Goal: Task Accomplishment & Management: Use online tool/utility

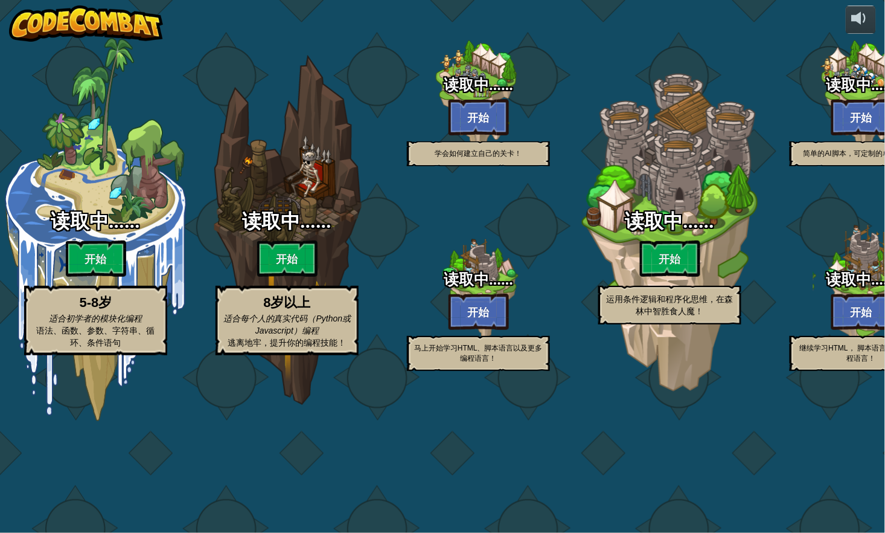
select select "zh-HANS"
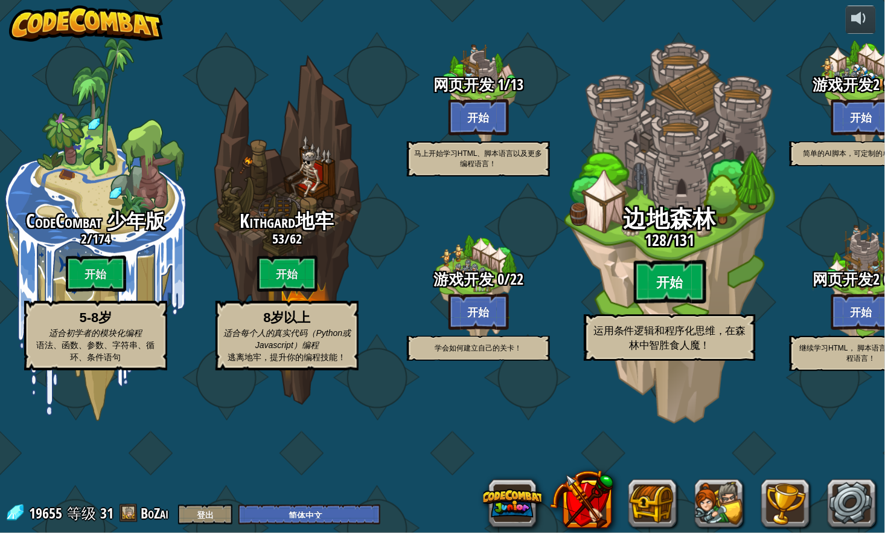
drag, startPoint x: 673, startPoint y: 327, endPoint x: 665, endPoint y: 345, distance: 19.7
click at [665, 304] on btn "开始" at bounding box center [670, 281] width 72 height 43
select select "zh-HANS"
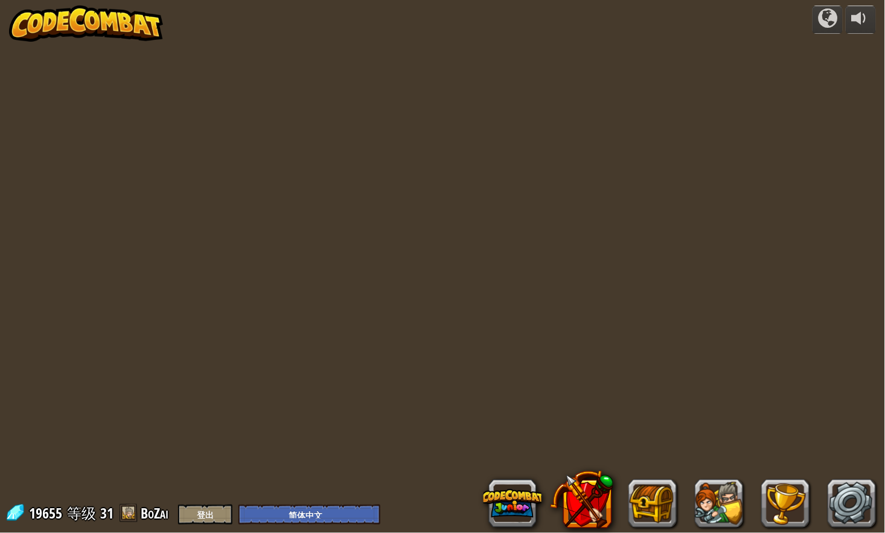
select select "zh-HANS"
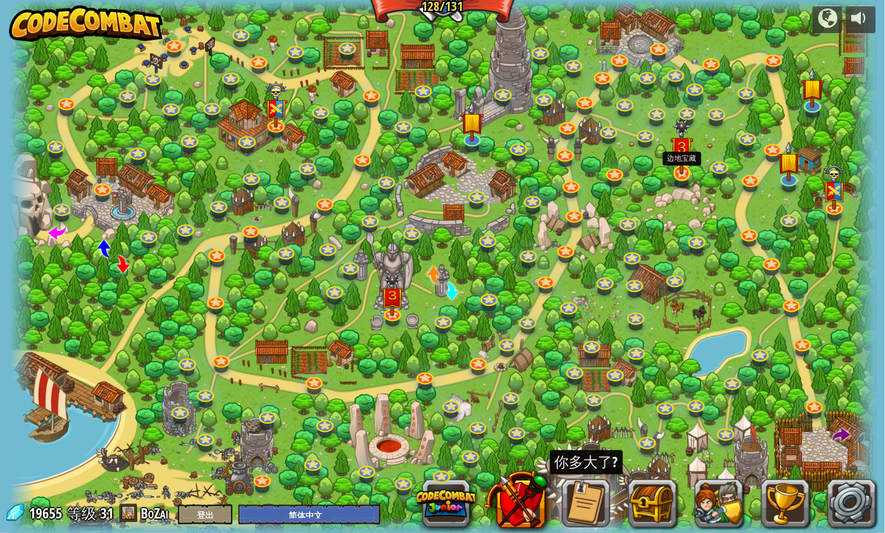
click at [682, 167] on img at bounding box center [683, 147] width 24 height 56
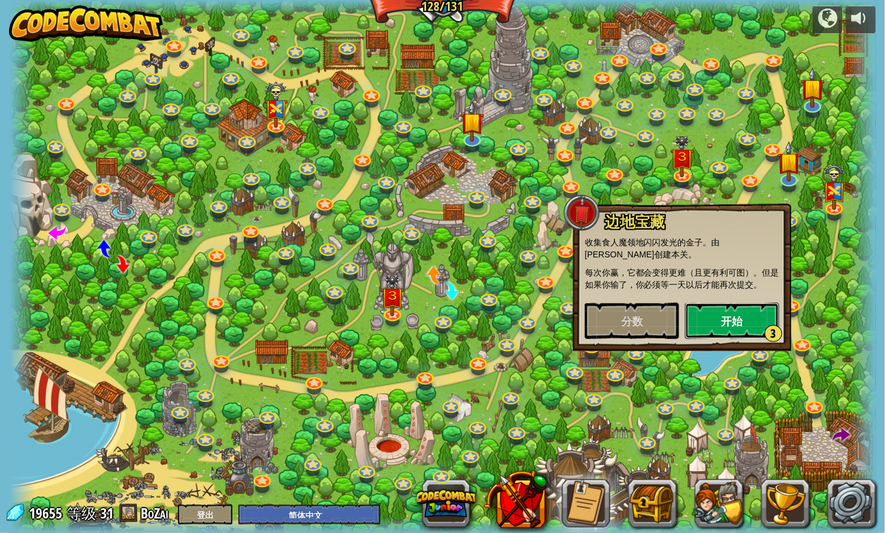
click at [748, 314] on button "开始 3" at bounding box center [733, 321] width 94 height 36
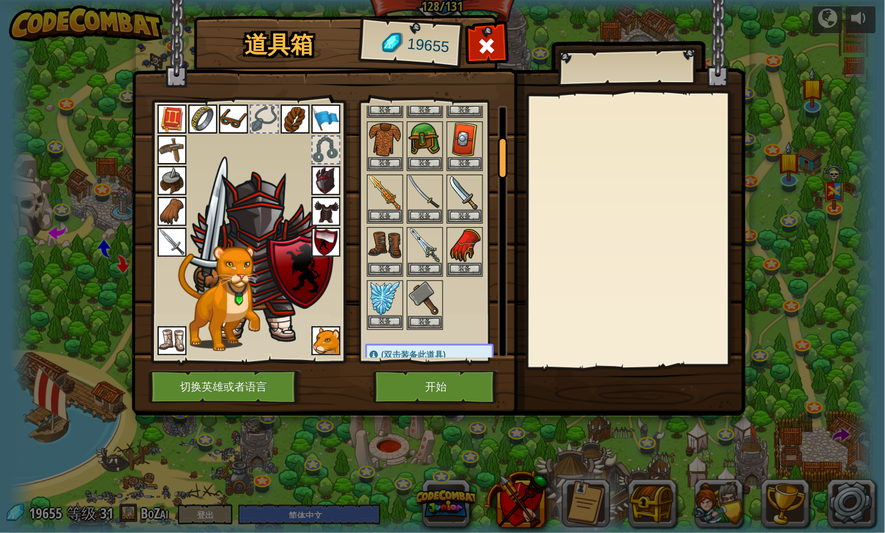
scroll to position [201, 0]
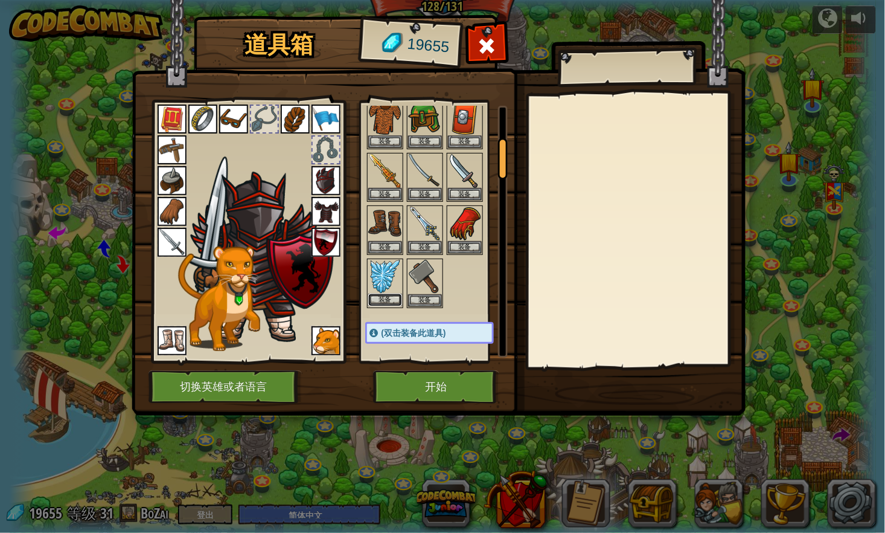
click at [377, 294] on button "装备" at bounding box center [385, 300] width 34 height 13
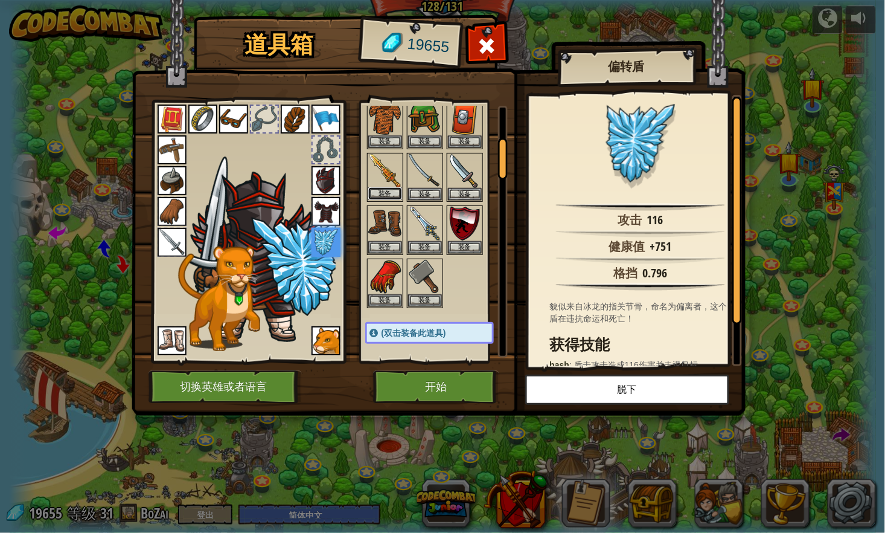
click at [378, 187] on button "装备" at bounding box center [385, 193] width 34 height 13
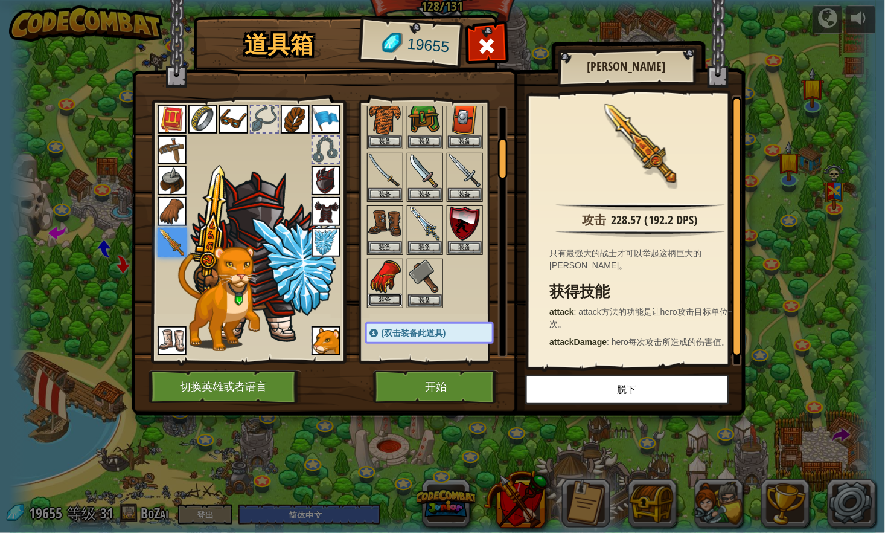
click at [391, 294] on button "装备" at bounding box center [385, 300] width 34 height 13
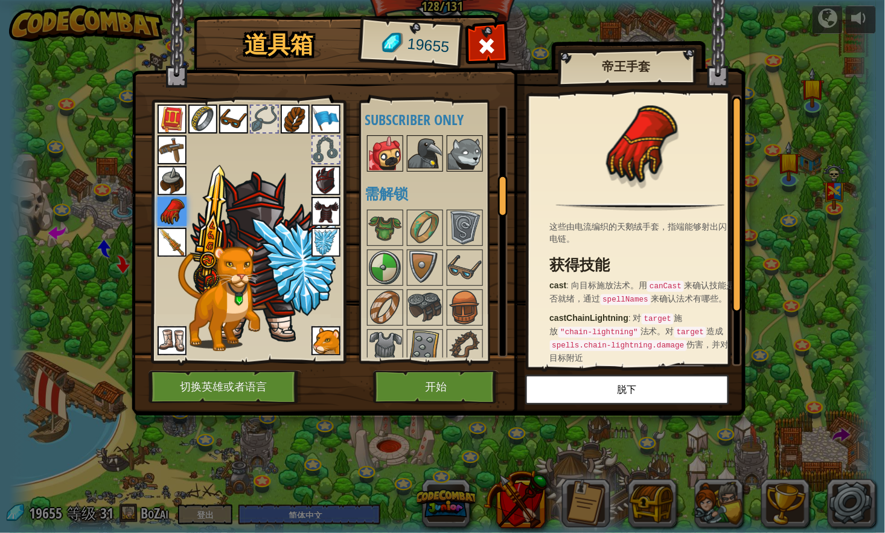
scroll to position [402, 0]
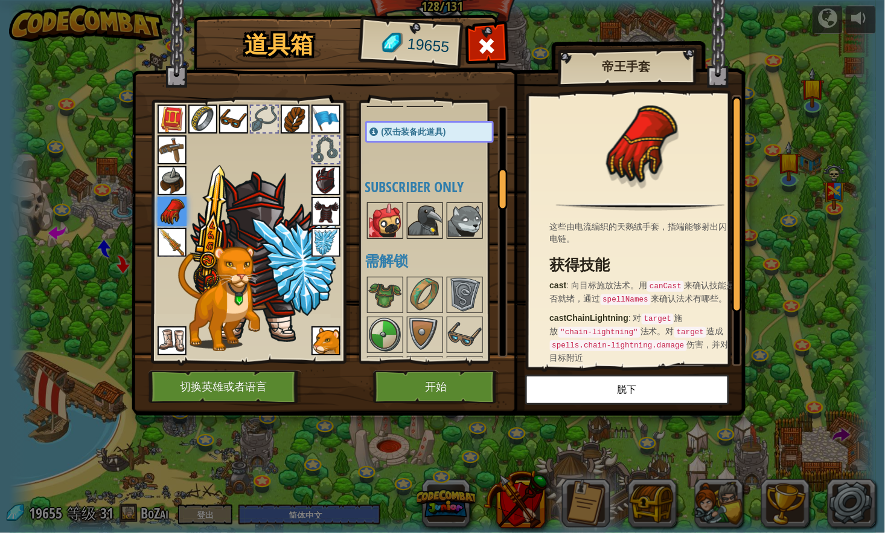
click at [387, 218] on img at bounding box center [385, 221] width 34 height 34
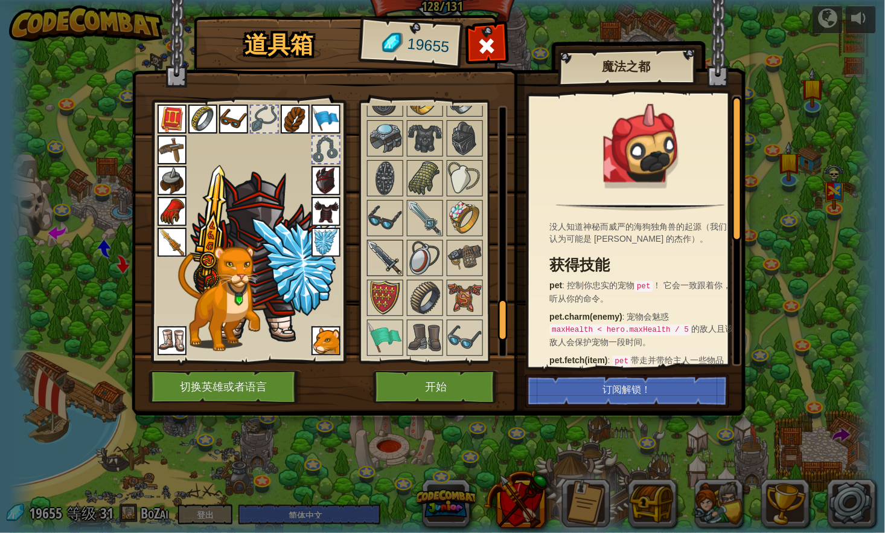
scroll to position [1275, 0]
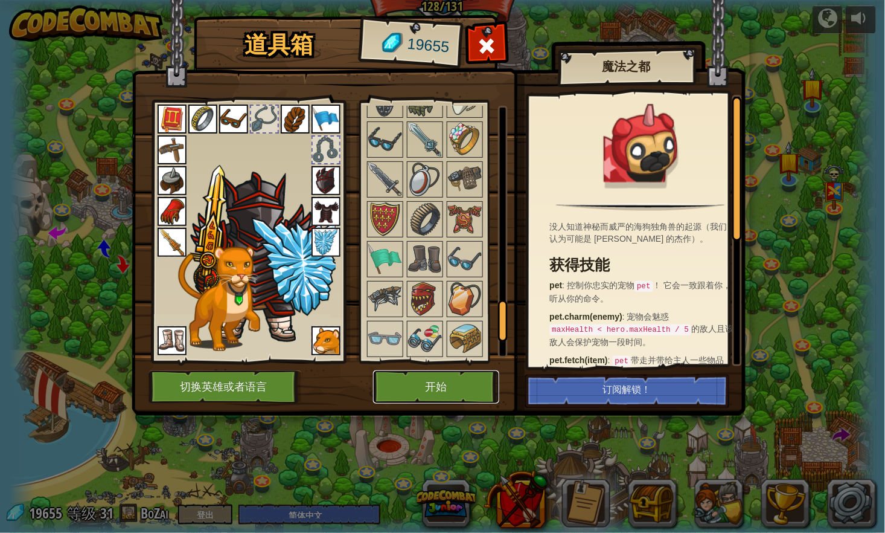
click at [420, 392] on button "开始" at bounding box center [436, 386] width 126 height 33
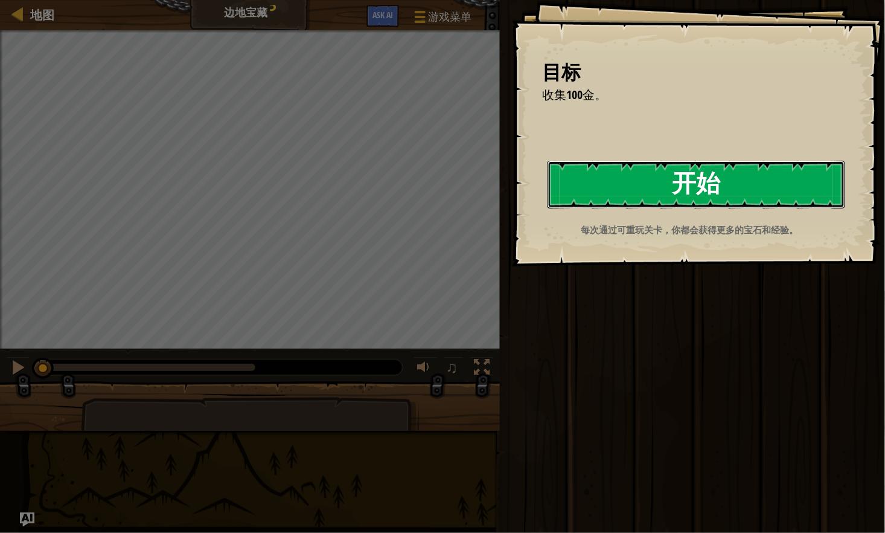
click at [708, 191] on button "开始" at bounding box center [697, 185] width 298 height 48
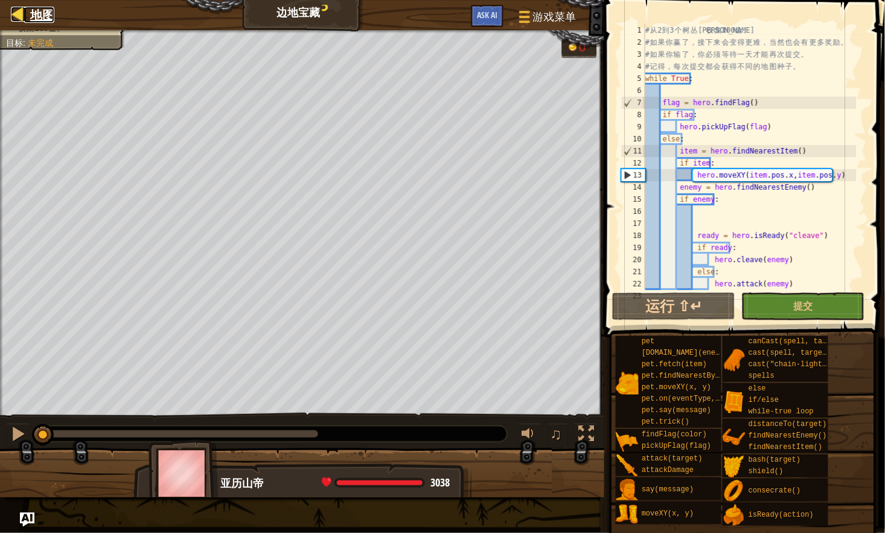
click at [41, 18] on span "地图" at bounding box center [42, 15] width 24 height 16
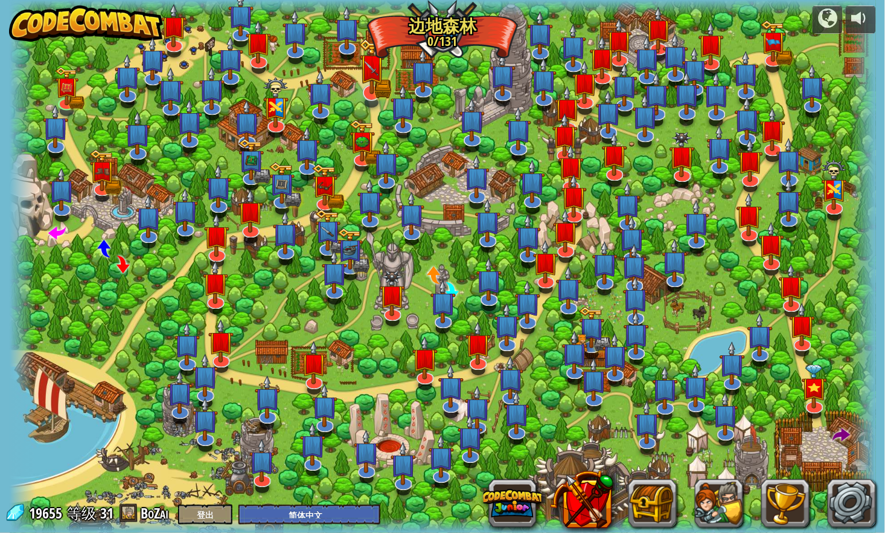
select select "zh-HANS"
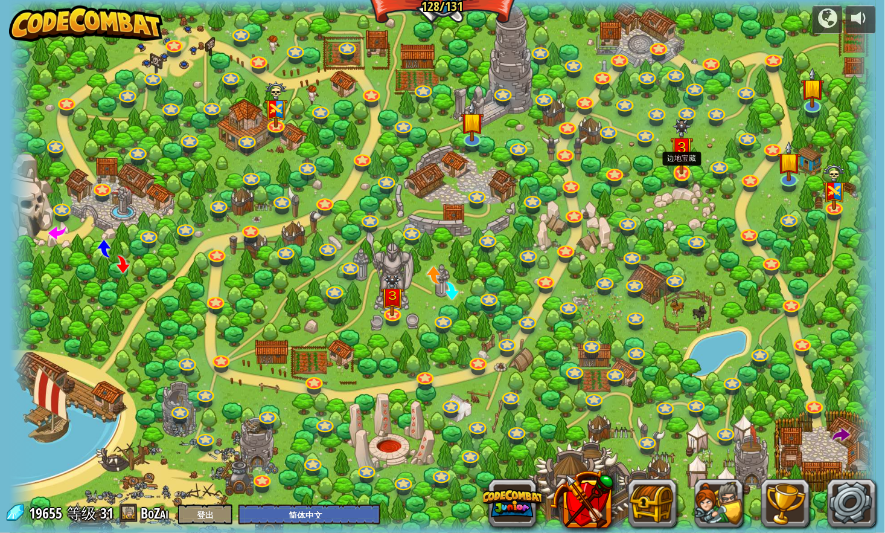
click at [678, 169] on img at bounding box center [683, 147] width 24 height 56
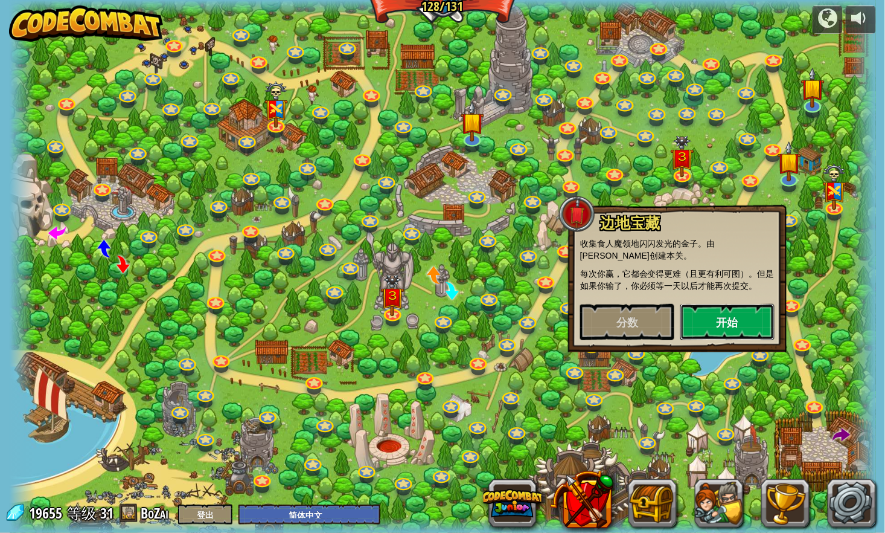
click at [734, 317] on button "开始" at bounding box center [728, 322] width 94 height 36
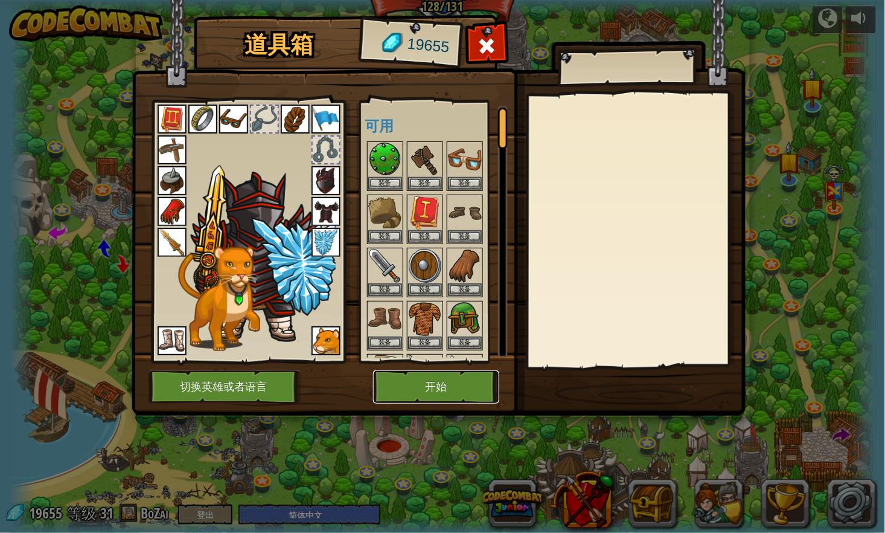
click at [421, 393] on button "开始" at bounding box center [436, 386] width 126 height 33
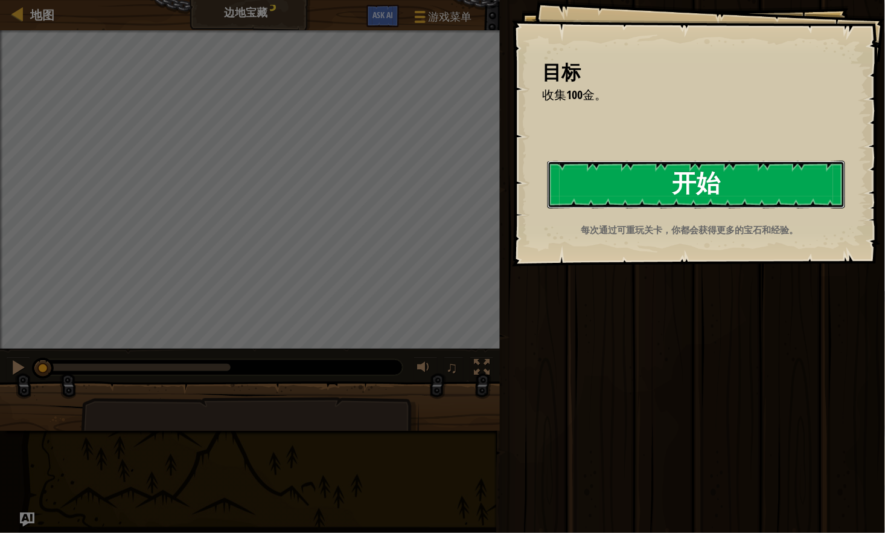
click at [594, 196] on button "开始" at bounding box center [697, 185] width 298 height 48
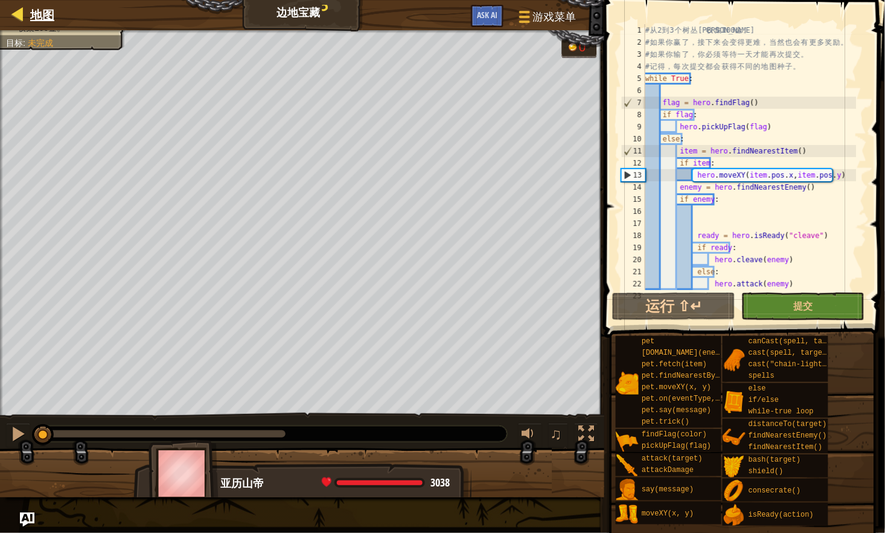
click at [38, 1] on div "地图" at bounding box center [39, 15] width 30 height 30
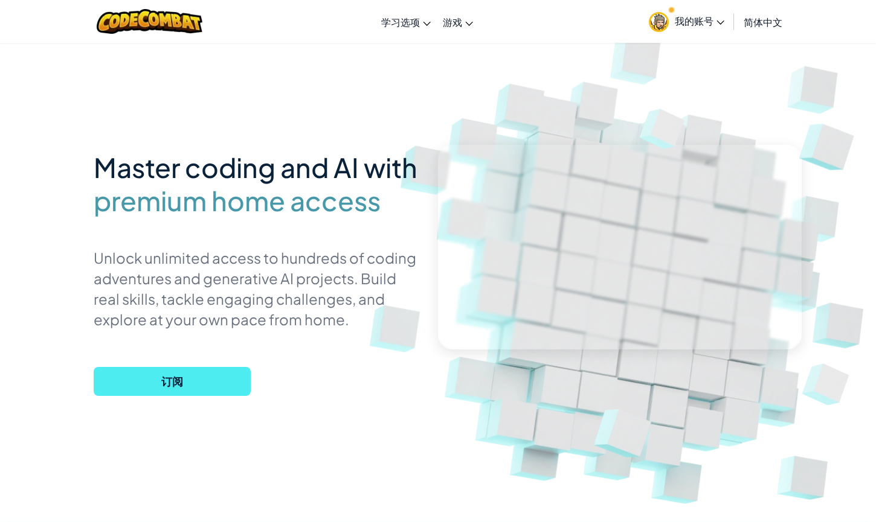
click at [711, 25] on span "我的账号" at bounding box center [700, 20] width 50 height 13
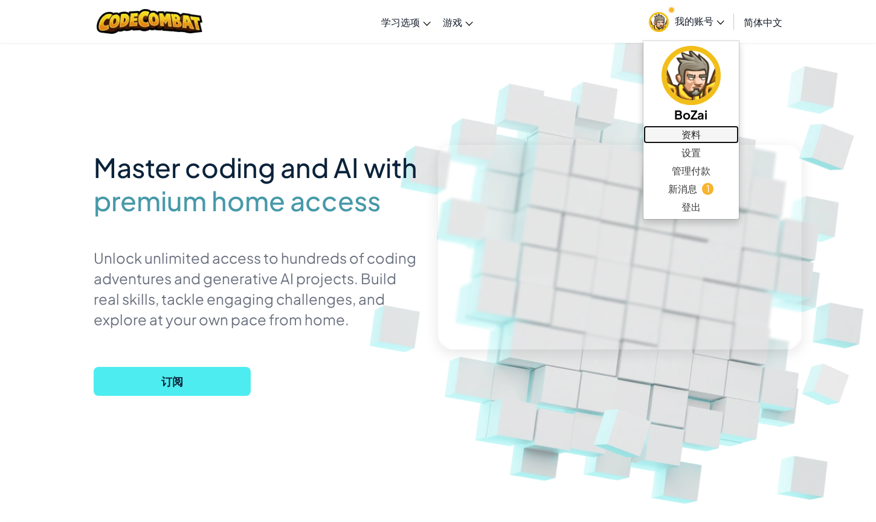
click at [708, 132] on link "资料" at bounding box center [690, 135] width 95 height 18
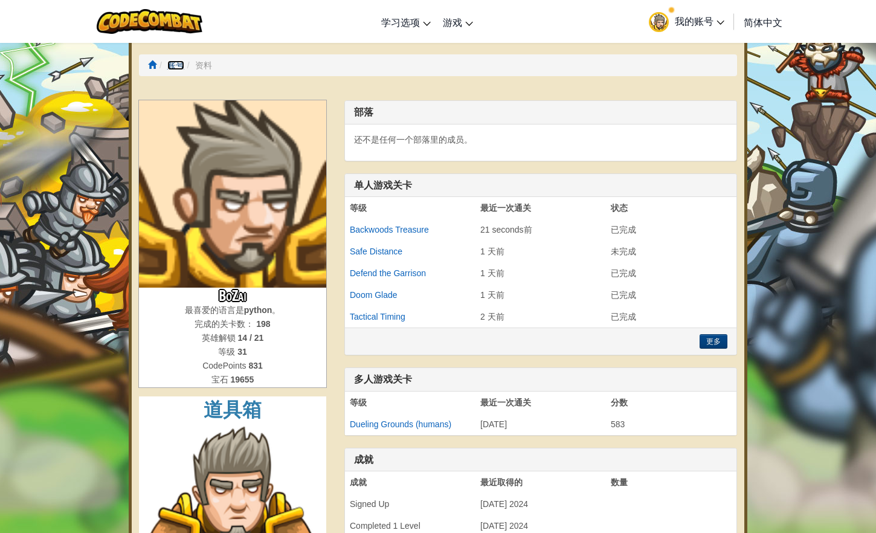
click at [178, 60] on link "账号" at bounding box center [175, 65] width 17 height 10
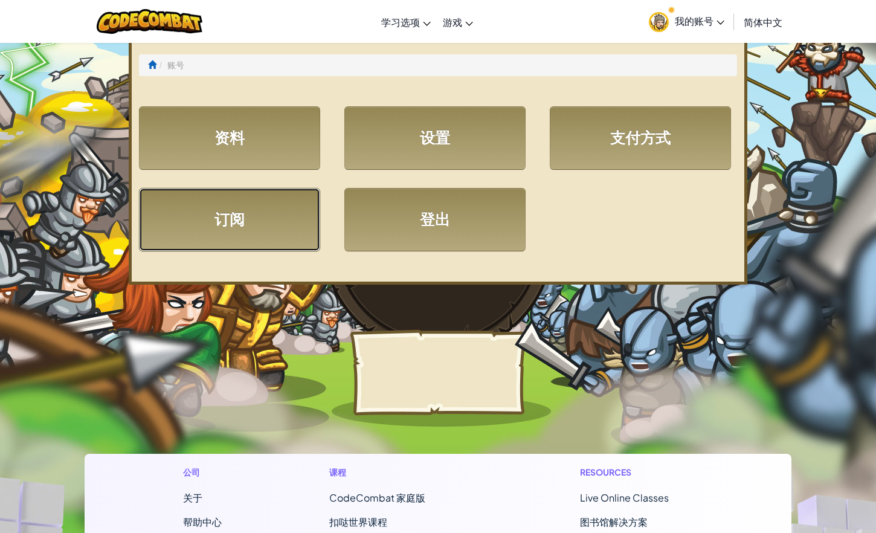
click at [259, 230] on link "订阅" at bounding box center [229, 219] width 181 height 63
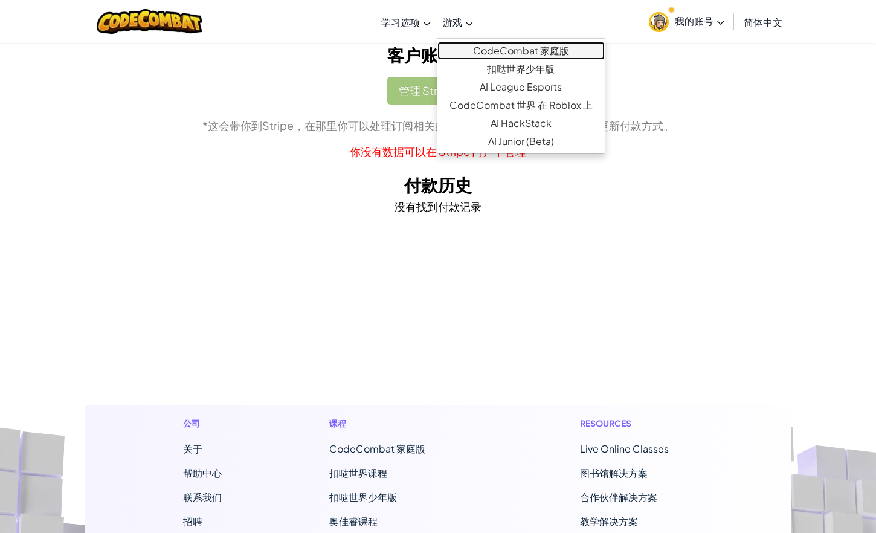
click at [489, 54] on link "CodeCombat 家庭版" at bounding box center [520, 51] width 167 height 18
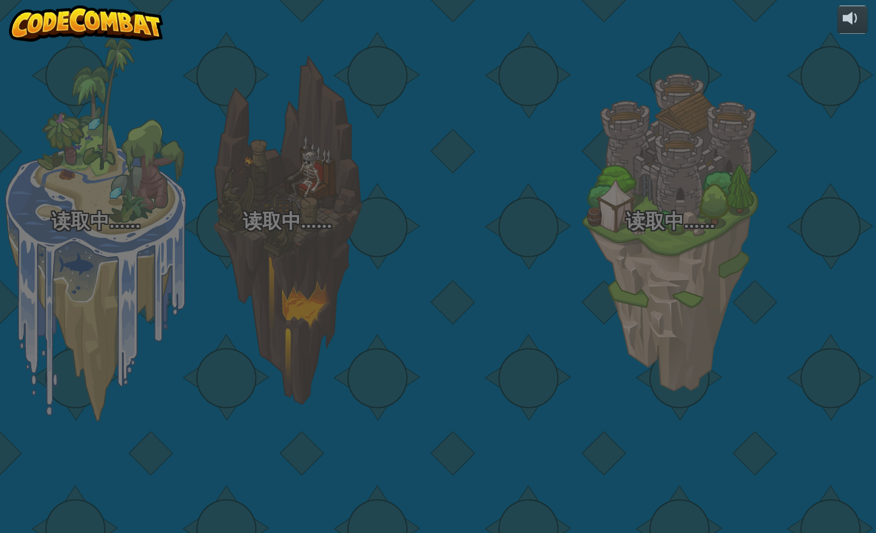
select select "zh-HANS"
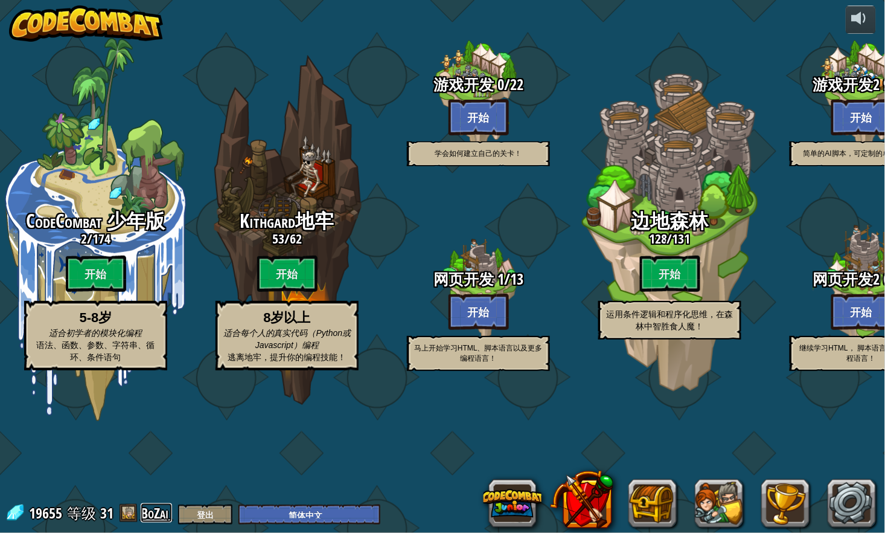
click at [158, 510] on link "BoZai" at bounding box center [156, 512] width 31 height 19
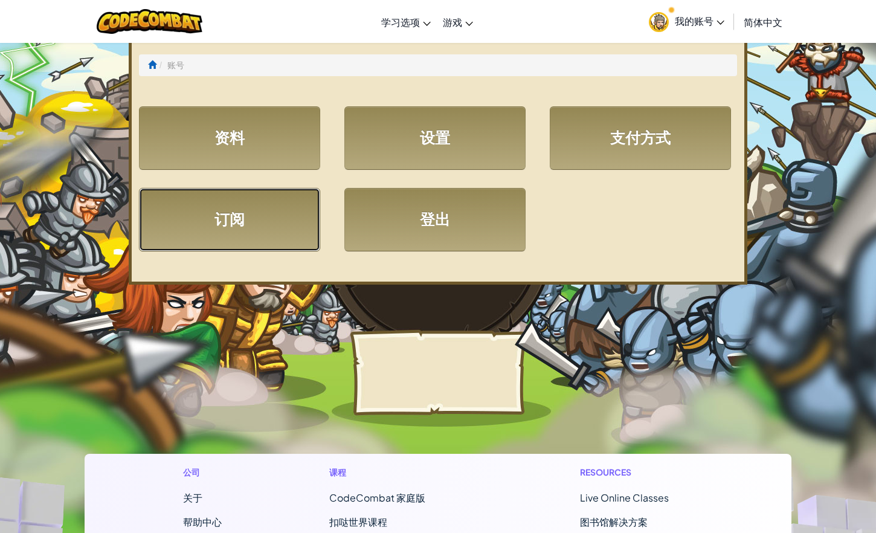
click at [253, 223] on link "订阅" at bounding box center [229, 219] width 181 height 63
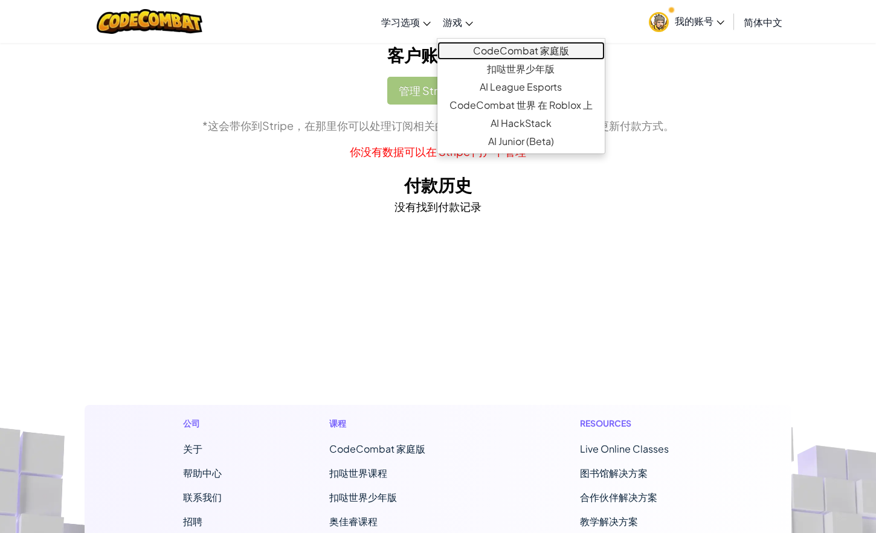
click at [512, 48] on link "CodeCombat 家庭版" at bounding box center [520, 51] width 167 height 18
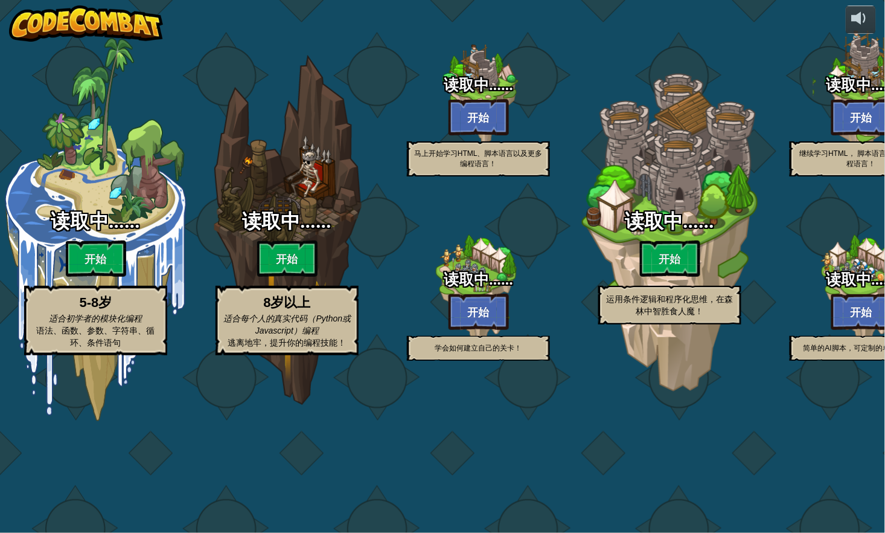
select select "zh-HANS"
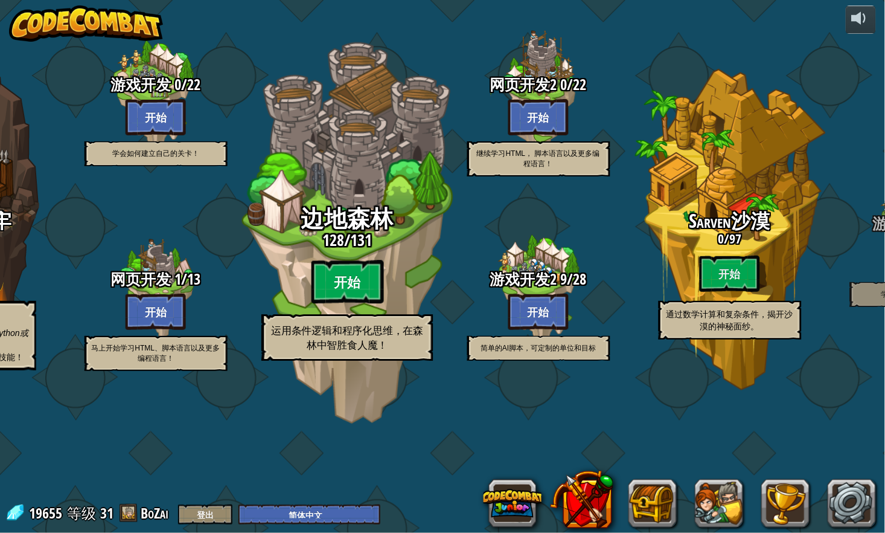
click at [353, 304] on btn "开始" at bounding box center [347, 281] width 72 height 43
select select "zh-HANS"
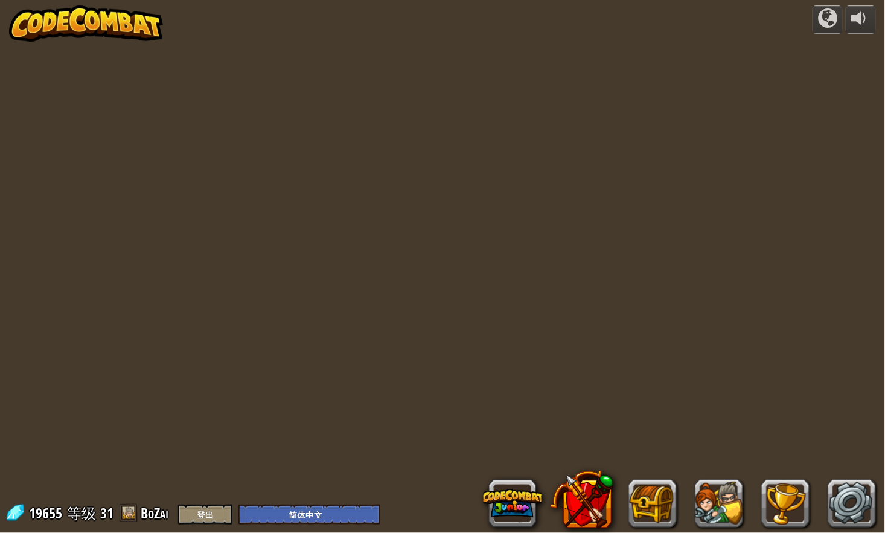
select select "zh-HANS"
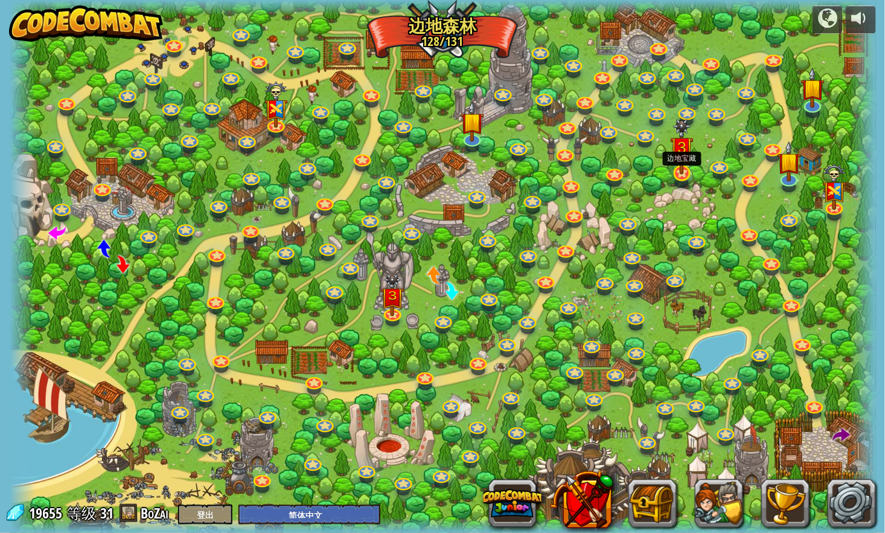
click at [686, 170] on img at bounding box center [683, 147] width 24 height 56
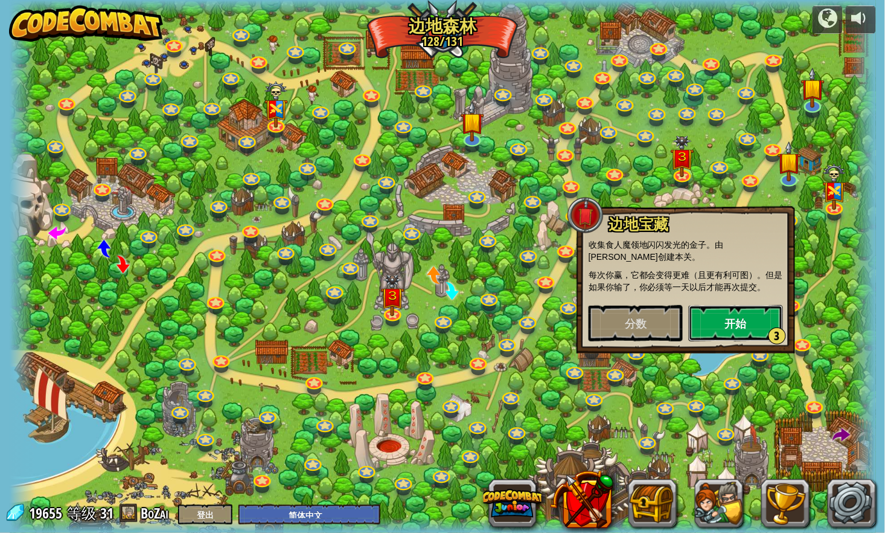
click at [724, 317] on button "开始 3" at bounding box center [736, 323] width 94 height 36
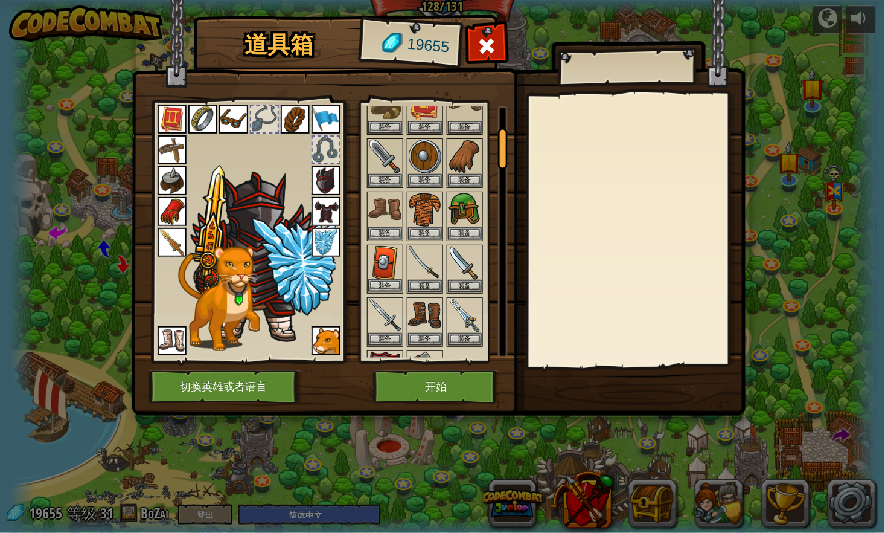
scroll to position [134, 0]
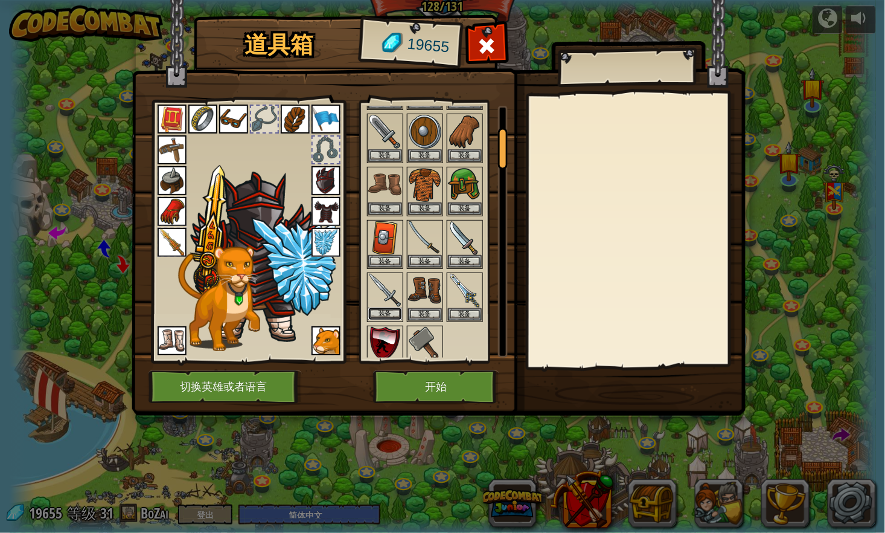
click at [388, 308] on button "装备" at bounding box center [385, 313] width 34 height 13
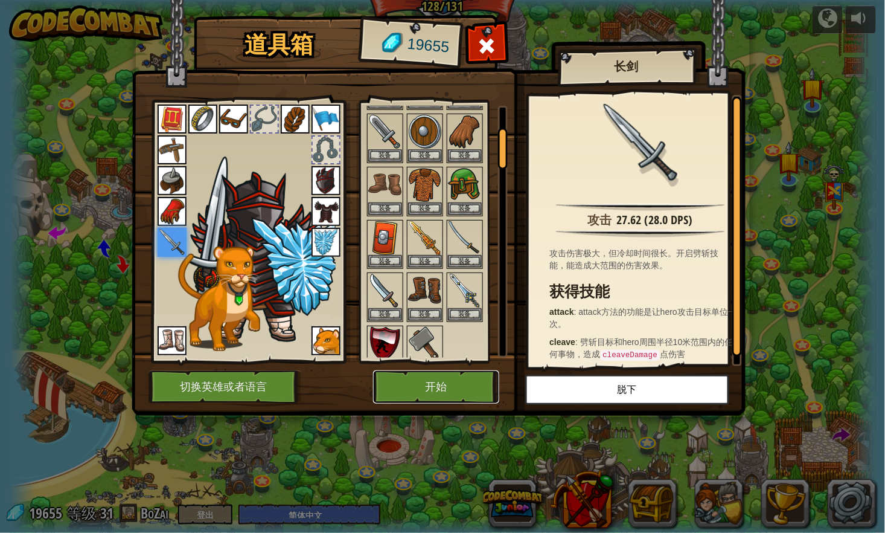
click at [422, 381] on button "开始" at bounding box center [436, 386] width 126 height 33
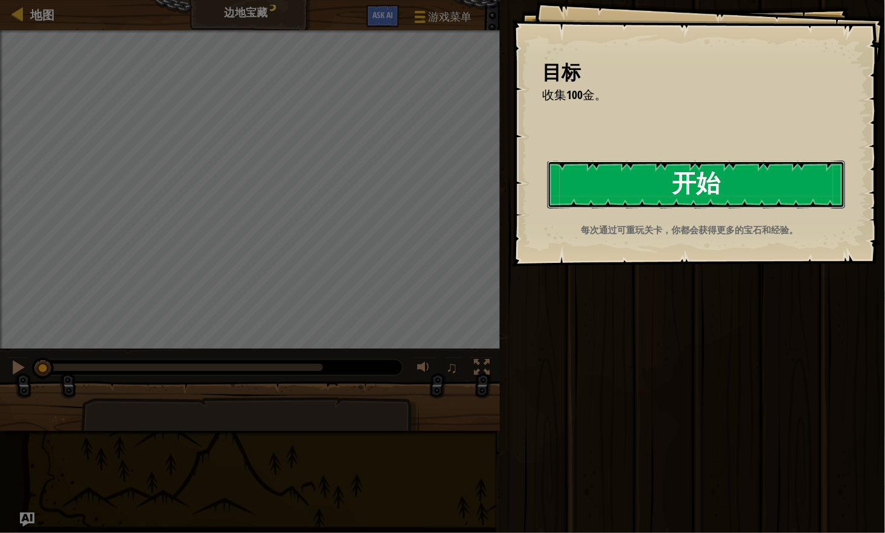
click at [696, 176] on button "开始" at bounding box center [697, 185] width 298 height 48
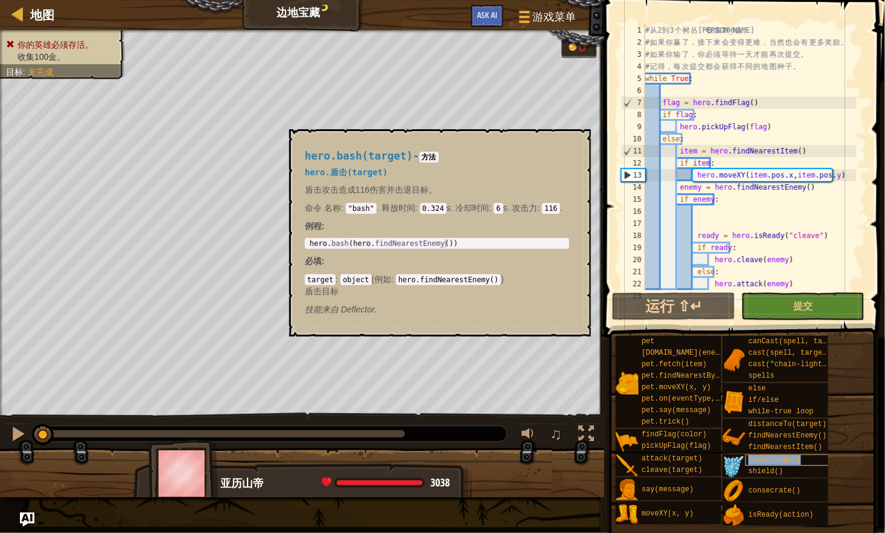
click at [766, 460] on span "bash(target)" at bounding box center [775, 459] width 52 height 8
type textarea "hero.bash(hero.findNearestEnemy())"
drag, startPoint x: 308, startPoint y: 242, endPoint x: 510, endPoint y: 284, distance: 206.7
click at [510, 284] on div "hero.bash(target) - 方法 hero.盾击(target) 盾击攻击造成116伤害并击退目标。 命令 名称 : "bash" . 释放时间 …" at bounding box center [437, 233] width 281 height 188
drag, startPoint x: 391, startPoint y: 246, endPoint x: 367, endPoint y: 243, distance: 23.8
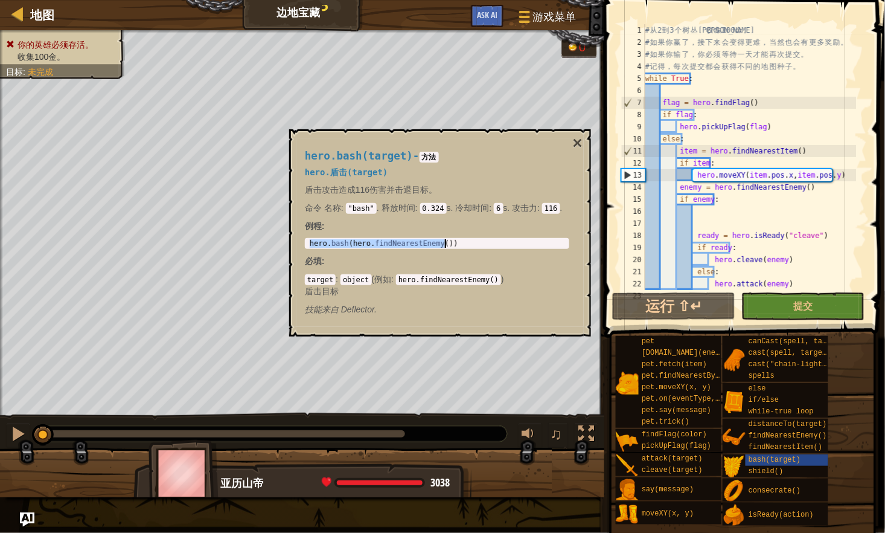
click at [367, 243] on div "hero . bash ( hero . findNearestEnemy ( ))" at bounding box center [437, 243] width 260 height 8
drag, startPoint x: 307, startPoint y: 237, endPoint x: 358, endPoint y: 245, distance: 51.8
click at [358, 245] on div "hero.bash(hero.findNearestEnemy()) 1 hero . bash ( hero . findNearestEnemy ( ))…" at bounding box center [437, 243] width 265 height 11
drag, startPoint x: 358, startPoint y: 245, endPoint x: 303, endPoint y: 242, distance: 55.0
click at [303, 242] on div "hero.bash(target) - 方法 hero.盾击(target) 盾击攻击造成116伤害并击退目标。 命令 名称 : "bash" . 释放时间 …" at bounding box center [437, 233] width 281 height 188
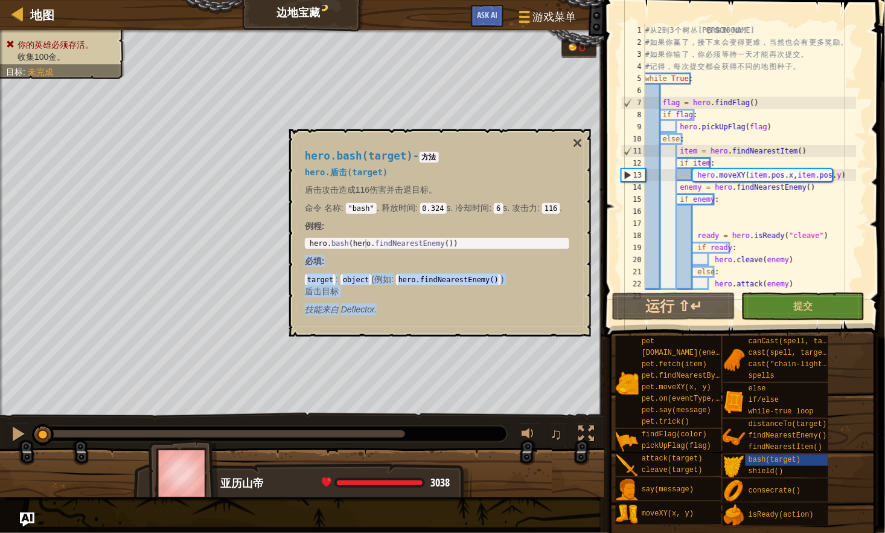
click at [547, 0] on body "地图 边地宝藏 3 游戏菜单 完成 Ask AI 1 הההההההההההההההההההההההההההההההההההההההההההההההההההה…" at bounding box center [442, 0] width 885 height 0
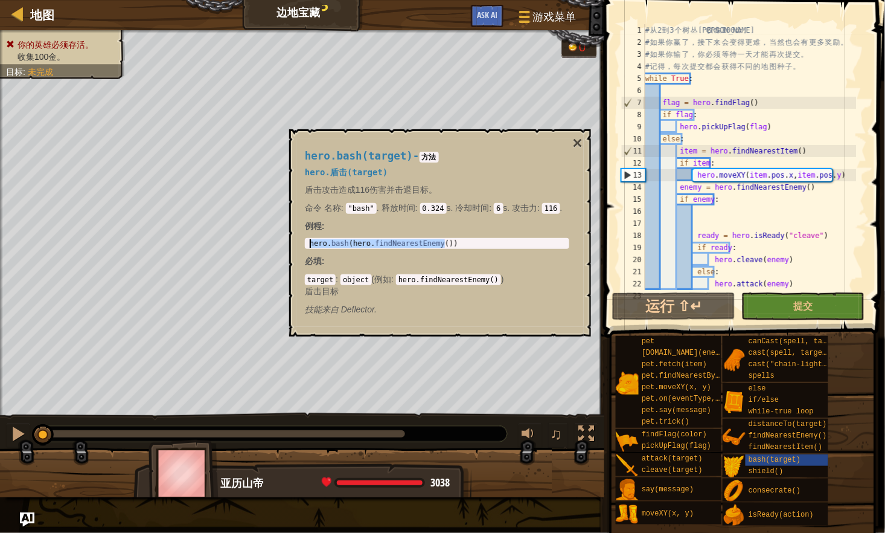
drag, startPoint x: 445, startPoint y: 245, endPoint x: 295, endPoint y: 247, distance: 149.8
click at [295, 247] on div "hero.bash(target) - 方法 hero.盾击(target) 盾击攻击造成116伤害并击退目标。 命令 名称 : "bash" . 释放时间 …" at bounding box center [440, 232] width 302 height 207
drag, startPoint x: 295, startPoint y: 247, endPoint x: 379, endPoint y: 241, distance: 83.6
click at [577, 143] on button "×" at bounding box center [578, 143] width 10 height 17
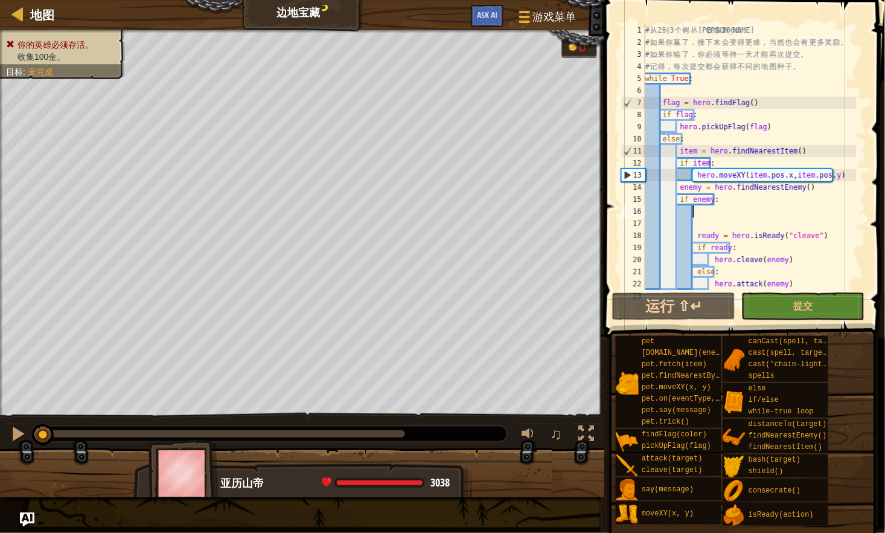
click at [695, 210] on div "# 从 2 到 3 个 树 丛 里 收 集 100 [PERSON_NAME]。 # 如 果 你 赢 了 ， 接 下 来 会 变 得 更 难 ， 当 然 也 …" at bounding box center [750, 169] width 214 height 290
paste textarea "hero.bash(hero.findNearestEnemy())"
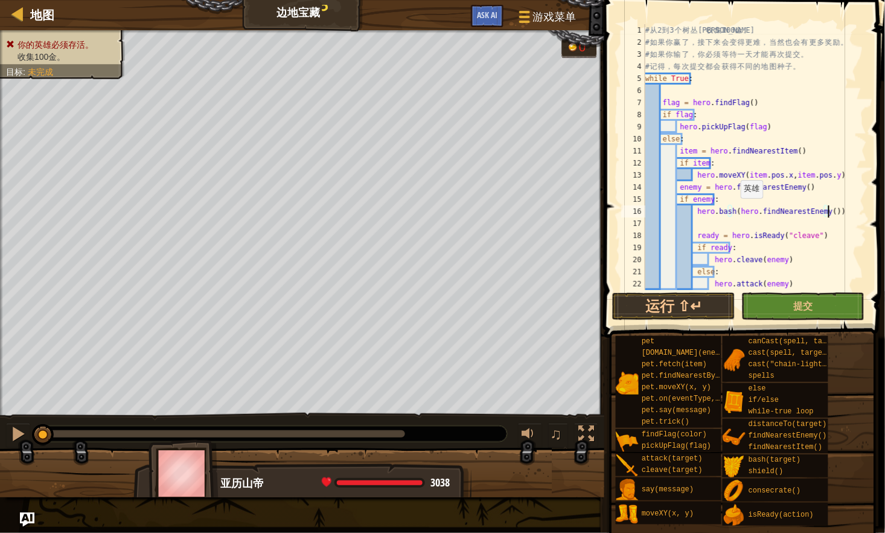
click at [735, 210] on div "# 从 2 到 3 个 树 丛 里 收 集 100 [PERSON_NAME]。 # 如 果 你 赢 了 ， 接 下 来 会 变 得 更 难 ， 当 然 也 …" at bounding box center [750, 169] width 214 height 290
click at [823, 211] on div "# 从 2 到 3 个 树 丛 里 收 集 100 [PERSON_NAME]。 # 如 果 你 赢 了 ， 接 下 来 会 变 得 更 难 ， 当 然 也 …" at bounding box center [750, 169] width 214 height 290
click at [823, 216] on div "# 从 2 到 3 个 树 丛 里 收 集 100 [PERSON_NAME]。 # 如 果 你 赢 了 ， 接 下 来 会 变 得 更 难 ， 当 然 也 …" at bounding box center [750, 169] width 214 height 290
click at [826, 213] on div "# 从 2 到 3 个 树 丛 里 收 集 100 [PERSON_NAME]。 # 如 果 你 赢 了 ， 接 下 来 会 变 得 更 难 ， 当 然 也 …" at bounding box center [750, 169] width 214 height 290
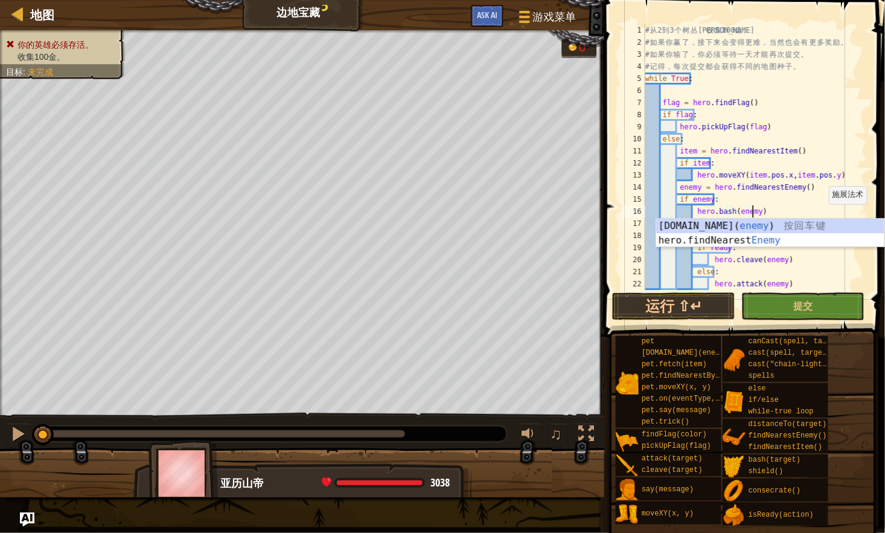
scroll to position [5, 8]
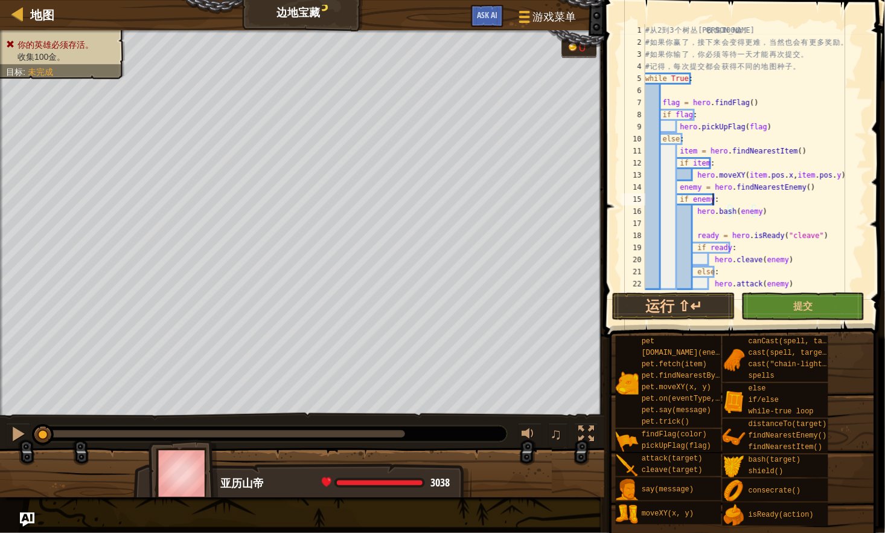
click at [789, 203] on div "# 从 2 到 3 个 树 丛 里 收 集 100 [PERSON_NAME]。 # 如 果 你 赢 了 ， 接 下 来 会 变 得 更 难 ， 当 然 也 …" at bounding box center [750, 169] width 214 height 290
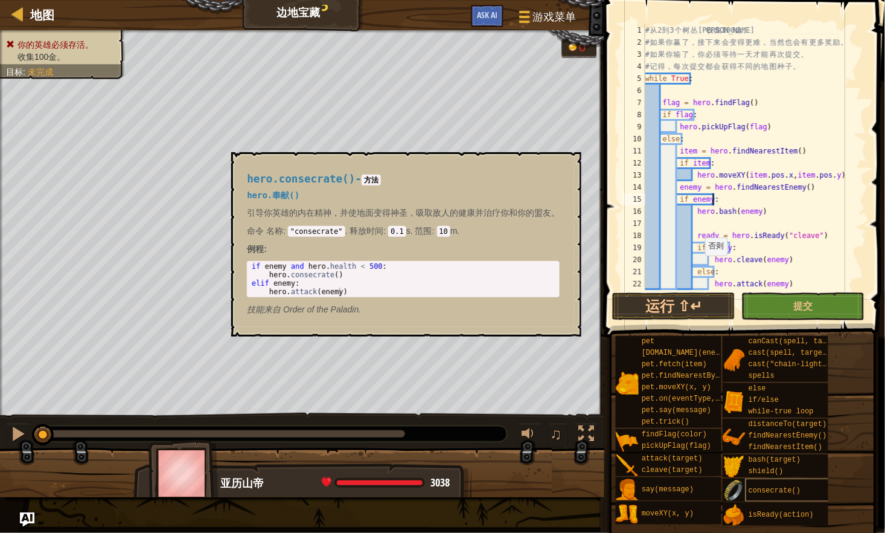
type textarea "if enemy:"
click at [772, 487] on span "consecrate()" at bounding box center [775, 490] width 52 height 8
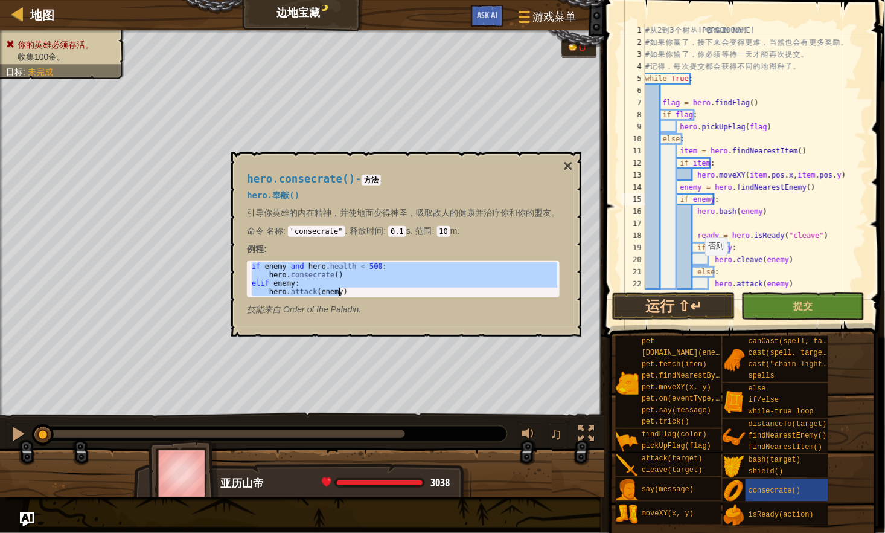
drag, startPoint x: 252, startPoint y: 267, endPoint x: 525, endPoint y: 295, distance: 275.1
click at [525, 295] on div "if enemy and [DOMAIN_NAME] < 500: 1 2 3 4 if enemy and hero . health < 500 : he…" at bounding box center [403, 279] width 313 height 36
drag, startPoint x: 525, startPoint y: 295, endPoint x: 469, endPoint y: 280, distance: 58.3
click at [469, 280] on div "if enemy and hero . health < 500 : hero . consecrate ( ) elif enemy : hero . at…" at bounding box center [403, 279] width 308 height 34
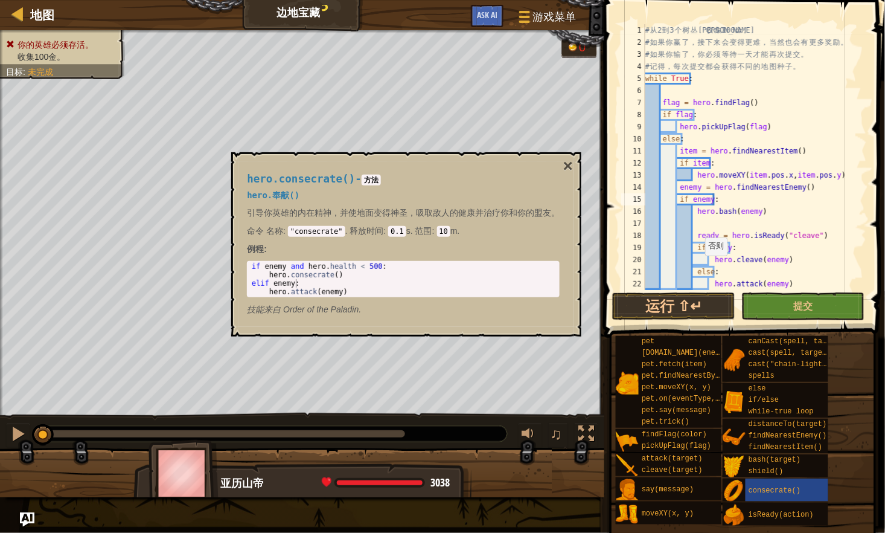
drag, startPoint x: 249, startPoint y: 261, endPoint x: 361, endPoint y: 277, distance: 112.3
click at [361, 277] on div "elif enemy: 1 2 3 4 if enemy and hero . health < 500 : hero . consecrate ( ) el…" at bounding box center [403, 279] width 313 height 36
drag, startPoint x: 251, startPoint y: 263, endPoint x: 371, endPoint y: 276, distance: 121.5
click at [371, 276] on div "if enemy and hero . health < 500 : hero . consecrate ( ) elif enemy : hero . at…" at bounding box center [403, 287] width 308 height 51
type textarea "if enemy and [DOMAIN_NAME] < 500: hero.consecrate()"
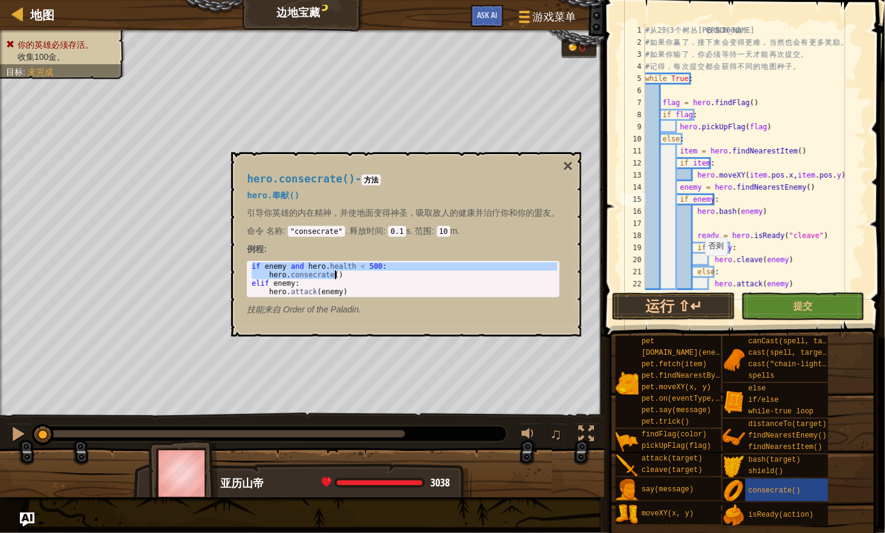
drag, startPoint x: 371, startPoint y: 276, endPoint x: 318, endPoint y: 267, distance: 54.5
click at [695, 219] on div "# 从 2 到 3 个 树 丛 里 收 集 100 [PERSON_NAME]。 # 如 果 你 赢 了 ， 接 下 来 会 变 得 更 难 ， 当 然 也 …" at bounding box center [750, 169] width 214 height 290
paste textarea "hero.consecrate()"
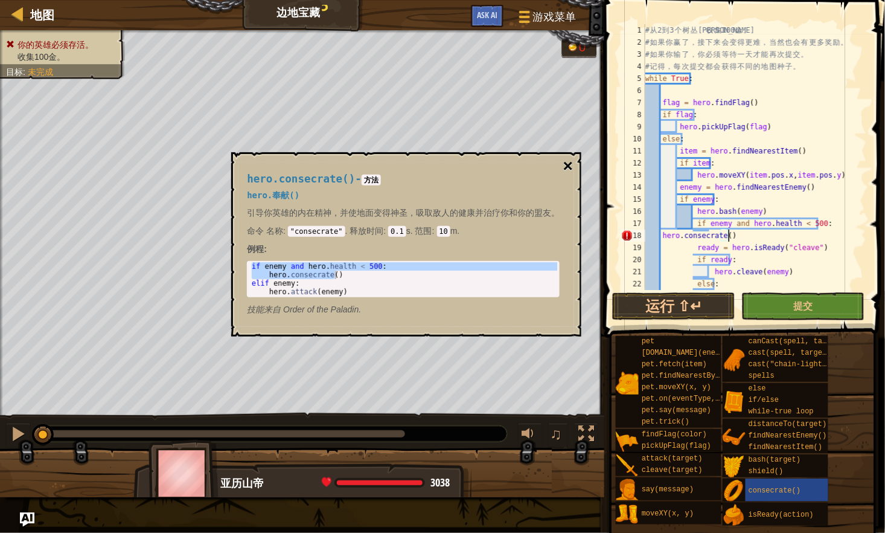
click at [565, 164] on button "×" at bounding box center [569, 166] width 10 height 17
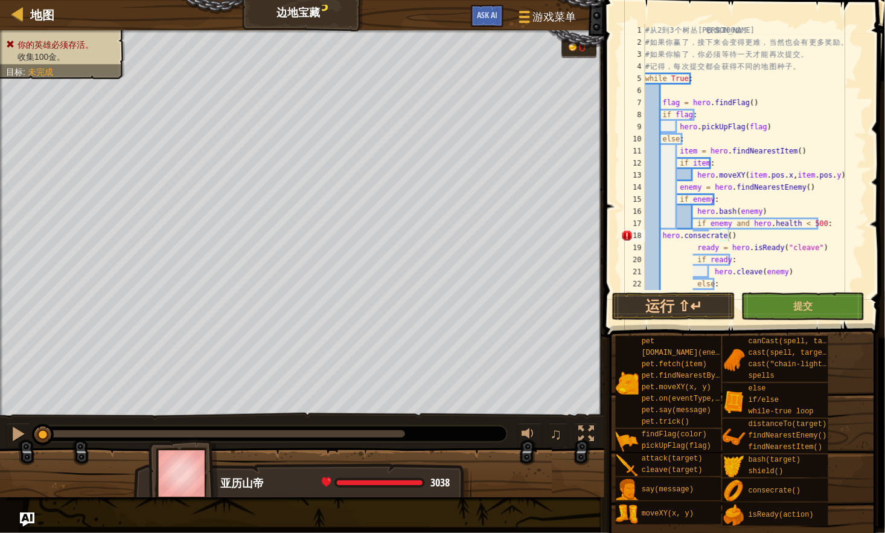
click at [663, 234] on div "# 从 2 到 3 个 树 丛 里 收 集 100 [PERSON_NAME]。 # 如 果 你 赢 了 ， 接 下 来 会 变 得 更 难 ， 当 然 也 …" at bounding box center [750, 169] width 214 height 290
click at [812, 202] on div "# 从 2 到 3 个 树 丛 里 收 集 100 [PERSON_NAME]。 # 如 果 你 赢 了 ， 接 下 来 会 变 得 更 难 ， 当 然 也 …" at bounding box center [750, 169] width 214 height 290
type textarea "if enemy:"
click at [698, 303] on button "运行 ⇧↵" at bounding box center [673, 306] width 123 height 28
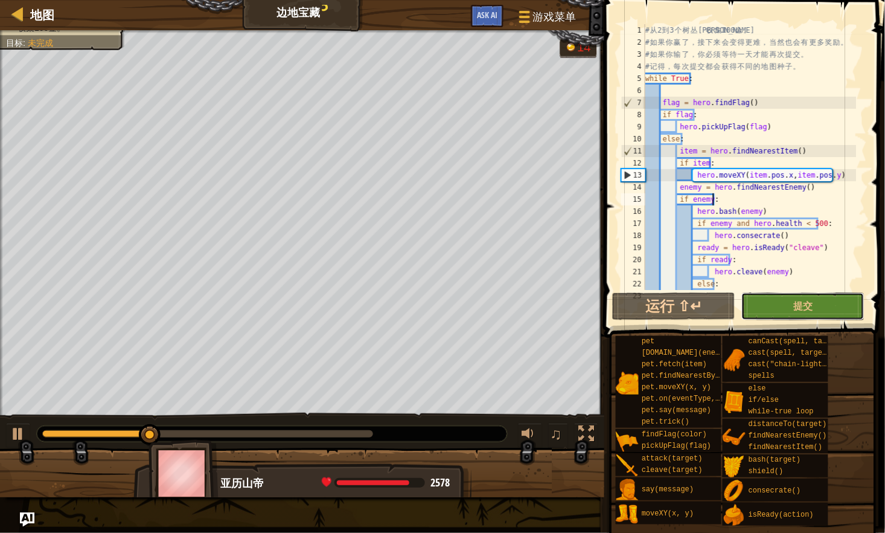
drag, startPoint x: 785, startPoint y: 300, endPoint x: 764, endPoint y: 303, distance: 21.4
click at [785, 300] on button "提交" at bounding box center [803, 306] width 123 height 28
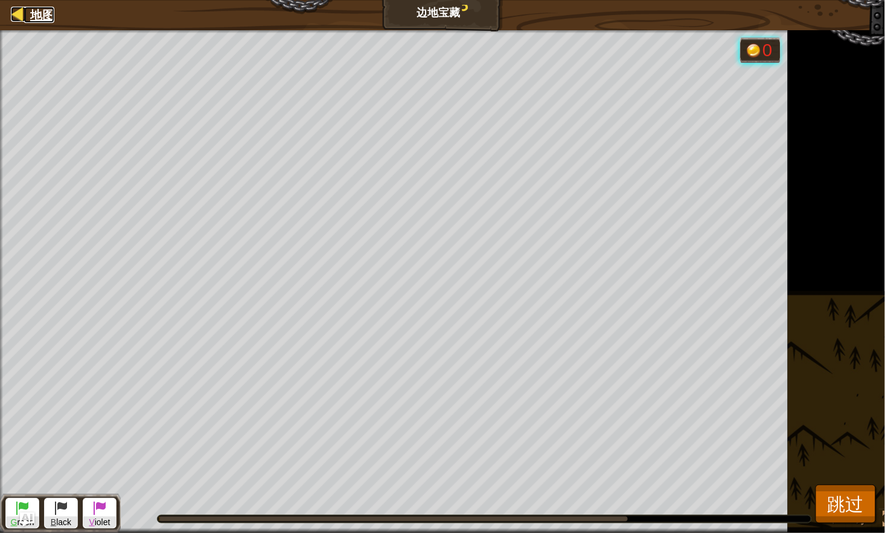
click at [47, 11] on span "地图" at bounding box center [42, 15] width 24 height 16
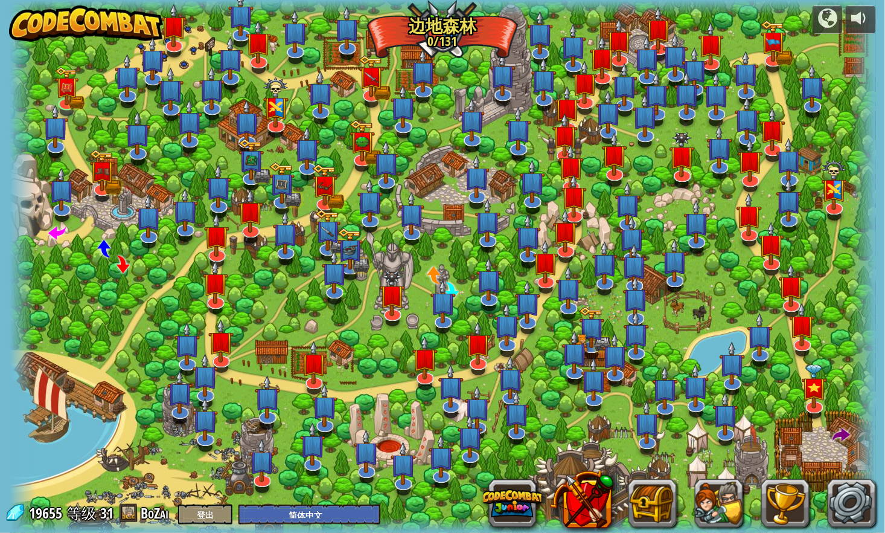
select select "zh-HANS"
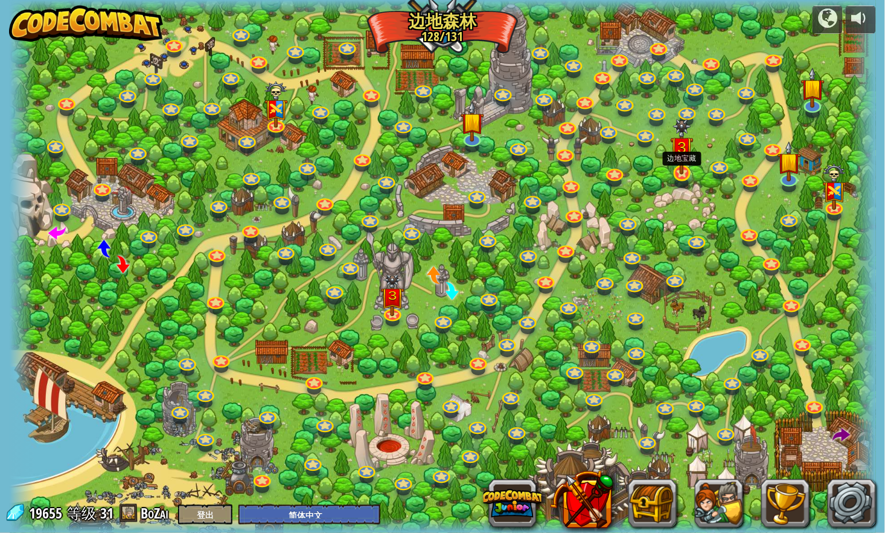
click at [684, 172] on img at bounding box center [683, 147] width 24 height 56
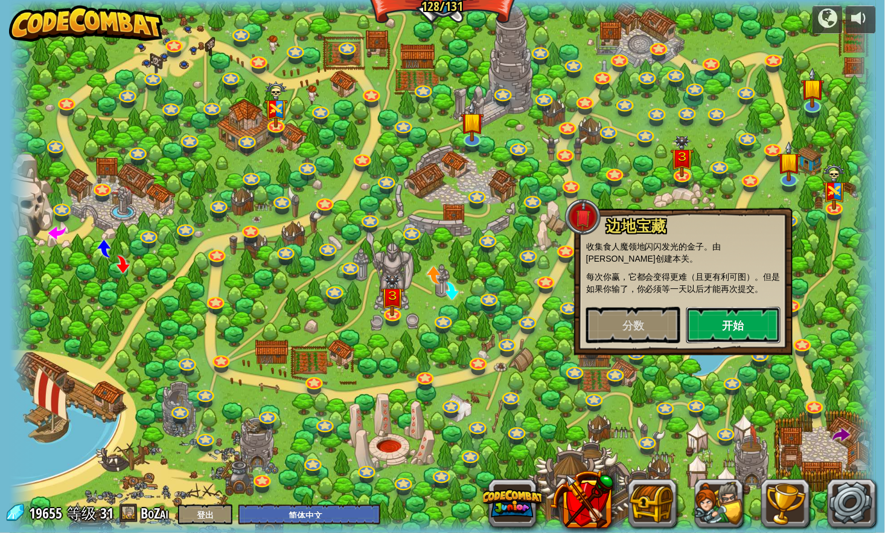
click at [711, 313] on button "开始" at bounding box center [734, 325] width 94 height 36
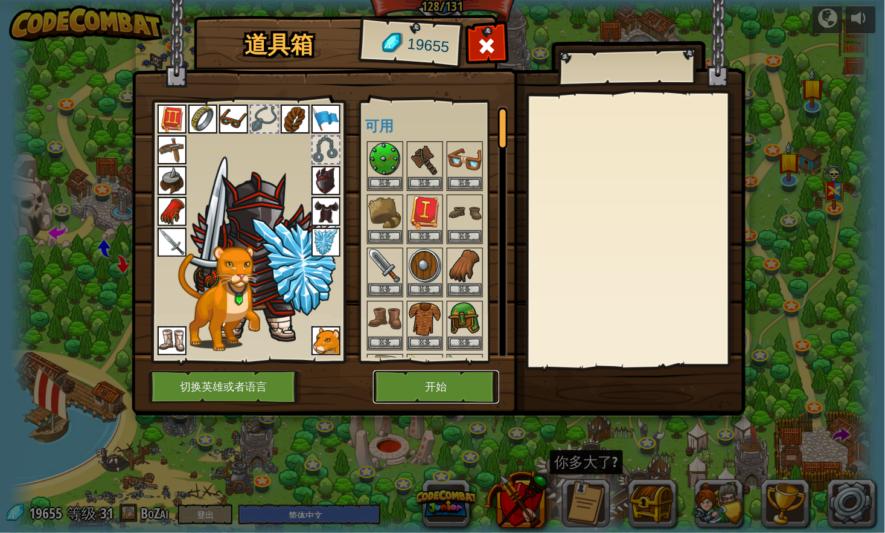
click at [448, 394] on button "开始" at bounding box center [436, 386] width 126 height 33
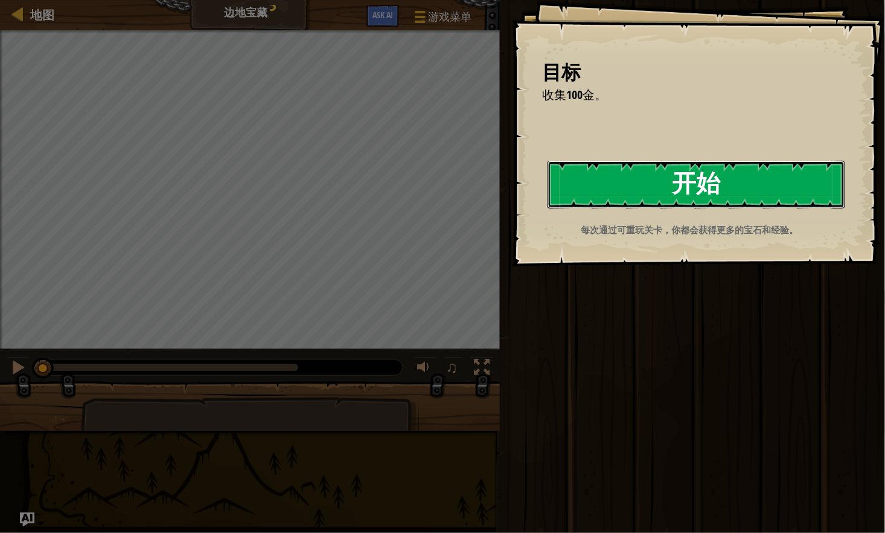
click at [666, 179] on button "开始" at bounding box center [697, 185] width 298 height 48
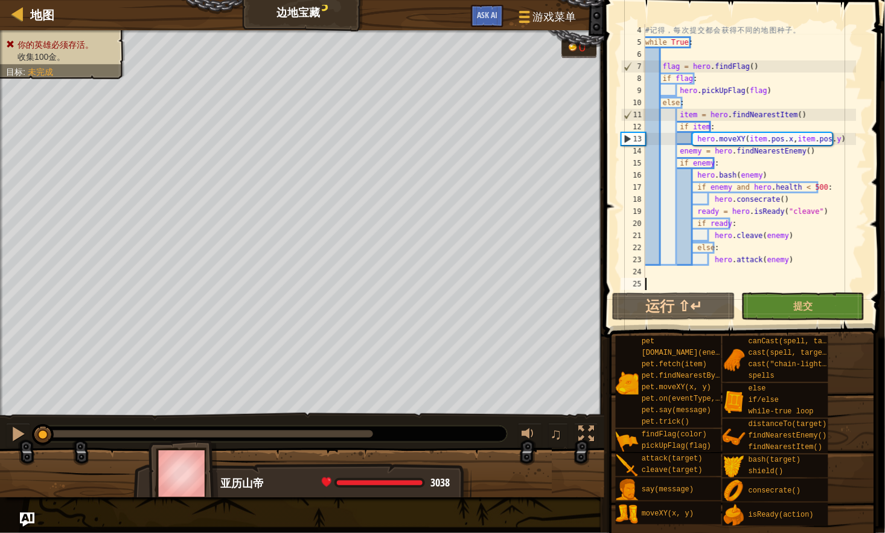
scroll to position [36, 0]
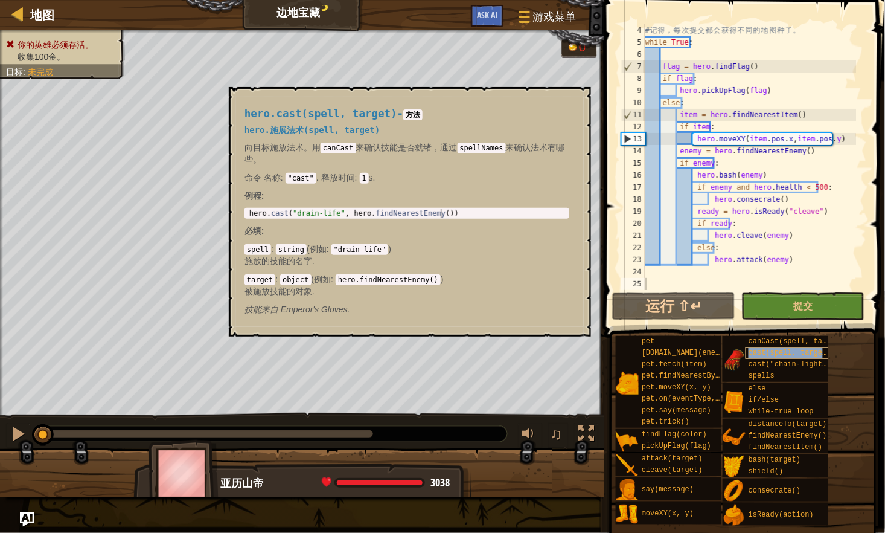
click at [765, 353] on span "cast(spell, target)" at bounding box center [790, 352] width 83 height 8
click at [795, 364] on span "cast("chain-lightning", target)" at bounding box center [816, 364] width 135 height 8
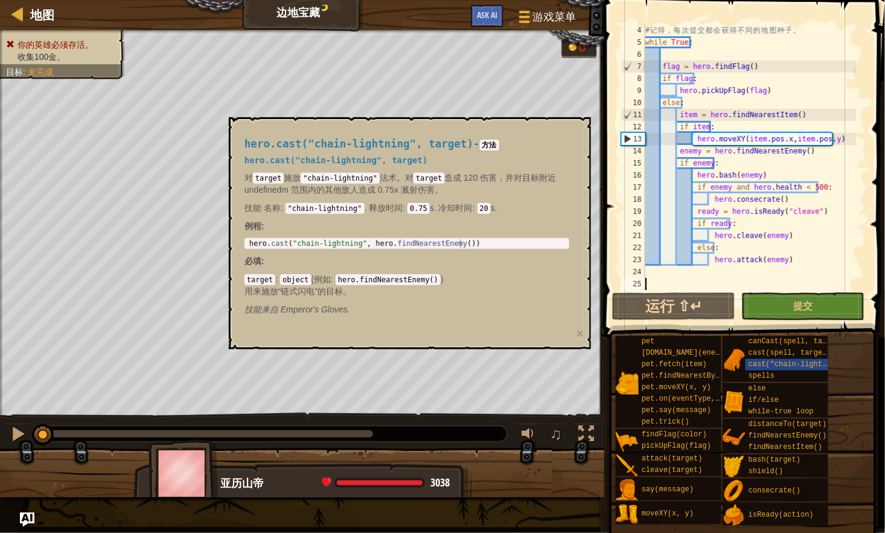
type textarea "hero.cast("chain-lightning", hero.findNearestEnemy())"
drag, startPoint x: 248, startPoint y: 240, endPoint x: 472, endPoint y: 246, distance: 224.2
click at [472, 246] on div "hero . cast ( "chain-lightning" , hero . findNearestEnemy ( ))" at bounding box center [407, 251] width 321 height 25
type textarea "ready = hero.isReady("cleave")"
click at [816, 210] on div "# 记 得 ， 每 次 提 交 都 会 获 得 不 同 的 地 图 种 子 。 while True : flag = hero . findFlag ( )…" at bounding box center [750, 169] width 214 height 290
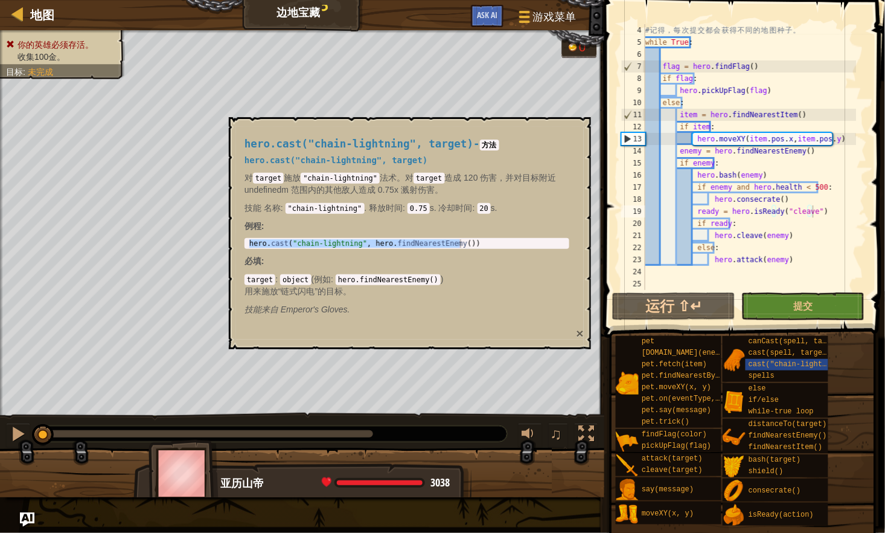
click at [580, 330] on button "×" at bounding box center [580, 333] width 7 height 13
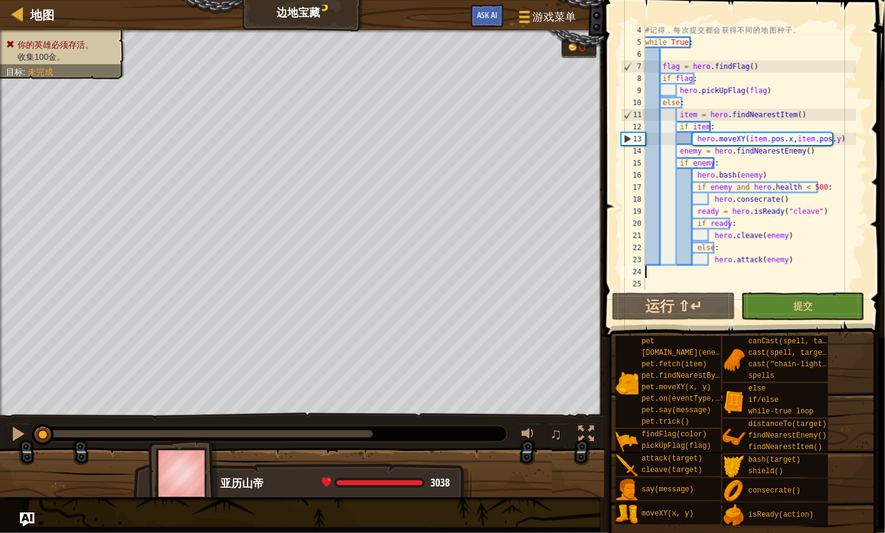
click at [693, 271] on div "# 记 得 ， 每 次 提 交 都 会 获 得 不 同 的 地 图 种 子 。 while True : flag = hero . findFlag ( )…" at bounding box center [750, 169] width 214 height 290
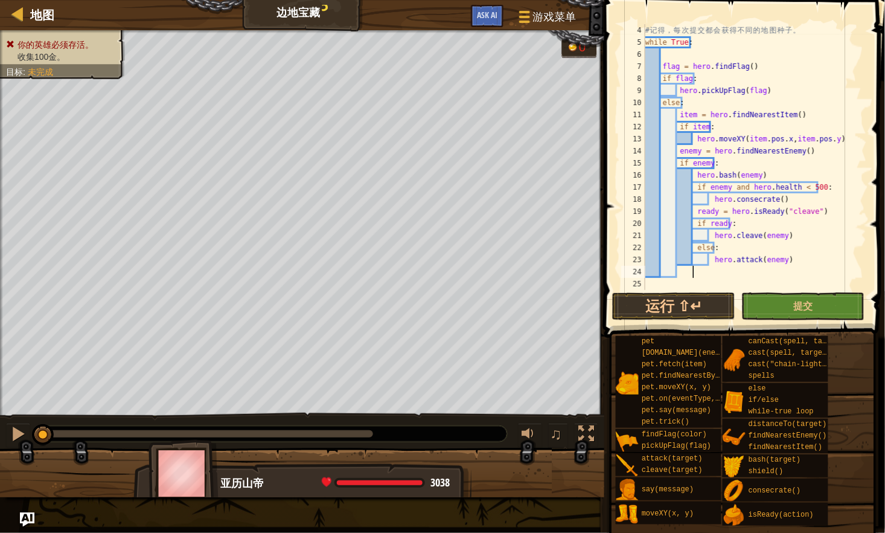
paste textarea "hero.cast("chain-lightning", hero.findNearestEnemy())"
type textarea "hero.cast("chain-lightning", hero.findNearestEnemy())"
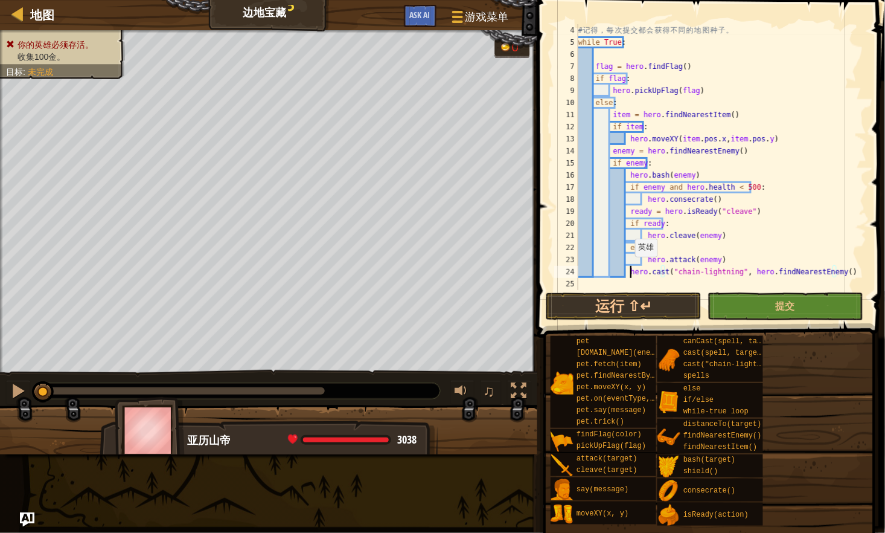
click at [629, 268] on div "# 记 得 ， 每 次 提 交 都 会 获 得 不 同 的 地 图 种 子 。 while True : flag = hero . findFlag ( )…" at bounding box center [716, 169] width 281 height 290
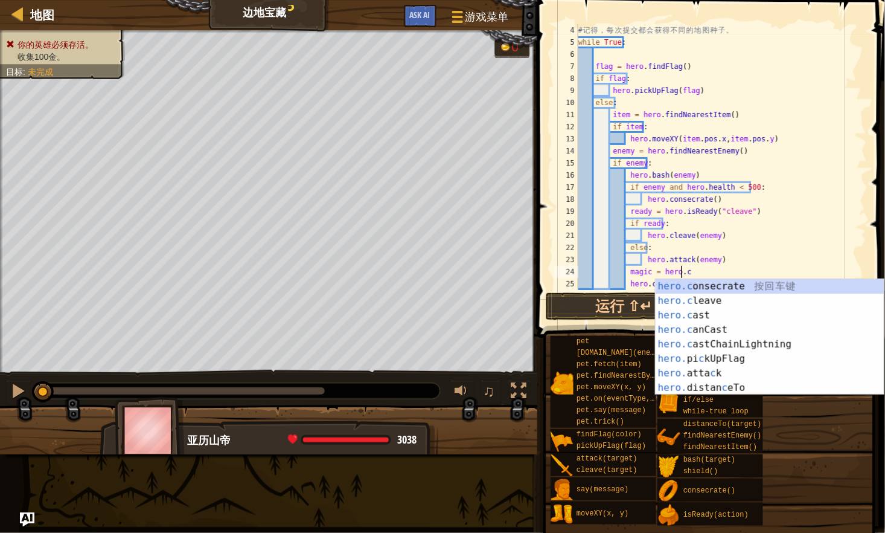
scroll to position [5, 8]
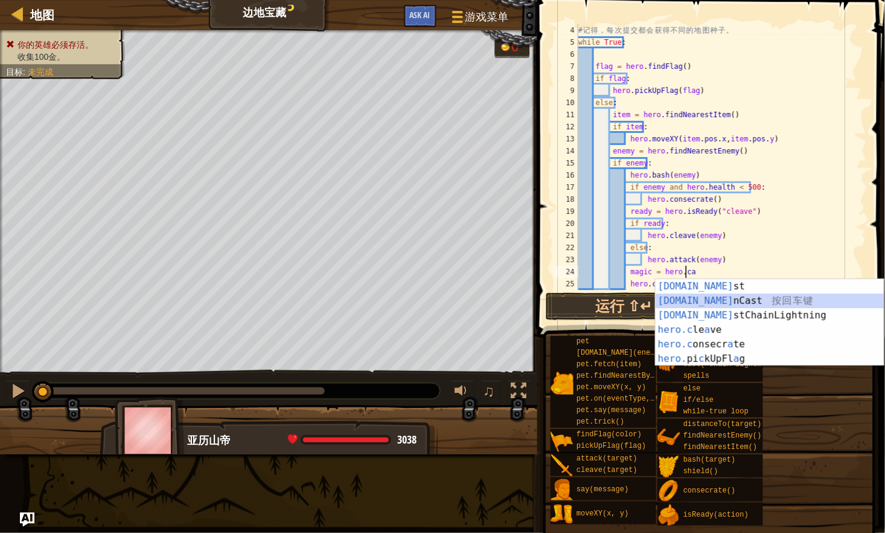
type textarea "magic = hero.canCast("drain-life", target)"
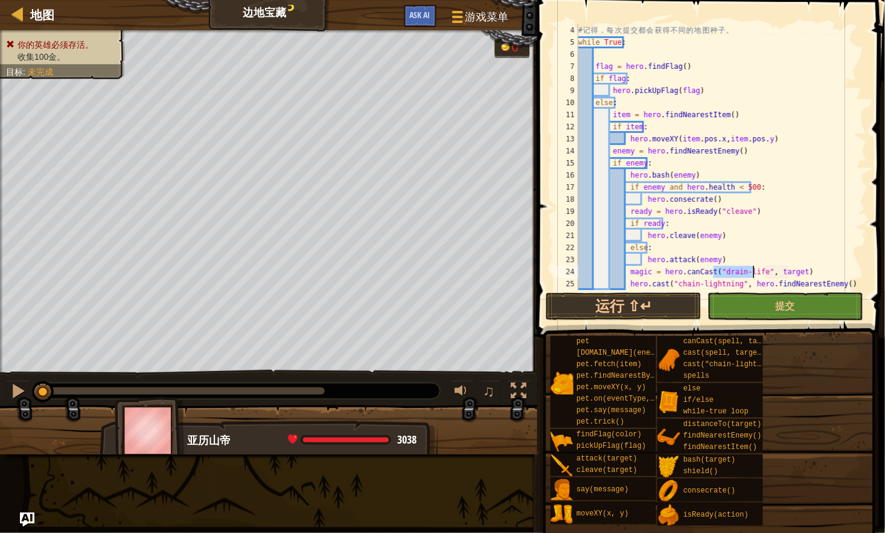
click at [801, 270] on div "# 记 得 ， 每 次 提 交 都 会 获 得 不 同 的 地 图 种 子 。 while True : flag = hero . findFlag ( )…" at bounding box center [716, 169] width 281 height 290
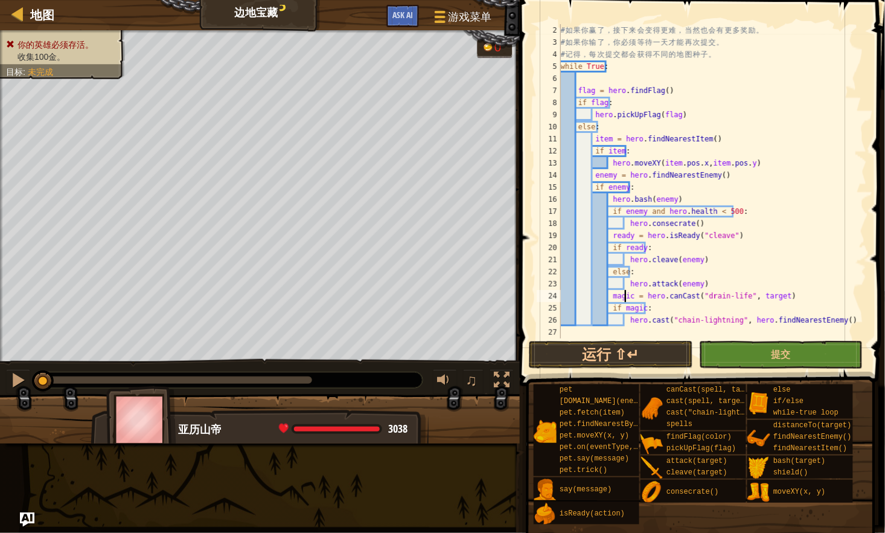
scroll to position [12, 0]
drag, startPoint x: 669, startPoint y: 323, endPoint x: 730, endPoint y: 321, distance: 60.4
click at [730, 321] on div "# 如 果 你 赢 了 ， 接 下 来 会 变 得 更 难 ， 当 然 也 会 有 更 多 奖 励 。 # 如 果 你 输 了 ， 你 必 须 等 待 一 天…" at bounding box center [708, 193] width 298 height 338
drag, startPoint x: 695, startPoint y: 296, endPoint x: 738, endPoint y: 295, distance: 42.9
click at [738, 295] on div "# 如 果 你 赢 了 ， 接 下 来 会 变 得 更 难 ， 当 然 也 会 有 更 多 奖 励 。 # 如 果 你 输 了 ， 你 必 须 等 待 一 天…" at bounding box center [708, 193] width 298 height 338
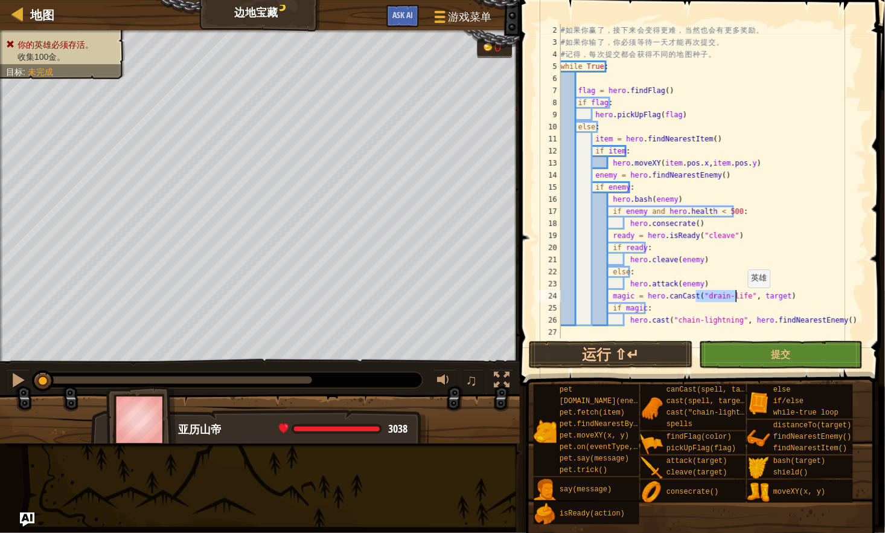
paste textarea "chain-lightning"
click at [782, 294] on div "# 如 果 你 赢 了 ， 接 下 来 会 变 得 更 难 ， 当 然 也 会 有 更 多 奖 励 。 # 如 果 你 输 了 ， 你 必 须 等 待 一 天…" at bounding box center [708, 193] width 298 height 338
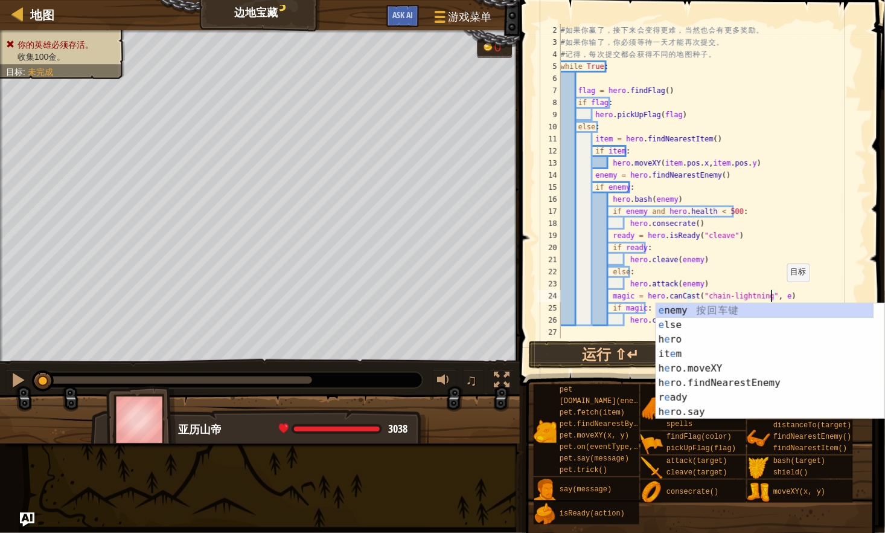
scroll to position [5, 17]
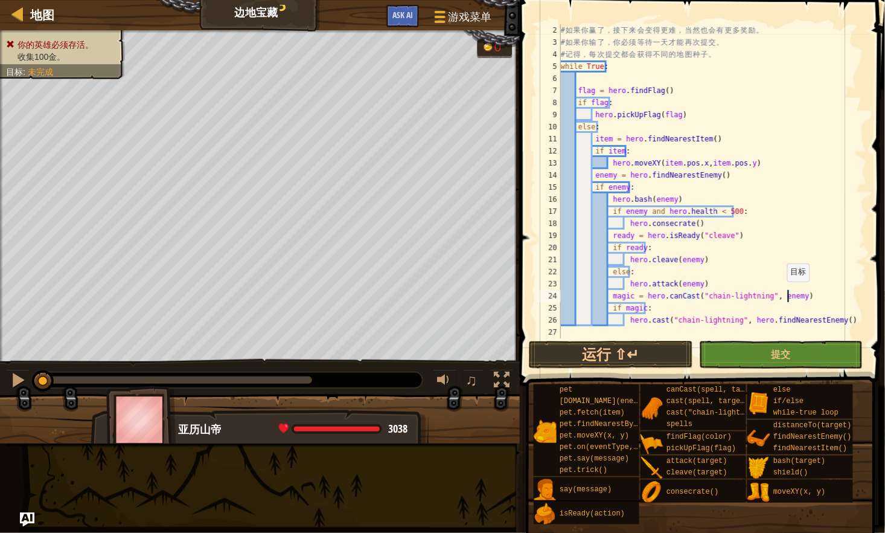
click at [782, 294] on div "# 如 果 你 赢 了 ， 接 下 来 会 变 得 更 难 ， 当 然 也 会 有 更 多 奖 励 。 # 如 果 你 输 了 ， 你 必 须 等 待 一 天…" at bounding box center [708, 193] width 298 height 338
drag, startPoint x: 740, startPoint y: 319, endPoint x: 833, endPoint y: 317, distance: 92.4
click at [833, 317] on div "# 如 果 你 赢 了 ， 接 下 来 会 变 得 更 难 ， 当 然 也 会 有 更 多 奖 励 。 # 如 果 你 输 了 ， 你 必 须 等 待 一 天…" at bounding box center [708, 193] width 298 height 338
paste textarea "enemy"
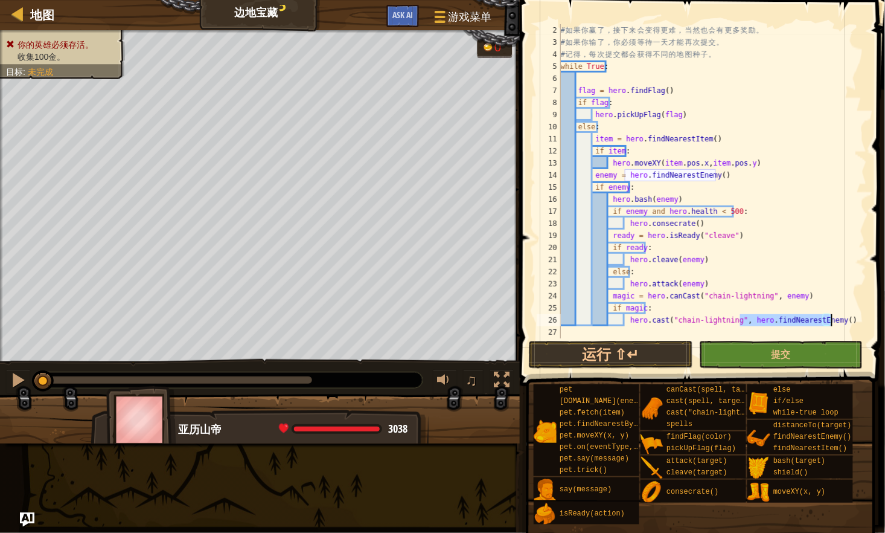
scroll to position [5, 16]
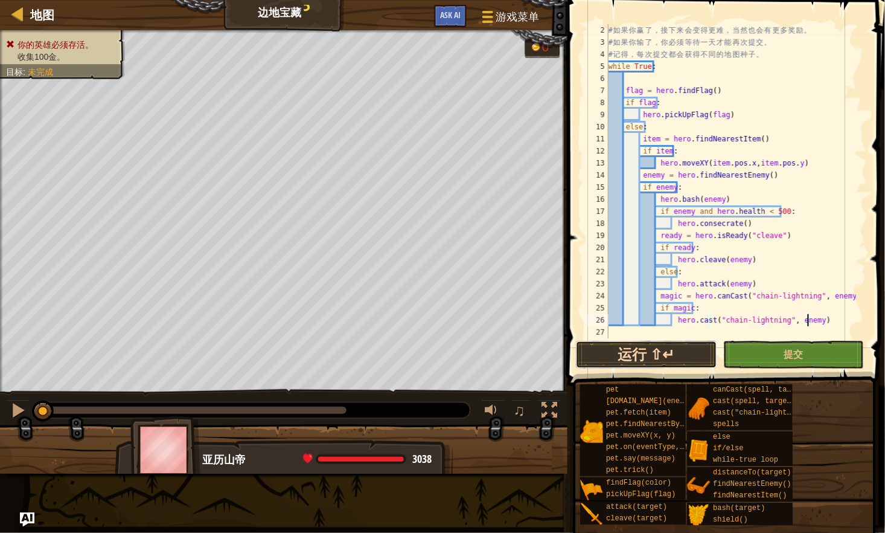
click at [644, 350] on button "运行 ⇧↵" at bounding box center [646, 355] width 141 height 28
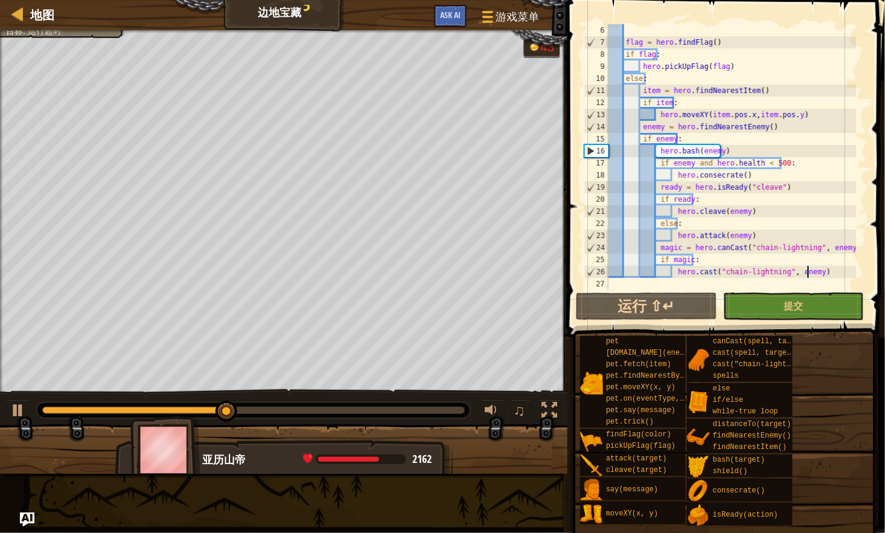
scroll to position [60, 0]
click at [793, 171] on div "flag = hero . findFlag ( ) if flag : hero . pickUpFlag ( flag ) else : item = h…" at bounding box center [731, 169] width 251 height 290
click at [768, 139] on div "flag = hero . findFlag ( ) if flag : hero . pickUpFlag ( flag ) else : item = h…" at bounding box center [731, 169] width 251 height 290
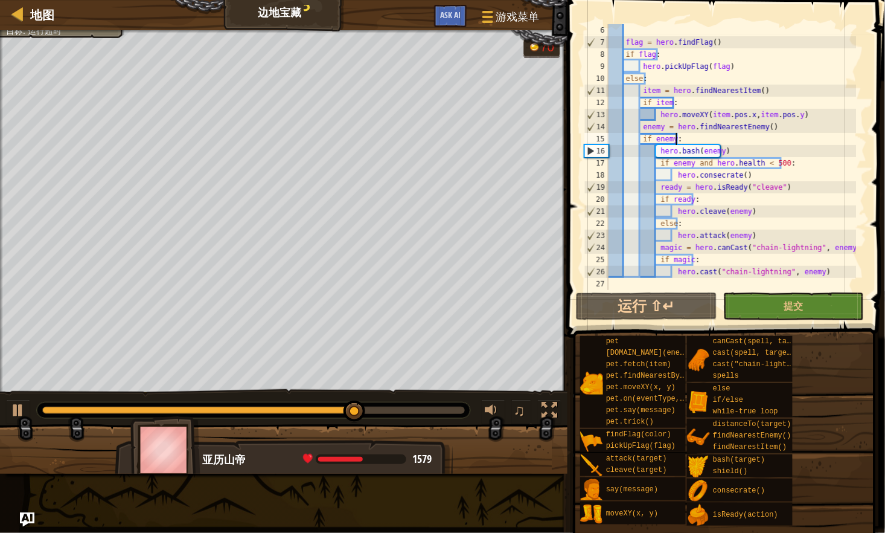
click at [795, 122] on div "flag = hero . findFlag ( ) if flag : hero . pickUpFlag ( flag ) else : item = h…" at bounding box center [731, 169] width 251 height 290
click at [701, 231] on div "flag = hero . findFlag ( ) if flag : hero . pickUpFlag ( flag ) else : item = h…" at bounding box center [731, 169] width 251 height 290
click at [761, 220] on div "flag = hero . findFlag ( ) if flag : hero . pickUpFlag ( flag ) else : item = h…" at bounding box center [731, 169] width 251 height 290
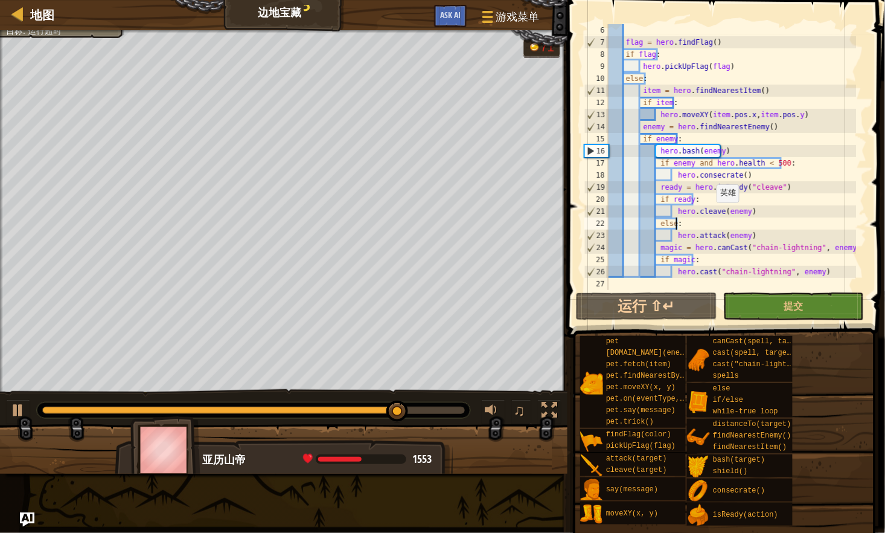
click at [711, 214] on div "flag = hero . findFlag ( ) if flag : hero . pickUpFlag ( flag ) else : item = h…" at bounding box center [731, 169] width 251 height 290
click at [663, 223] on div "flag = hero . findFlag ( ) if flag : hero . pickUpFlag ( flag ) else : item = h…" at bounding box center [731, 169] width 251 height 290
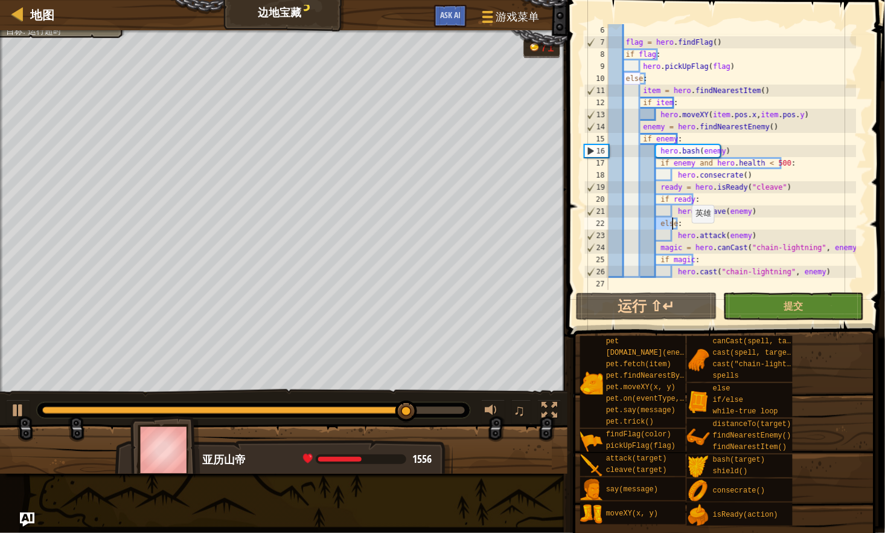
click at [687, 235] on div "flag = hero . findFlag ( ) if flag : hero . pickUpFlag ( flag ) else : item = h…" at bounding box center [731, 169] width 251 height 290
click at [723, 242] on div "flag = hero . findFlag ( ) if flag : hero . pickUpFlag ( flag ) else : item = h…" at bounding box center [731, 169] width 251 height 290
click at [753, 233] on div "flag = hero . findFlag ( ) if flag : hero . pickUpFlag ( flag ) else : item = h…" at bounding box center [731, 169] width 251 height 290
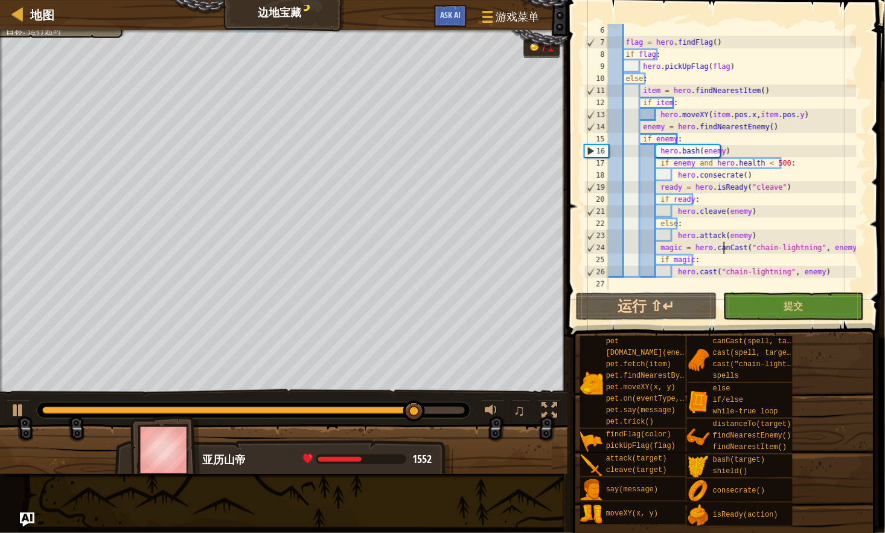
type textarea "hero.attack(enemy)"
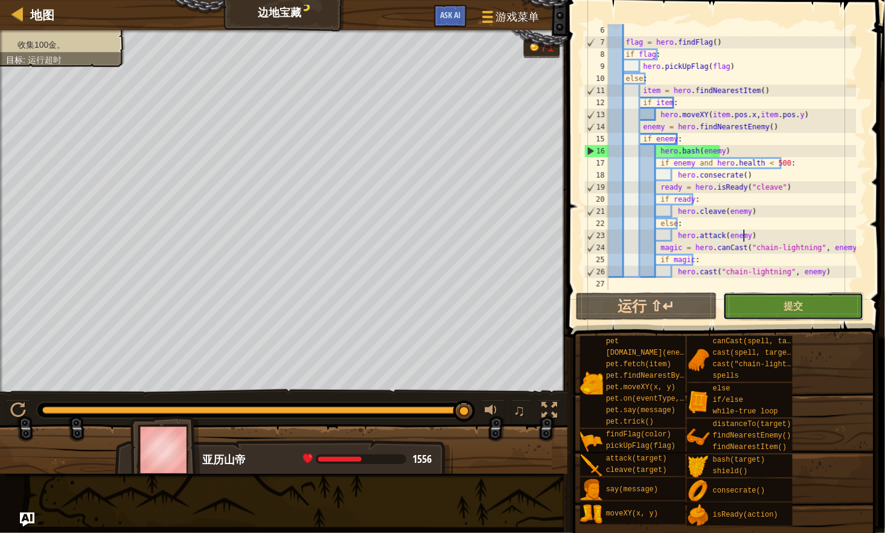
click at [762, 308] on button "提交" at bounding box center [794, 306] width 141 height 28
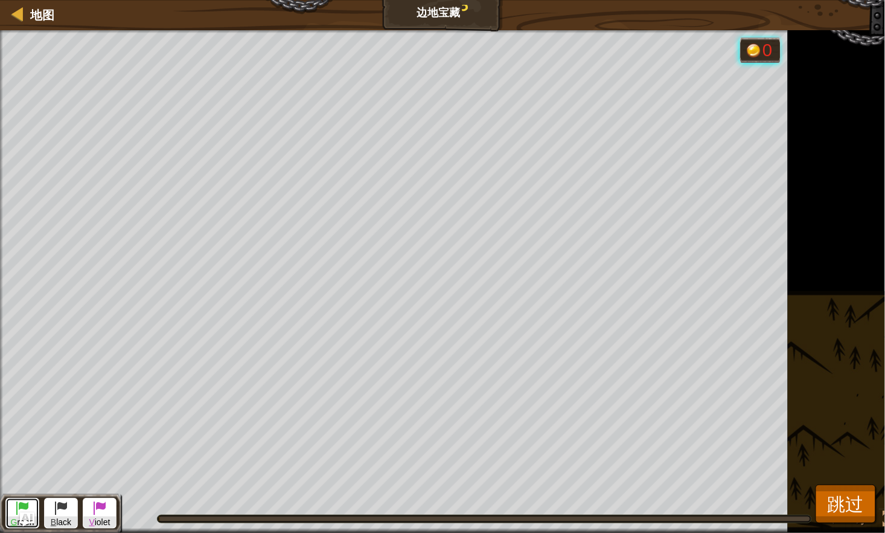
click at [34, 509] on button "G reen" at bounding box center [22, 513] width 34 height 31
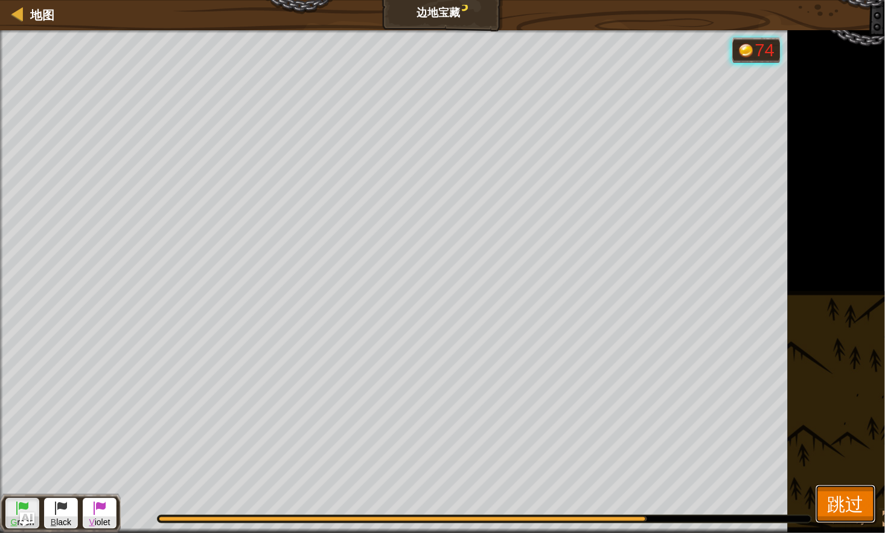
click at [840, 500] on span "跳过" at bounding box center [846, 503] width 36 height 25
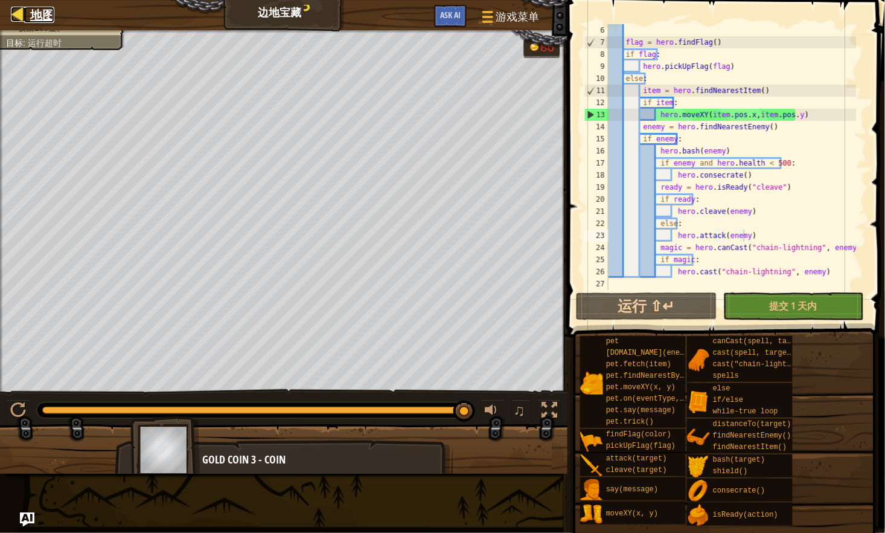
click at [45, 9] on span "地图" at bounding box center [42, 15] width 24 height 16
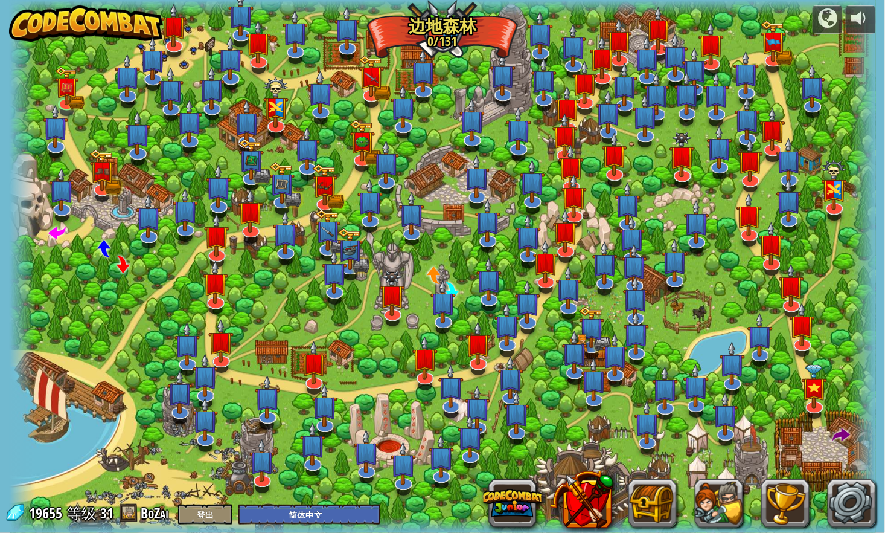
select select "zh-HANS"
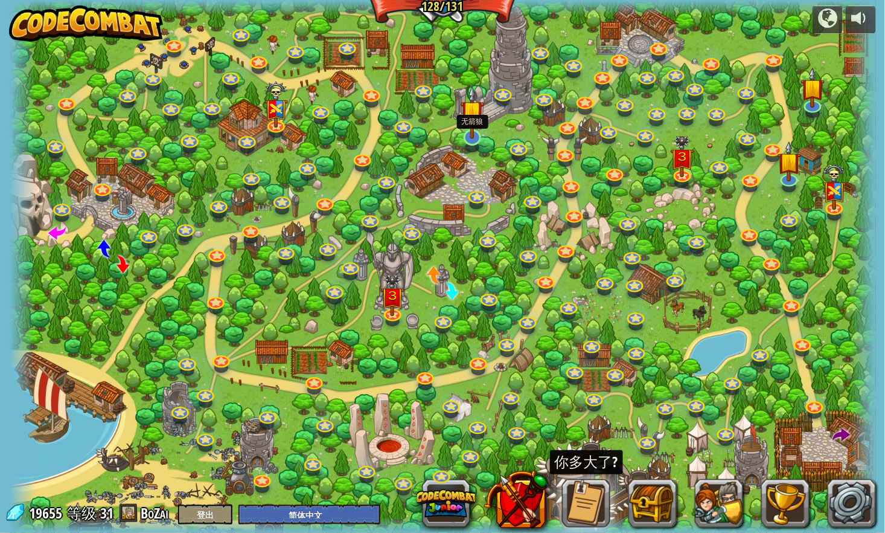
click at [472, 133] on img at bounding box center [473, 112] width 24 height 54
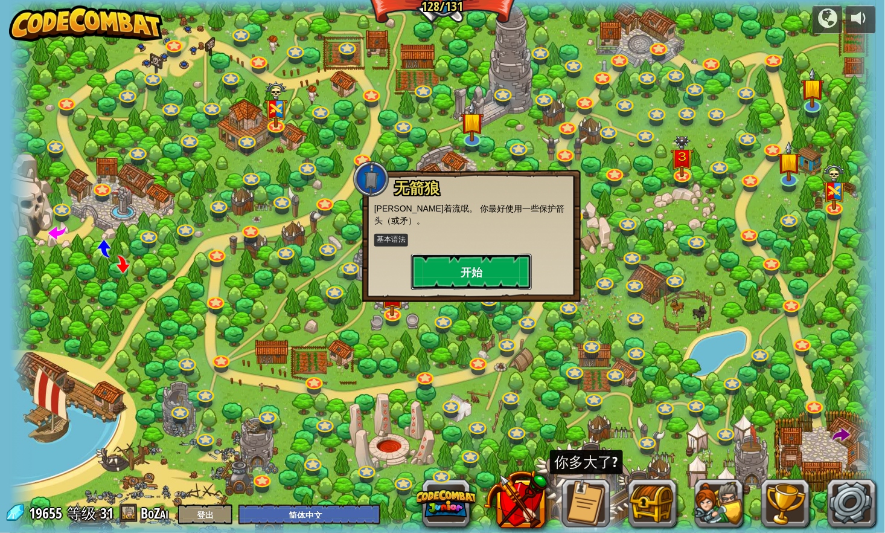
click at [481, 265] on button "开始" at bounding box center [471, 272] width 121 height 36
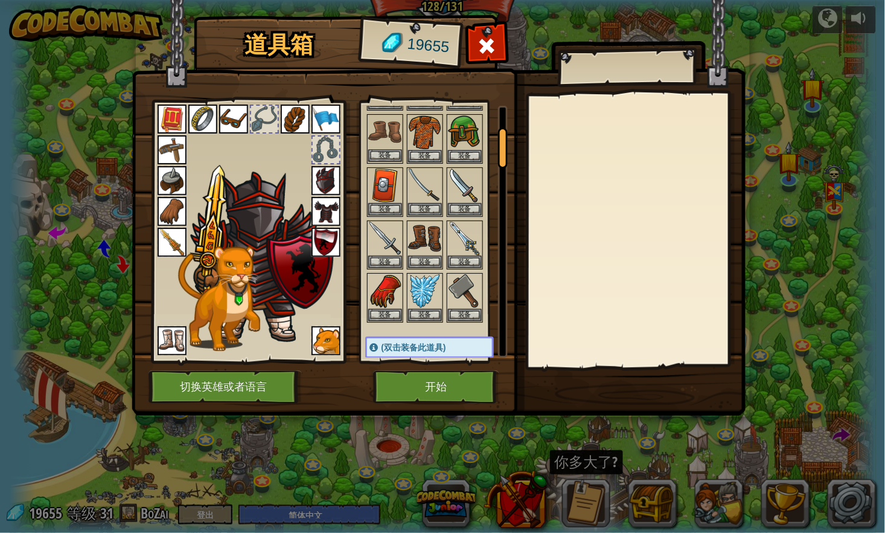
scroll to position [134, 0]
click at [415, 309] on button "装备" at bounding box center [425, 313] width 34 height 13
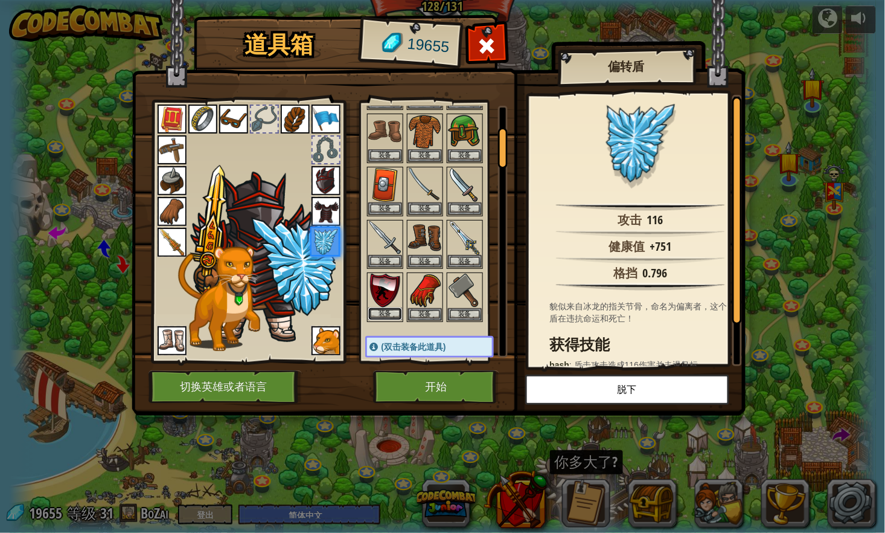
click at [388, 307] on button "装备" at bounding box center [385, 313] width 34 height 13
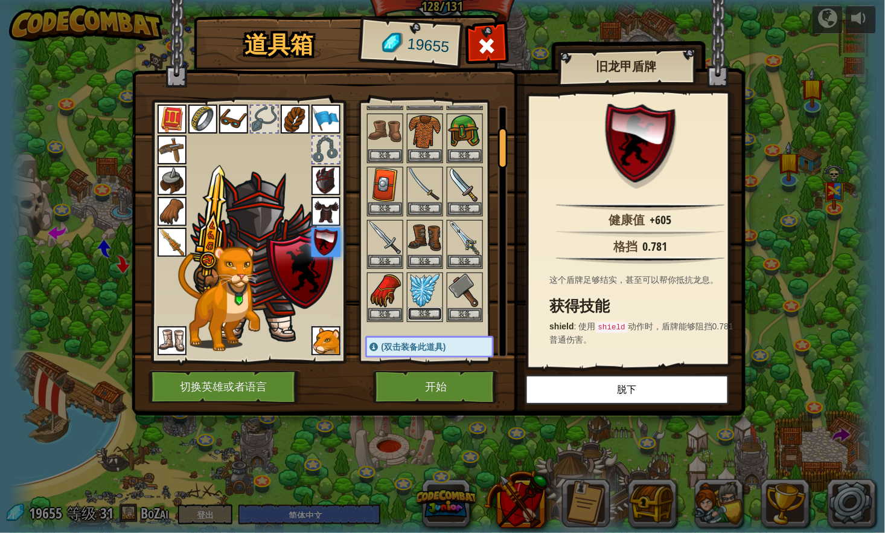
click at [428, 308] on button "装备" at bounding box center [425, 313] width 34 height 13
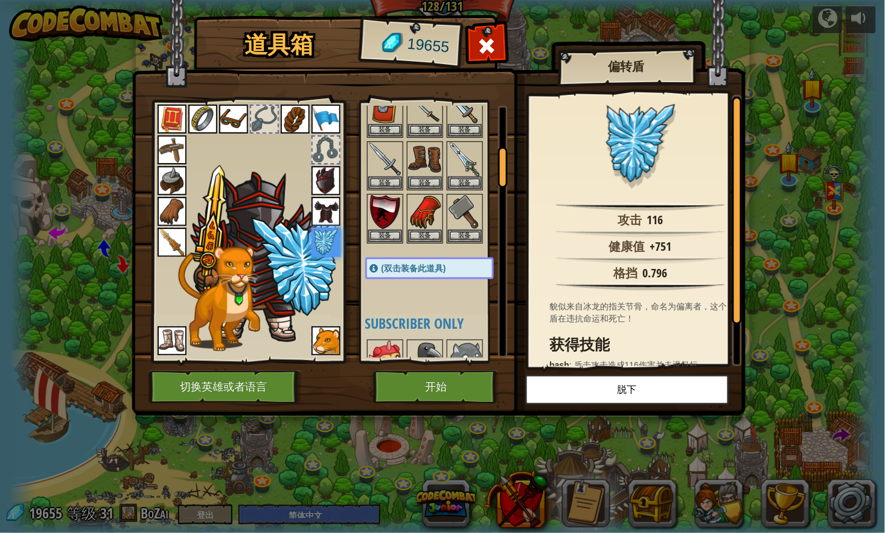
scroll to position [268, 0]
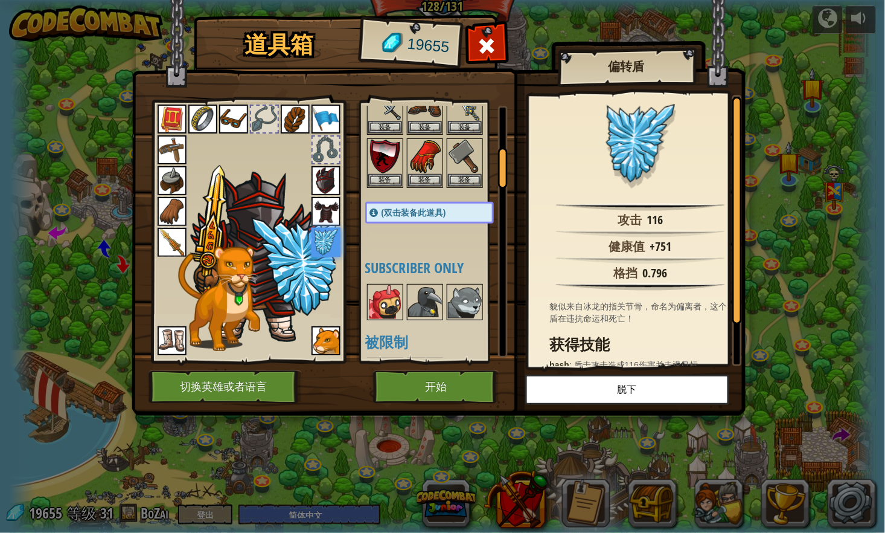
click at [388, 298] on img at bounding box center [385, 302] width 34 height 34
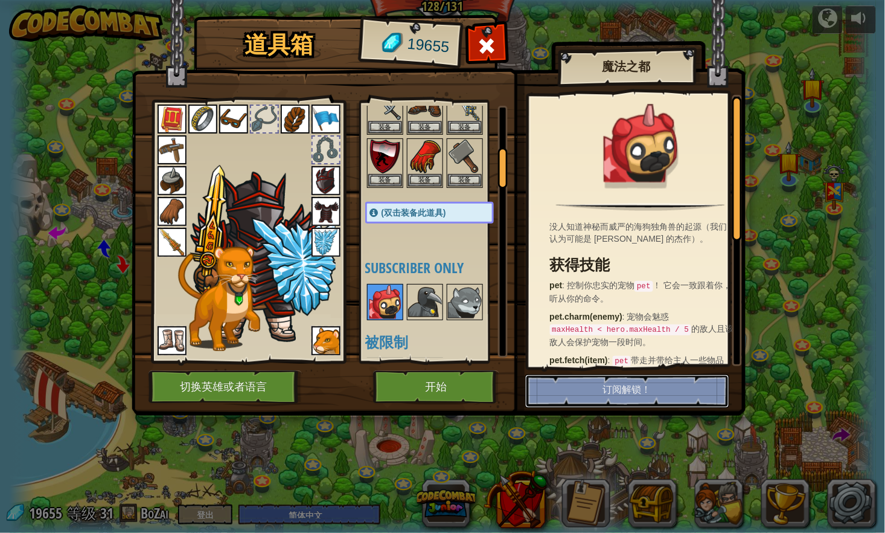
click at [579, 388] on button "订阅解锁！" at bounding box center [627, 390] width 204 height 33
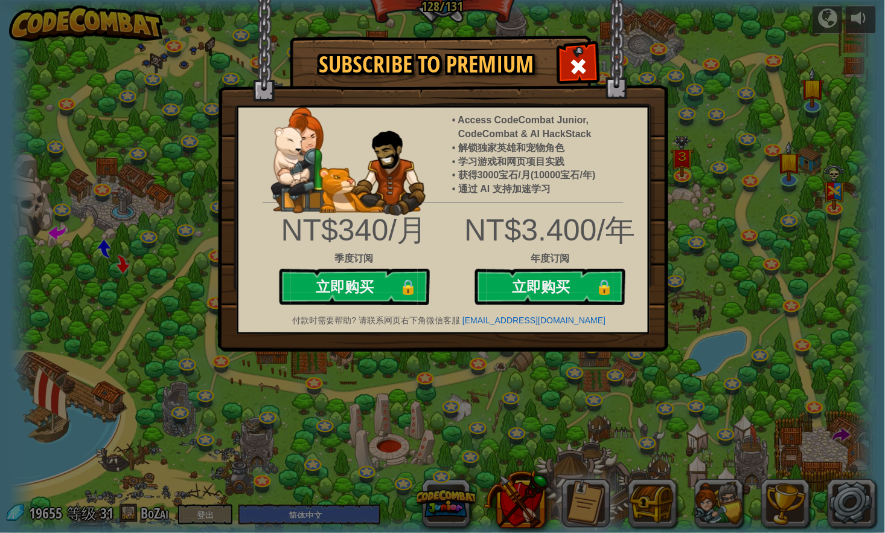
click at [577, 85] on img at bounding box center [443, 176] width 451 height 352
click at [571, 65] on span at bounding box center [579, 66] width 19 height 19
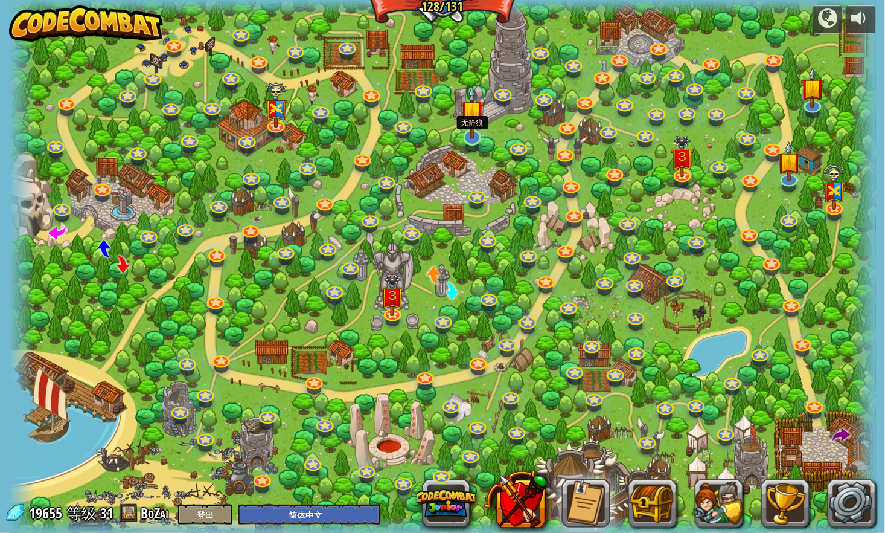
click at [478, 129] on img at bounding box center [473, 112] width 24 height 54
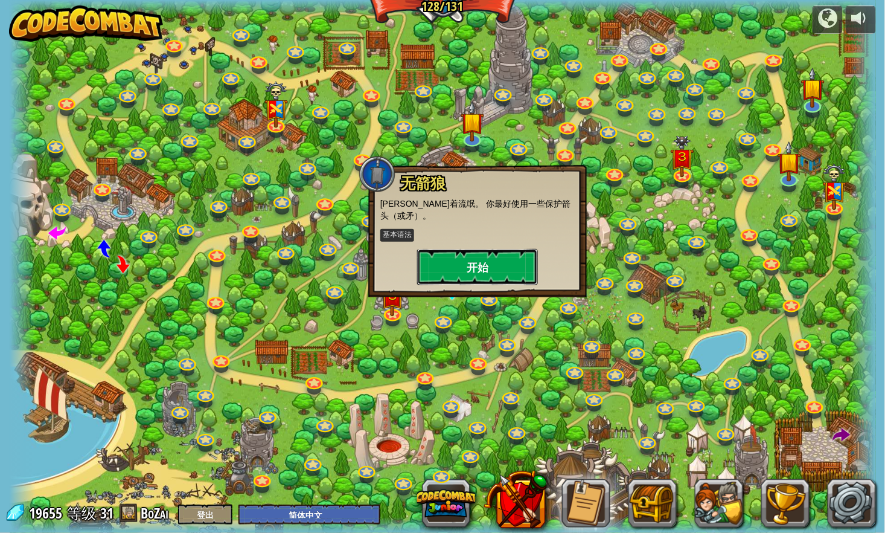
click at [470, 266] on button "开始" at bounding box center [477, 267] width 121 height 36
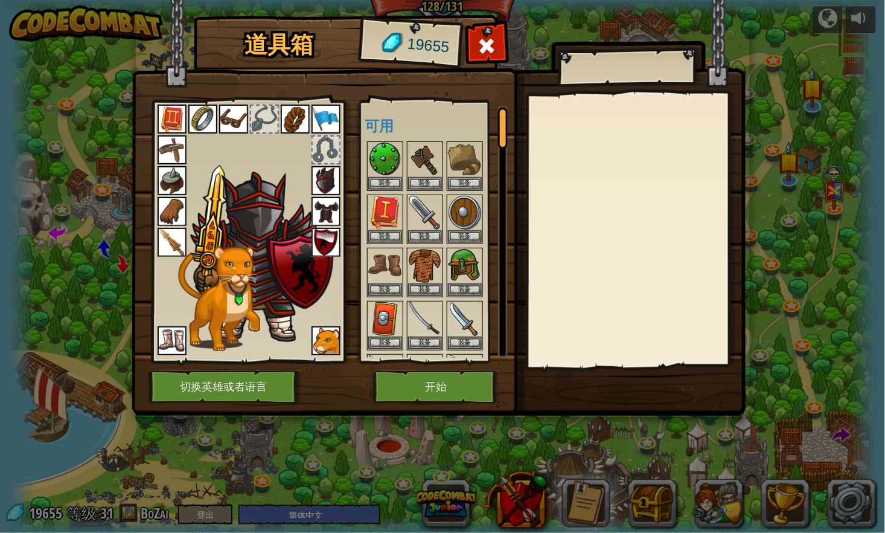
scroll to position [134, 0]
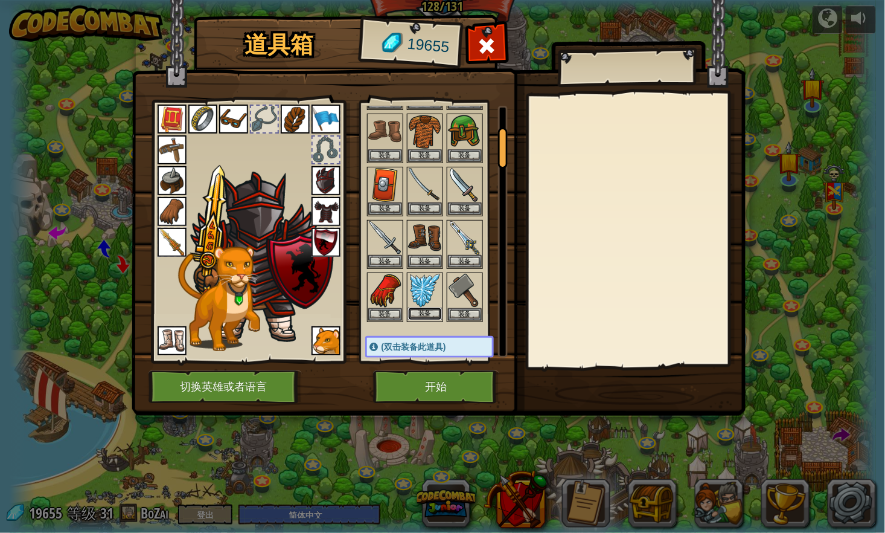
click at [424, 307] on button "装备" at bounding box center [425, 313] width 34 height 13
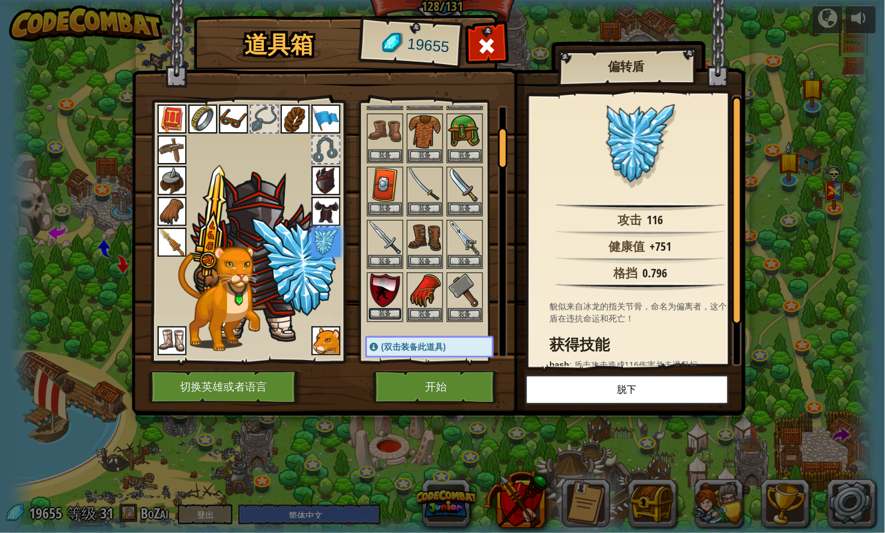
click at [387, 312] on button "装备" at bounding box center [385, 313] width 34 height 13
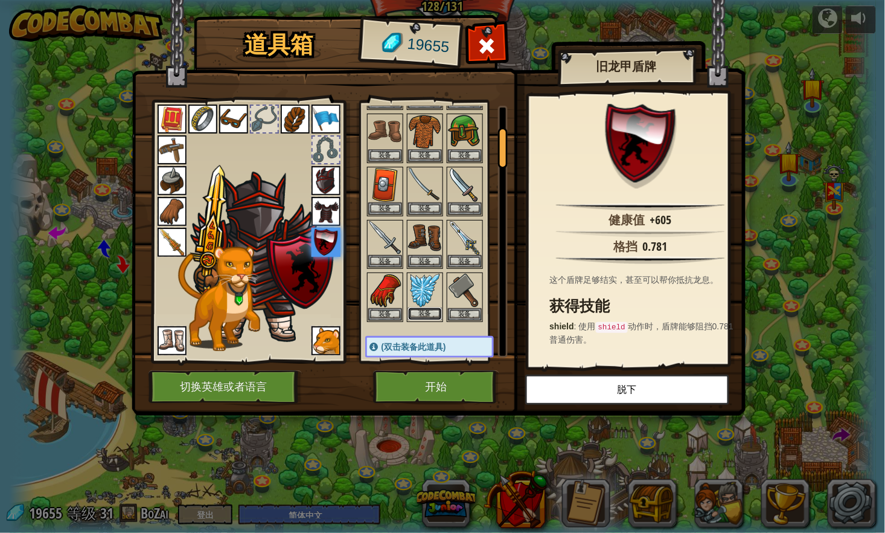
click at [426, 311] on button "装备" at bounding box center [425, 313] width 34 height 13
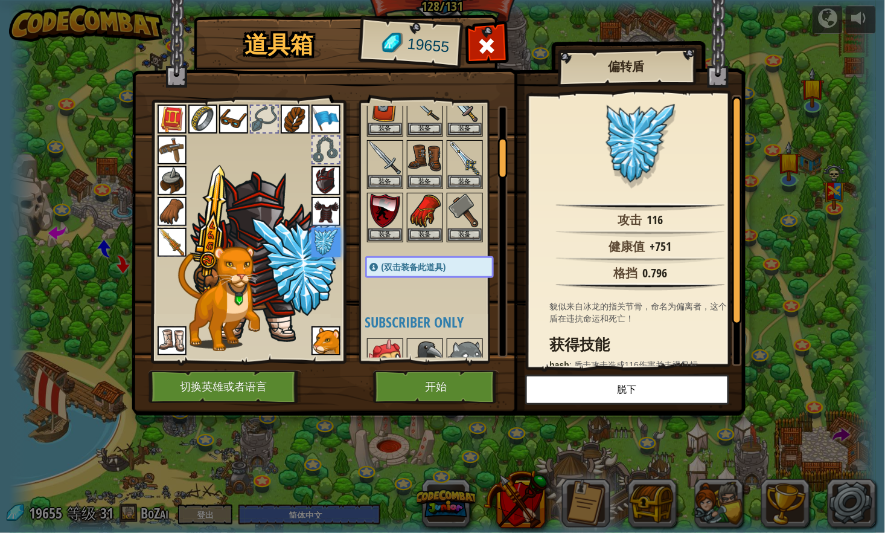
scroll to position [201, 0]
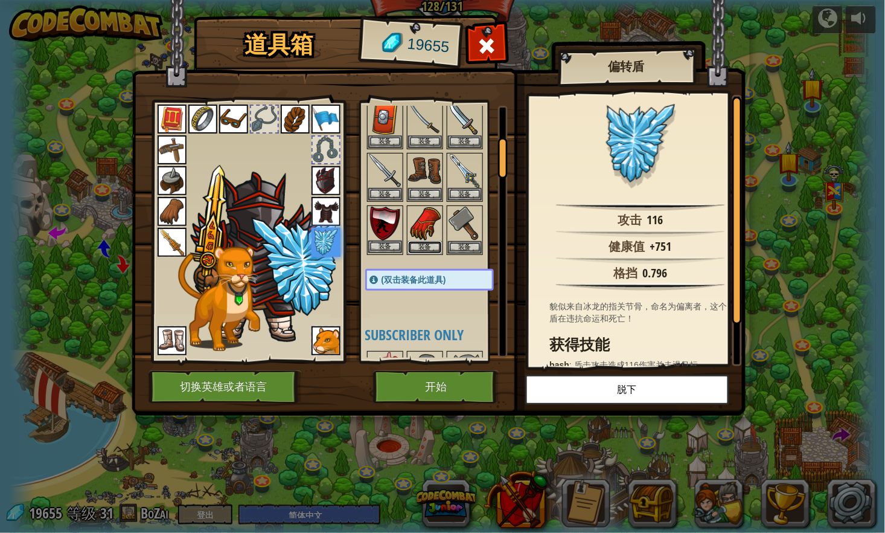
click at [420, 241] on button "装备" at bounding box center [425, 247] width 34 height 13
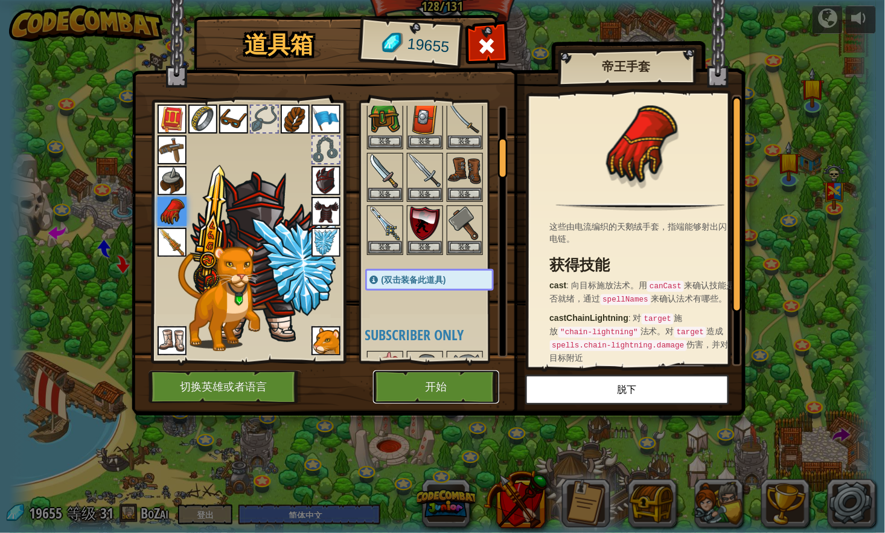
click at [432, 379] on button "开始" at bounding box center [436, 386] width 126 height 33
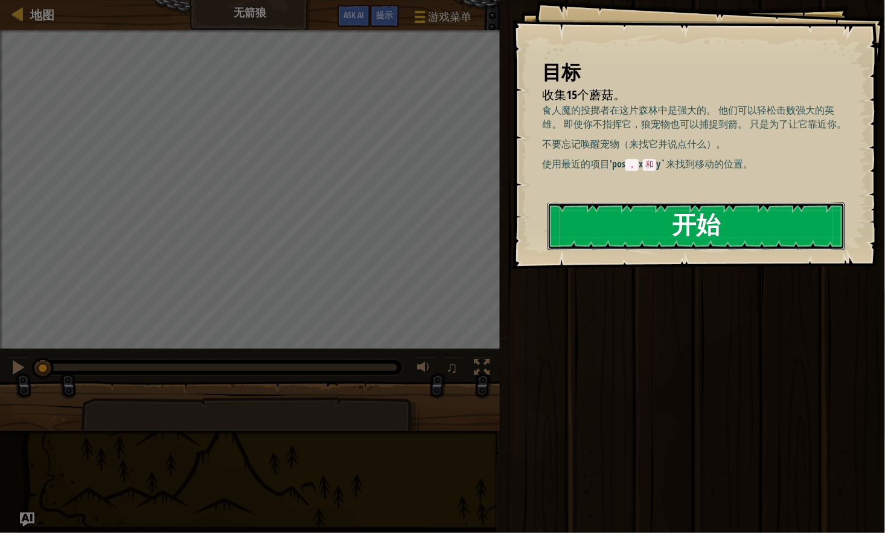
click at [629, 234] on button "开始" at bounding box center [697, 226] width 298 height 48
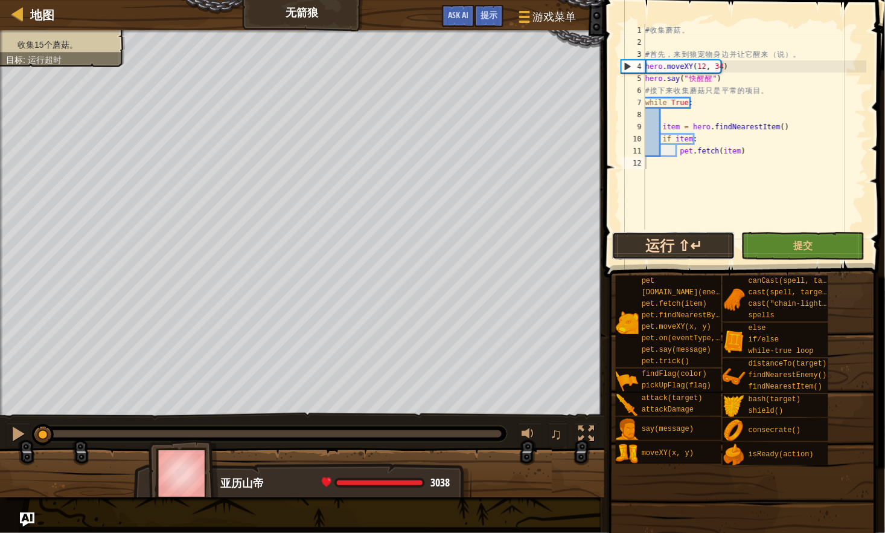
click at [702, 245] on button "运行 ⇧↵" at bounding box center [673, 246] width 123 height 28
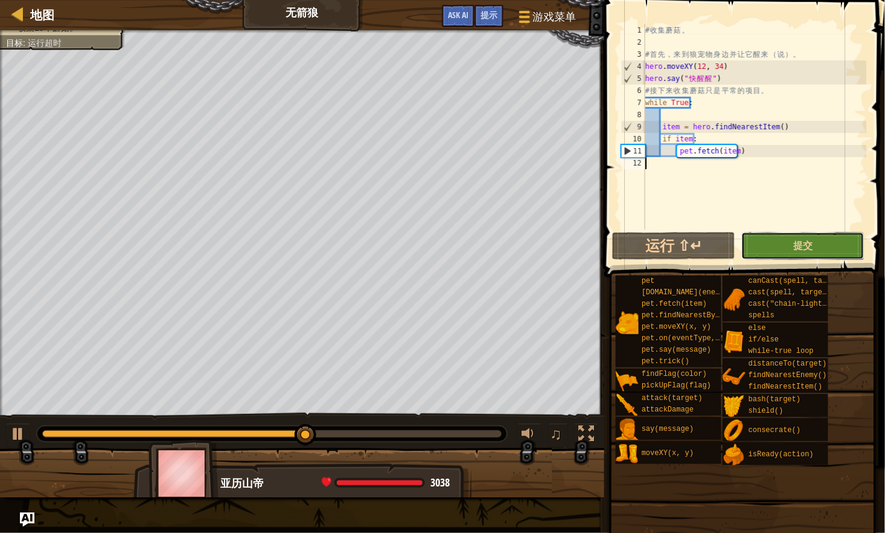
click at [792, 243] on button "提交" at bounding box center [803, 246] width 123 height 28
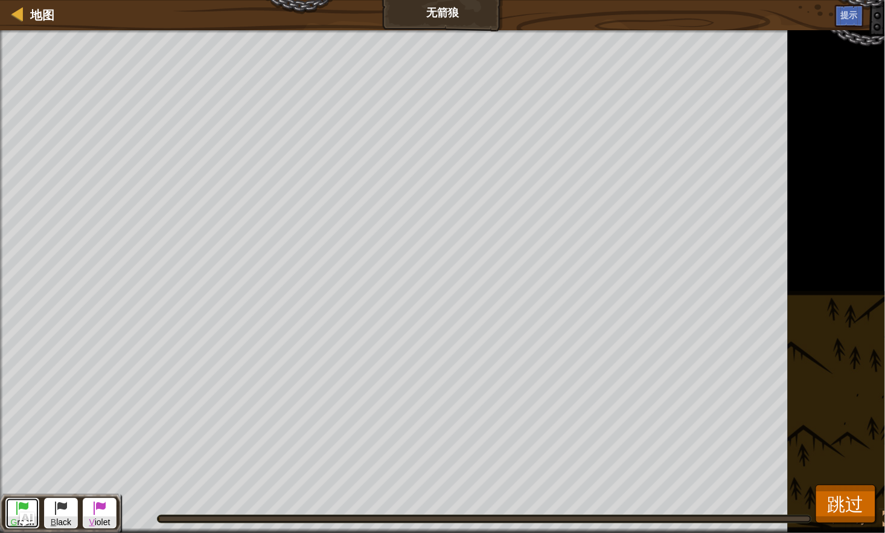
click at [16, 509] on span at bounding box center [22, 507] width 14 height 14
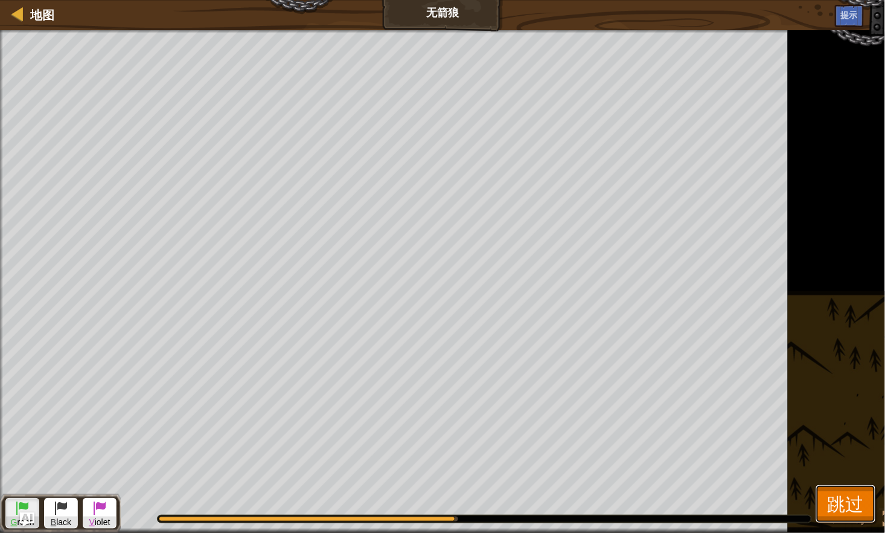
click at [829, 510] on span "跳过" at bounding box center [846, 503] width 36 height 25
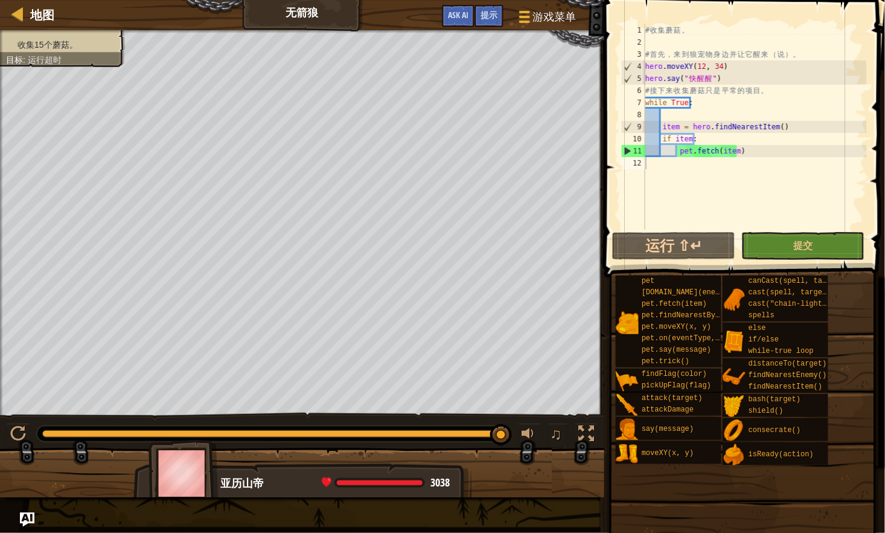
click at [708, 92] on div "# 收 集 蘑 菇 。 # 首 先 ， 来 到 狼 宠 物 身 边 并 让 它 醒 来 （ 说 ） 。 hero . moveXY ( 12 , 34 ) h…" at bounding box center [755, 139] width 224 height 230
type textarea "# 接下来收集蘑菇只是平常的项目。 while True:"
click at [691, 120] on div "# 收 集 蘑 菇 。 # 首 先 ， 来 到 狼 宠 物 身 边 并 让 它 醒 来 （ 说 ） 。 hero . moveXY ( 12 , 34 ) h…" at bounding box center [755, 139] width 224 height 230
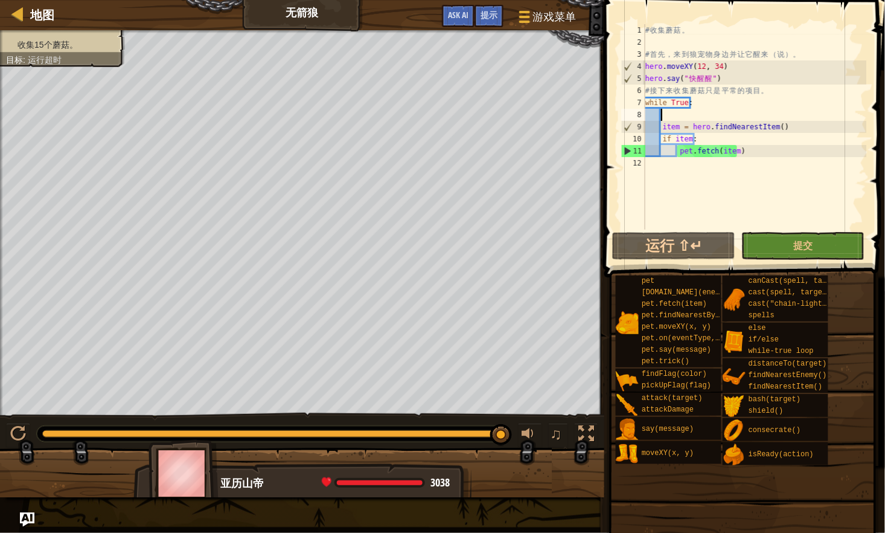
click at [686, 140] on div "# 收 集 蘑 菇 。 # 首 先 ， 来 到 狼 宠 物 身 边 并 让 它 醒 来 （ 说 ） 。 hero . moveXY ( 12 , 34 ) h…" at bounding box center [755, 139] width 224 height 230
type textarea "if item:"
click at [686, 140] on div "# 收 集 蘑 菇 。 # 首 先 ， 来 到 狼 宠 物 身 边 并 让 它 醒 来 （ 说 ） 。 hero . moveXY ( 12 , 34 ) h…" at bounding box center [755, 139] width 224 height 230
click at [714, 137] on div "# 收 集 蘑 菇 。 # 首 先 ， 来 到 狼 宠 物 身 边 并 让 它 醒 来 （ 说 ） 。 hero . moveXY ( 12 , 34 ) h…" at bounding box center [755, 139] width 224 height 230
click at [773, 157] on div "# 收 集 蘑 菇 。 # 首 先 ， 来 到 狼 宠 物 身 边 并 让 它 醒 来 （ 说 ） 。 hero . moveXY ( 12 , 34 ) h…" at bounding box center [755, 139] width 224 height 230
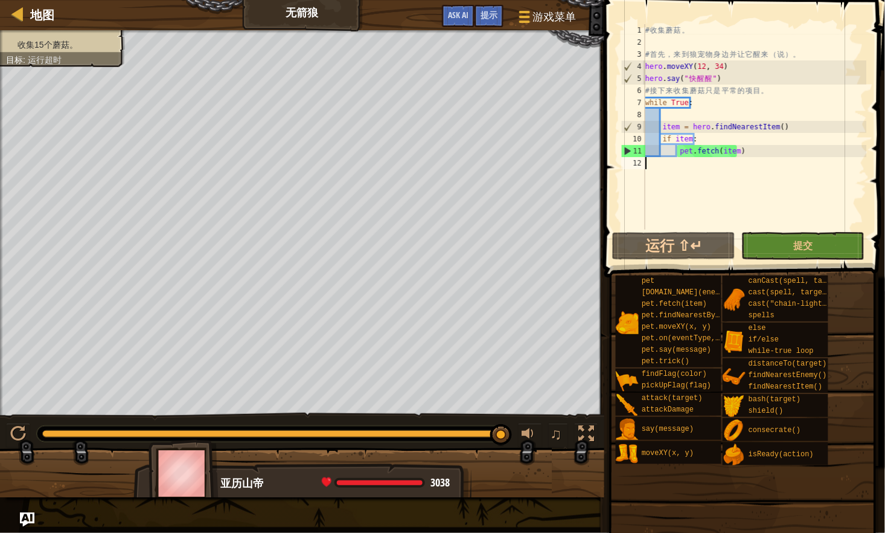
click at [759, 136] on div "# 收 集 蘑 菇 。 # 首 先 ， 来 到 狼 宠 物 身 边 并 让 它 醒 来 （ 说 ） 。 hero . moveXY ( 12 , 34 ) h…" at bounding box center [755, 139] width 224 height 230
click at [766, 146] on div "# 收 集 蘑 菇 。 # 首 先 ， 来 到 狼 宠 物 身 边 并 让 它 醒 来 （ 说 ） 。 hero . moveXY ( 12 , 34 ) h…" at bounding box center [755, 139] width 224 height 230
click at [743, 128] on div "# 收 集 蘑 菇 。 # 首 先 ， 来 到 狼 宠 物 身 边 并 让 它 醒 来 （ 说 ） 。 hero . moveXY ( 12 , 34 ) h…" at bounding box center [755, 139] width 224 height 230
click at [754, 138] on div "# 收 集 蘑 菇 。 # 首 先 ， 来 到 狼 宠 物 身 边 并 让 它 醒 来 （ 说 ） 。 hero . moveXY ( 12 , 34 ) h…" at bounding box center [755, 139] width 224 height 230
click at [758, 150] on div "# 收 集 蘑 菇 。 # 首 先 ， 来 到 狼 宠 物 身 边 并 让 它 醒 来 （ 说 ） 。 hero . moveXY ( 12 , 34 ) h…" at bounding box center [755, 139] width 224 height 230
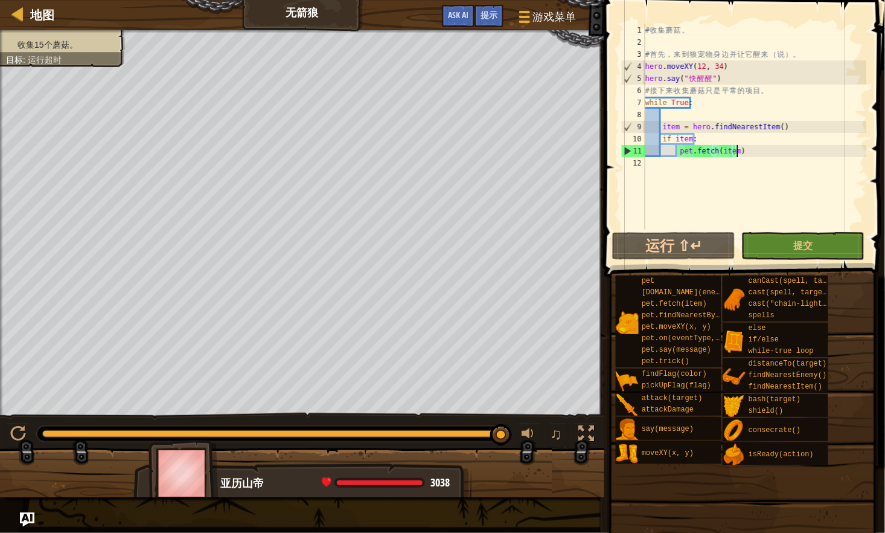
click at [734, 108] on div "# 收 集 蘑 菇 。 # 首 先 ， 来 到 狼 宠 物 身 边 并 让 它 醒 来 （ 说 ） 。 hero . moveXY ( 12 , 34 ) h…" at bounding box center [755, 139] width 224 height 230
type textarea "while True:"
click at [706, 97] on div "# 收 集 蘑 菇 。 # 首 先 ， 来 到 狼 宠 物 身 边 并 让 它 醒 来 （ 说 ） 。 hero . moveXY ( 12 , 34 ) h…" at bounding box center [755, 139] width 224 height 230
click at [707, 114] on div "# 收 集 蘑 菇 。 # 首 先 ， 来 到 狼 宠 物 身 边 并 让 它 醒 来 （ 说 ） 。 hero . moveXY ( 12 , 34 ) h…" at bounding box center [755, 139] width 224 height 230
click at [708, 95] on div "# 收 集 蘑 菇 。 # 首 先 ， 来 到 狼 宠 物 身 边 并 让 它 醒 来 （ 说 ） 。 hero . moveXY ( 12 , 34 ) h…" at bounding box center [755, 139] width 224 height 230
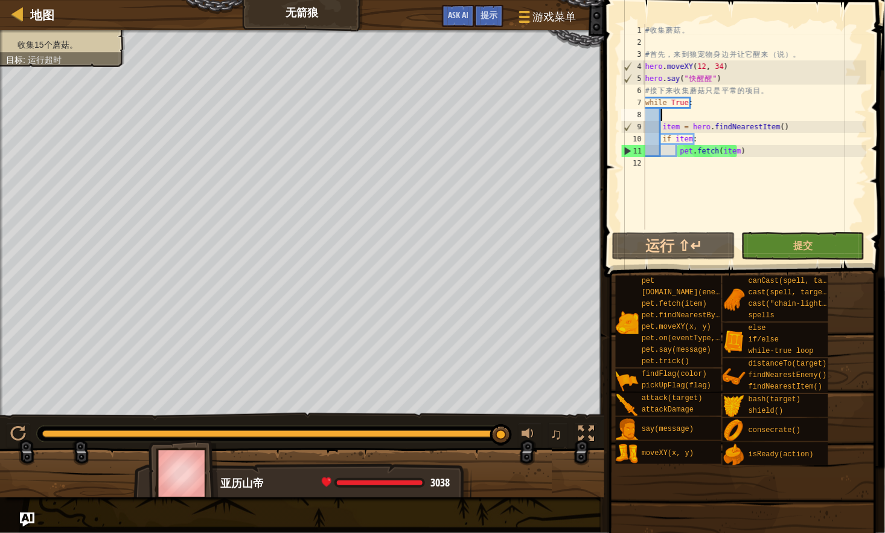
type textarea "# 接下来收集蘑菇只是平常的项目。"
click at [696, 117] on div "# 收 集 蘑 菇 。 # 首 先 ， 来 到 狼 宠 物 身 边 并 让 它 醒 来 （ 说 ） 。 hero . moveXY ( 12 , 34 ) h…" at bounding box center [755, 139] width 224 height 230
click at [758, 153] on div "# 收 集 蘑 菇 。 # 首 先 ， 来 到 狼 宠 物 身 边 并 让 它 醒 来 （ 说 ） 。 hero . moveXY ( 12 , 34 ) h…" at bounding box center [755, 139] width 224 height 230
type textarea "pet.fetch(item)"
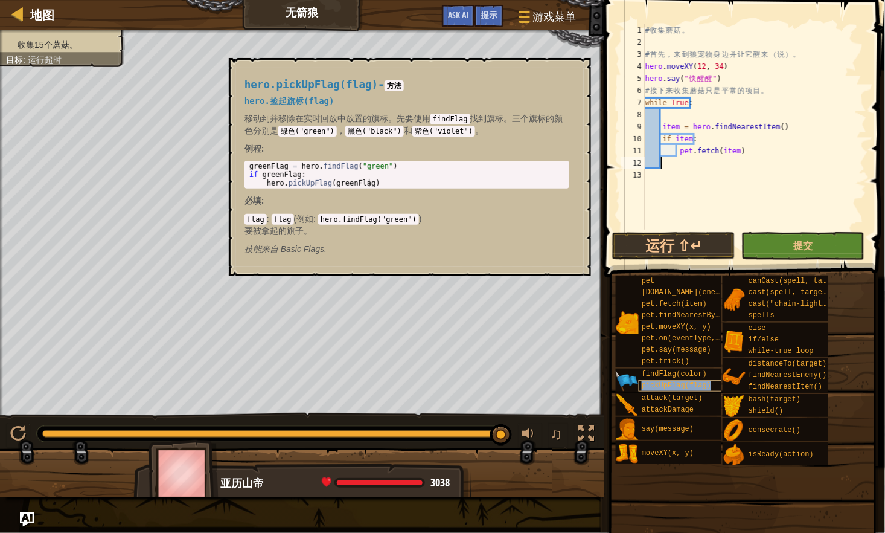
click at [675, 385] on span "pickUpFlag(flag)" at bounding box center [676, 385] width 69 height 8
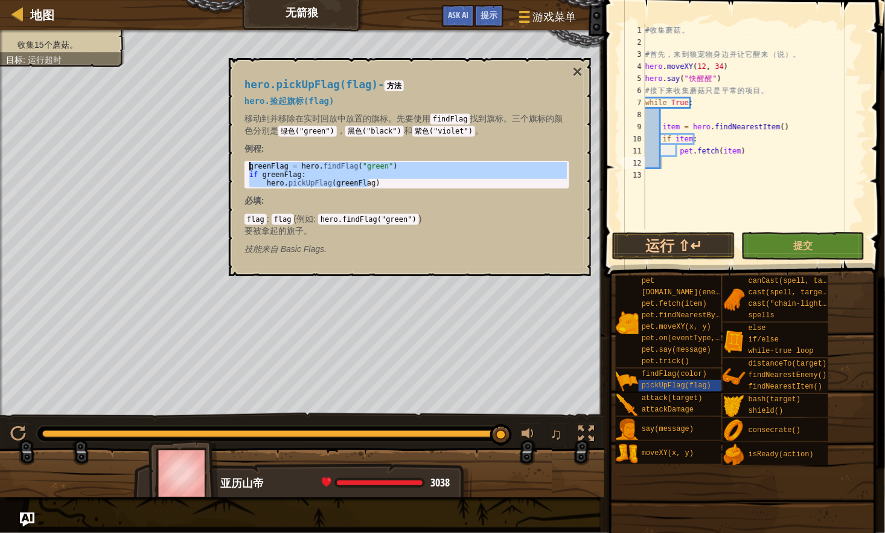
drag, startPoint x: 384, startPoint y: 182, endPoint x: 255, endPoint y: 163, distance: 130.0
click at [255, 163] on div "greenFlag = hero . findFlag ( "green" ) if greenFlag : hero . pickUpFlag ( gree…" at bounding box center [407, 183] width 321 height 42
type textarea "greenFlag = hero.findFlag("green") if greenFlag:"
drag, startPoint x: 255, startPoint y: 163, endPoint x: 282, endPoint y: 174, distance: 29.3
click at [675, 159] on div "# 收 集 蘑 菇 。 # 首 先 ， 来 到 狼 宠 物 身 边 并 让 它 醒 来 （ 说 ） 。 hero . moveXY ( 12 , 34 ) h…" at bounding box center [755, 139] width 224 height 230
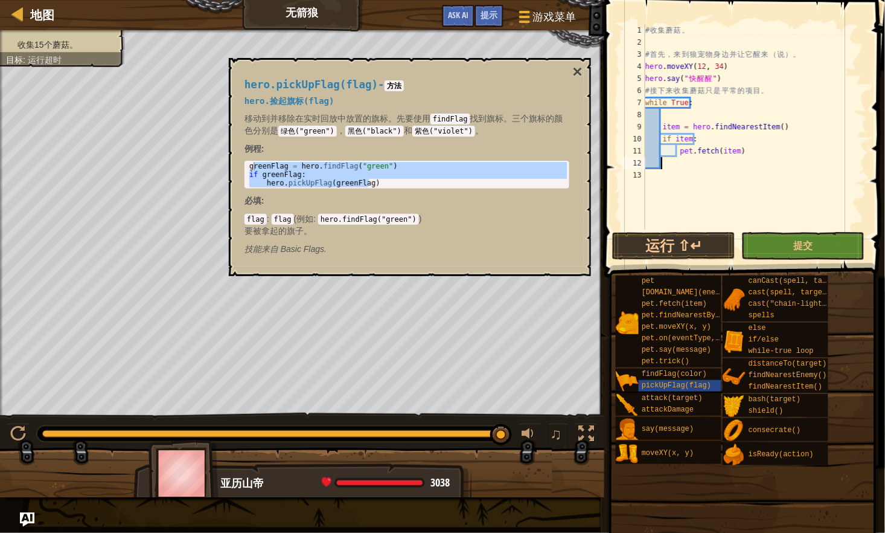
paste textarea "hero.pickUpFlag(greenFlag)"
click at [573, 72] on div "hero.pickUpFlag(flag) - 方法 hero.捡起旗标(flag) 移动到并移除在实时回放中放置的旗标。先要使用 findFlag 找到旗标…" at bounding box center [407, 167] width 342 height 199
click at [644, 174] on div "13" at bounding box center [633, 175] width 24 height 12
click at [662, 165] on div "# 收 集 蘑 菇 。 # 首 先 ， 来 到 狼 宠 物 身 边 并 让 它 醒 来 （ 说 ） 。 hero . moveXY ( 12 , 34 ) h…" at bounding box center [755, 139] width 224 height 230
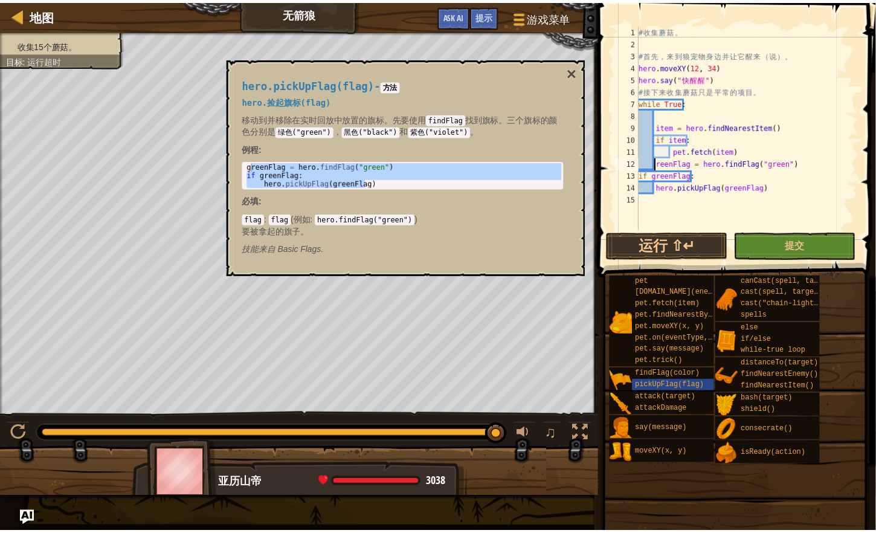
scroll to position [5, 1]
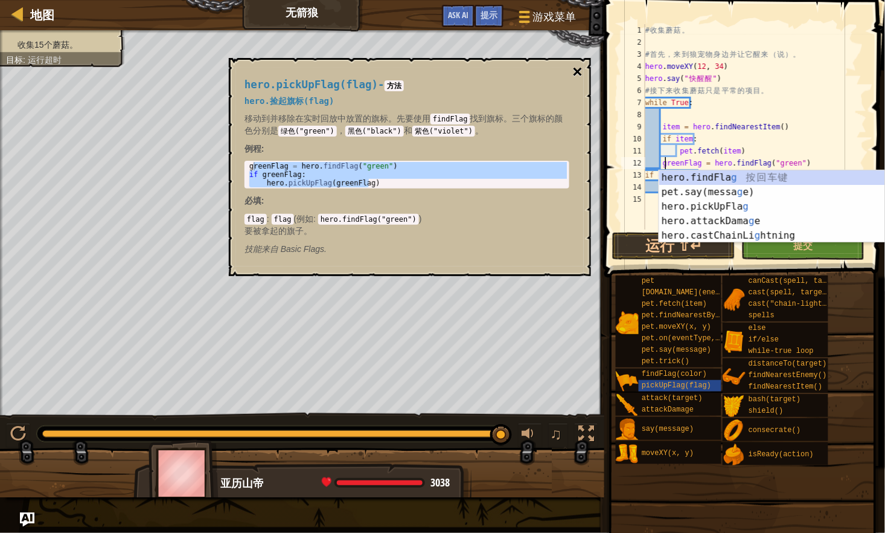
click at [573, 72] on button "×" at bounding box center [578, 71] width 10 height 17
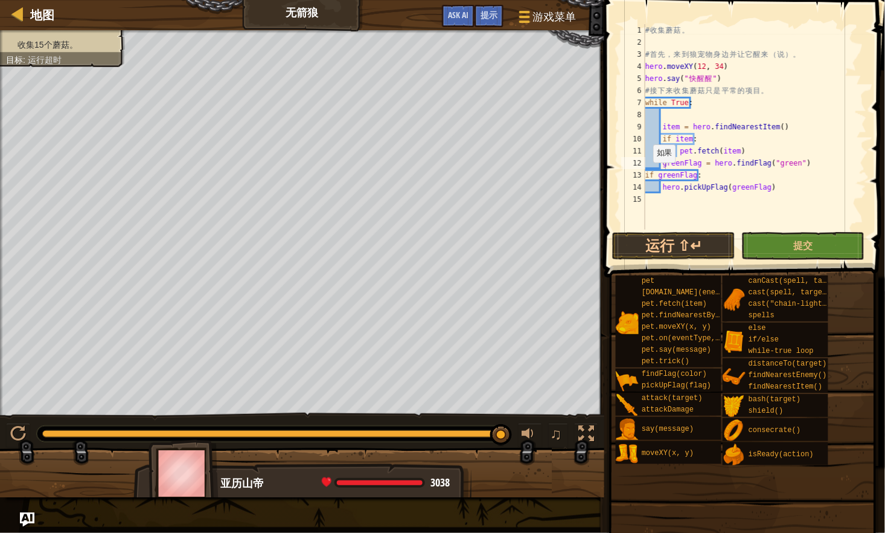
click at [647, 174] on div "# 收 集 蘑 菇 。 # 首 先 ， 来 到 狼 宠 物 身 边 并 让 它 醒 来 （ 说 ） 。 hero . moveXY ( 12 , 34 ) h…" at bounding box center [755, 139] width 224 height 230
click at [661, 187] on div "# 收 集 蘑 菇 。 # 首 先 ， 来 到 狼 宠 物 身 边 并 让 它 醒 来 （ 说 ） 。 hero . moveXY ( 12 , 34 ) h…" at bounding box center [755, 139] width 224 height 230
drag, startPoint x: 789, startPoint y: 243, endPoint x: 800, endPoint y: 239, distance: 11.9
click at [798, 239] on button "提交" at bounding box center [803, 246] width 123 height 28
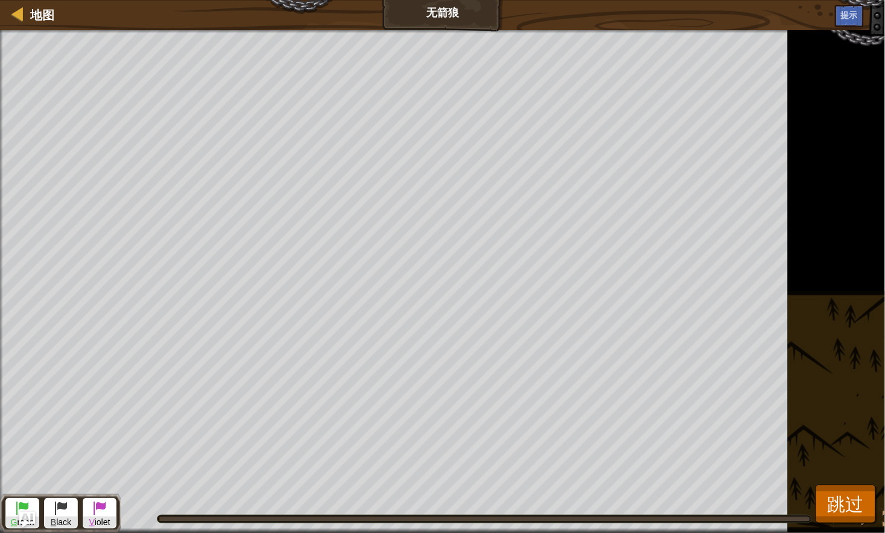
click at [27, 512] on img "Ask AI" at bounding box center [27, 520] width 16 height 16
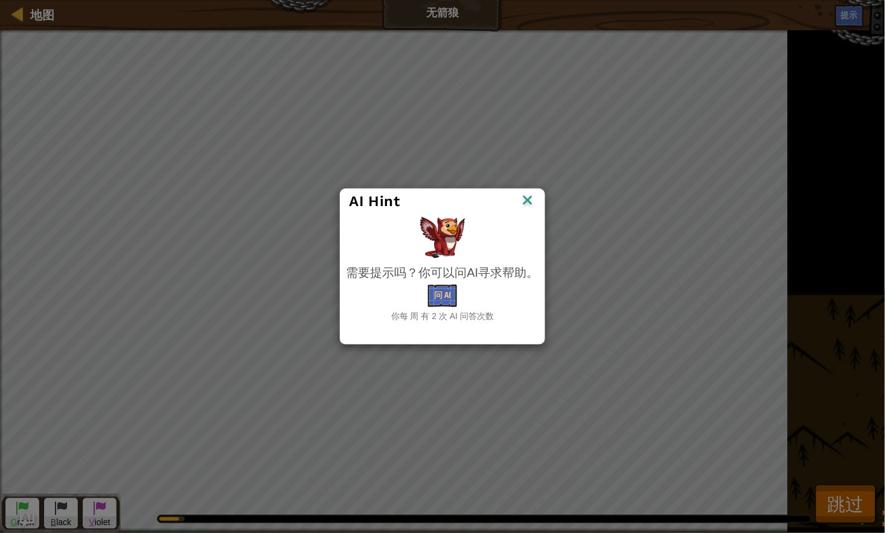
click at [527, 201] on img at bounding box center [528, 201] width 16 height 18
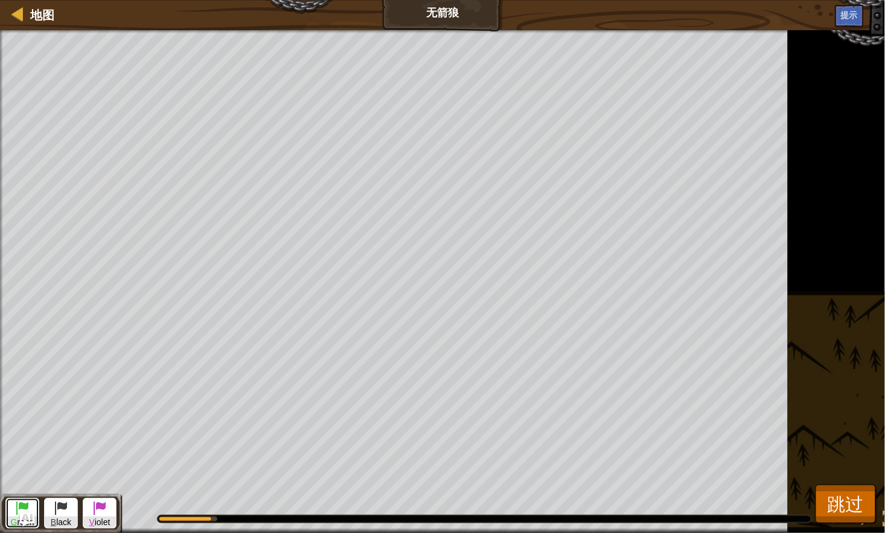
click at [27, 507] on span at bounding box center [22, 507] width 14 height 14
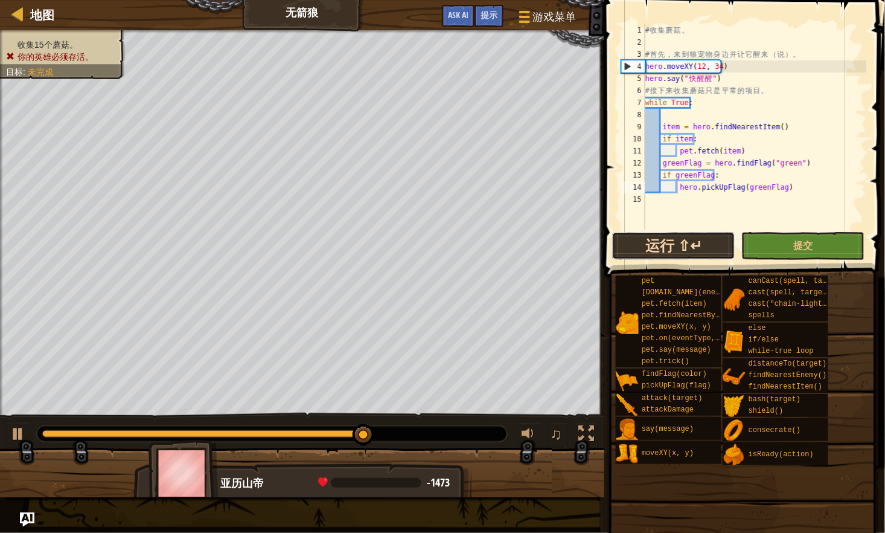
click at [645, 244] on button "运行 ⇧↵" at bounding box center [673, 246] width 123 height 28
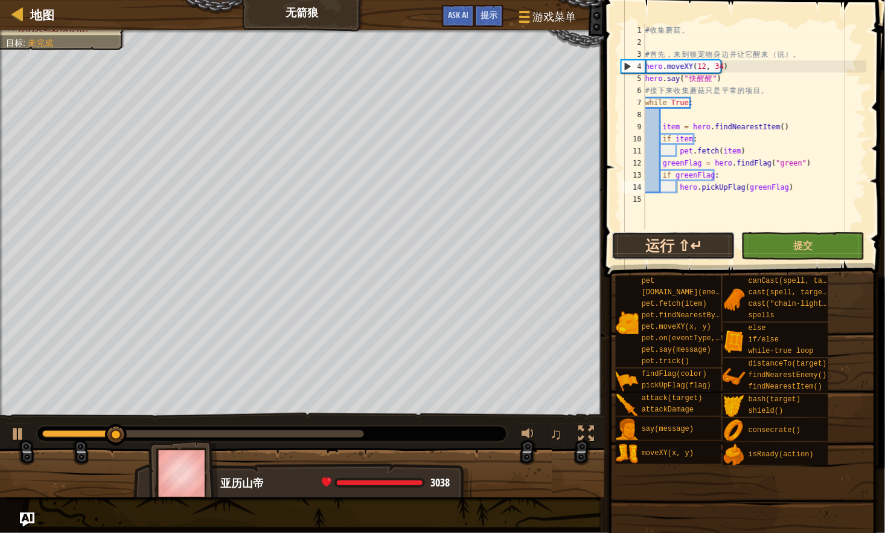
click at [681, 246] on button "运行 ⇧↵" at bounding box center [673, 246] width 123 height 28
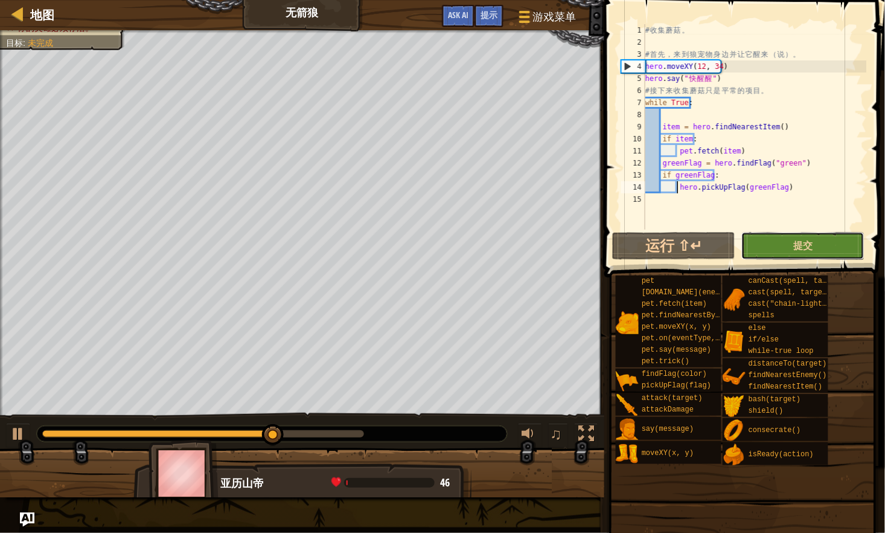
click at [781, 237] on button "提交" at bounding box center [803, 246] width 123 height 28
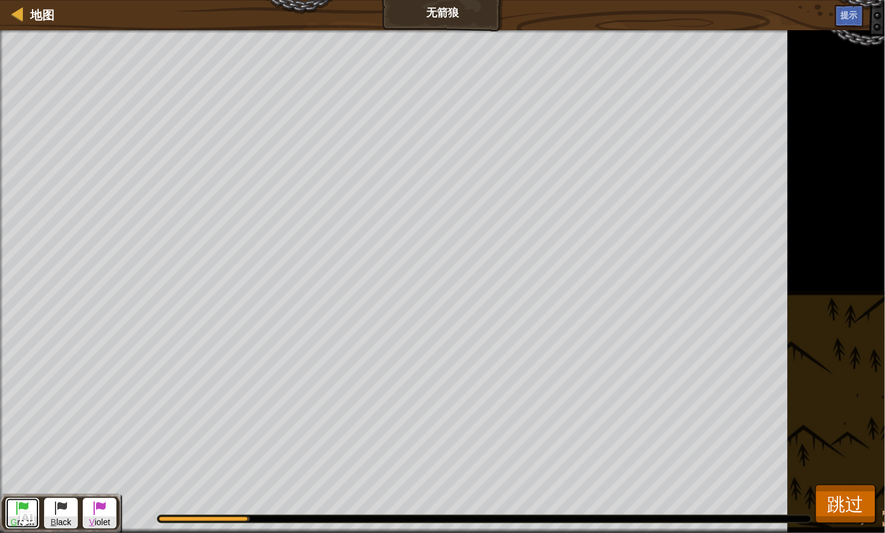
click at [19, 504] on span at bounding box center [22, 507] width 14 height 14
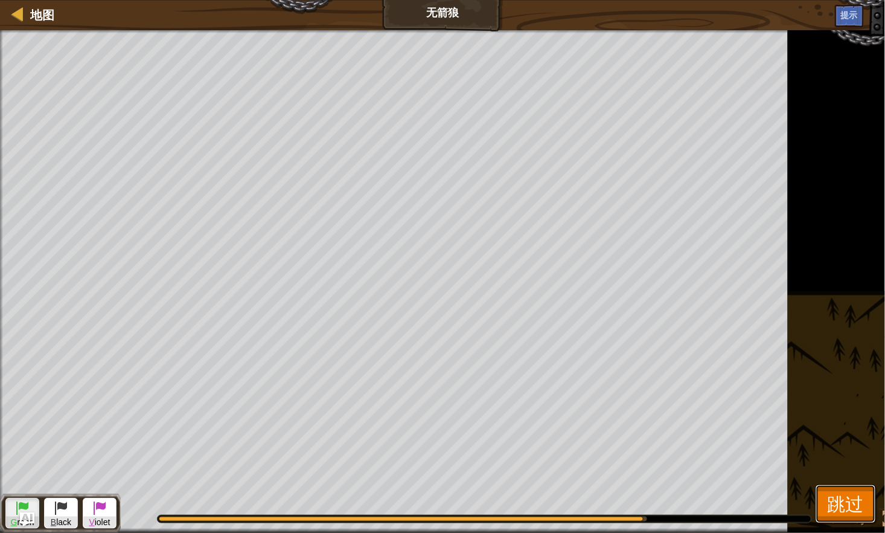
click at [855, 499] on span "跳过" at bounding box center [846, 503] width 36 height 25
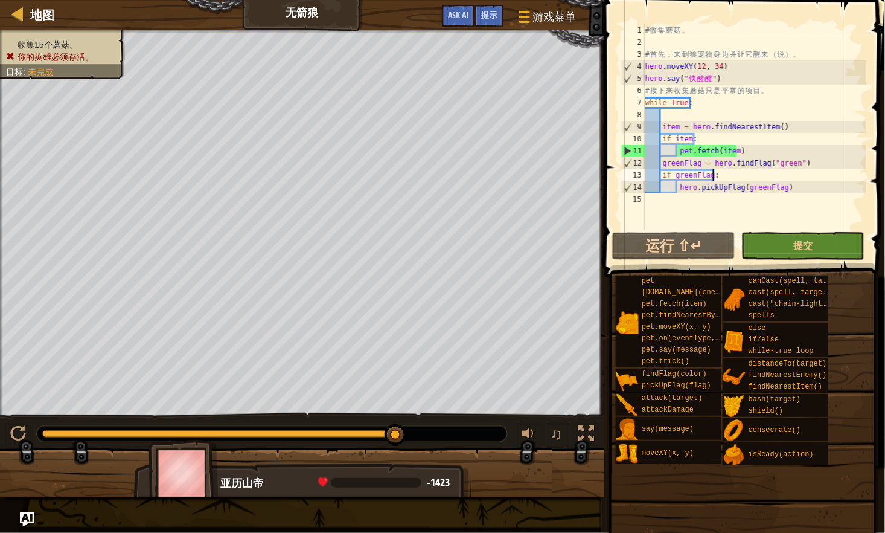
click at [742, 176] on div "# 收 集 蘑 菇 。 # 首 先 ， 来 到 狼 宠 物 身 边 并 让 它 醒 来 （ 说 ） 。 hero . moveXY ( 12 , 34 ) h…" at bounding box center [755, 139] width 224 height 230
click at [772, 245] on button "提交" at bounding box center [803, 246] width 123 height 28
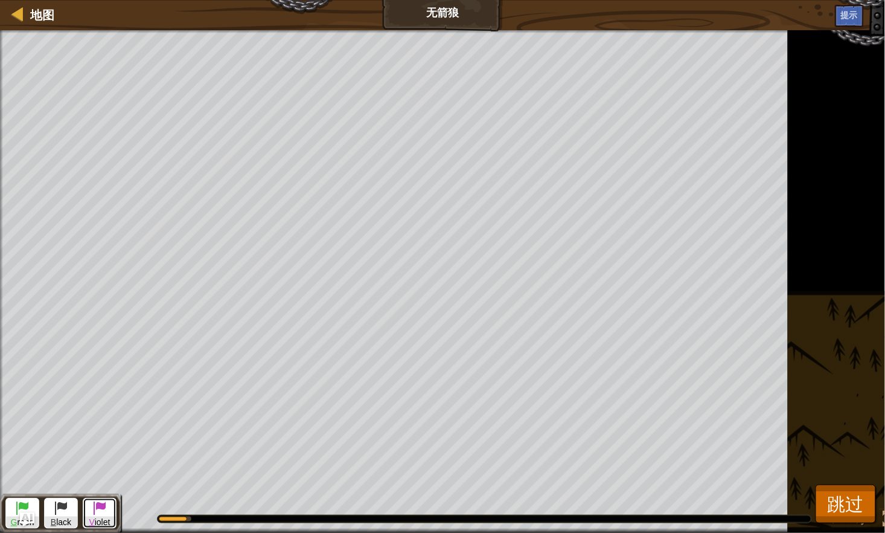
click at [95, 509] on span at bounding box center [99, 507] width 14 height 14
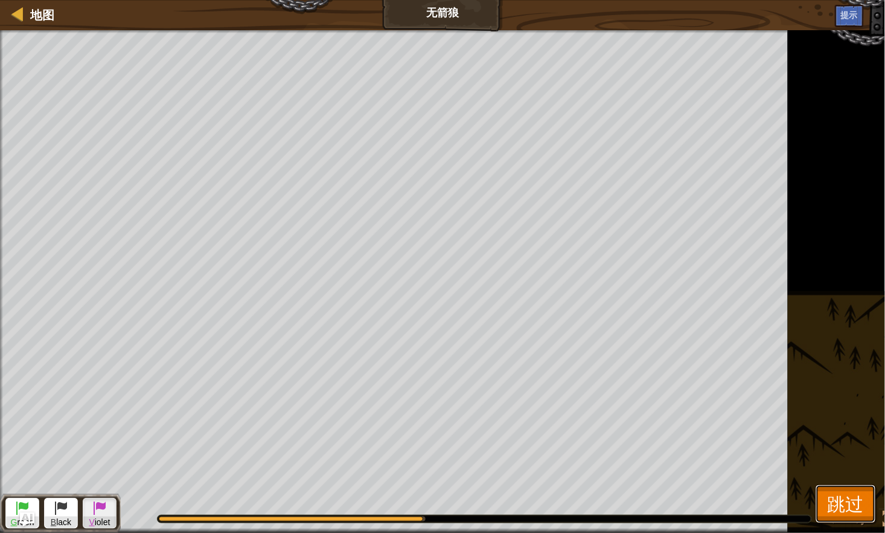
click at [843, 494] on span "跳过" at bounding box center [846, 503] width 36 height 25
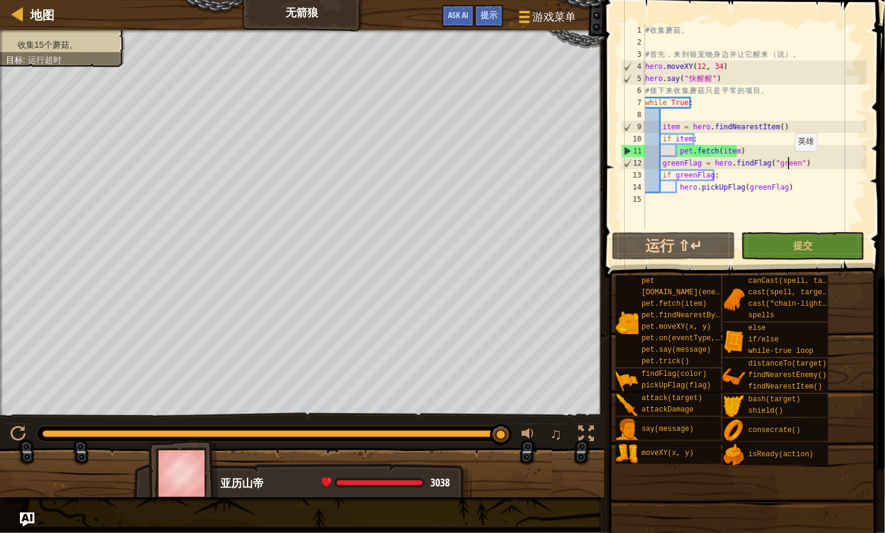
click at [789, 163] on div "# 收 集 蘑 菇 。 # 首 先 ， 来 到 狼 宠 物 身 边 并 让 它 醒 来 （ 说 ） 。 hero . moveXY ( 12 , 34 ) h…" at bounding box center [755, 139] width 224 height 230
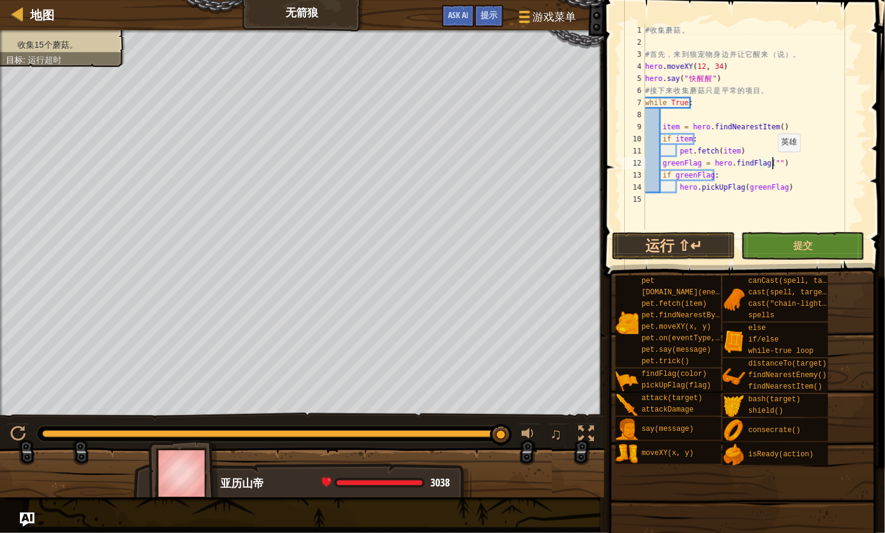
click at [772, 163] on div "# 收 集 蘑 菇 。 # 首 先 ， 来 到 狼 宠 物 身 边 并 让 它 醒 来 （ 说 ） 。 hero . moveXY ( 12 , 34 ) h…" at bounding box center [755, 139] width 224 height 230
type textarea "greenFlag = hero.findFlag()"
click at [749, 245] on button "提交" at bounding box center [803, 246] width 123 height 28
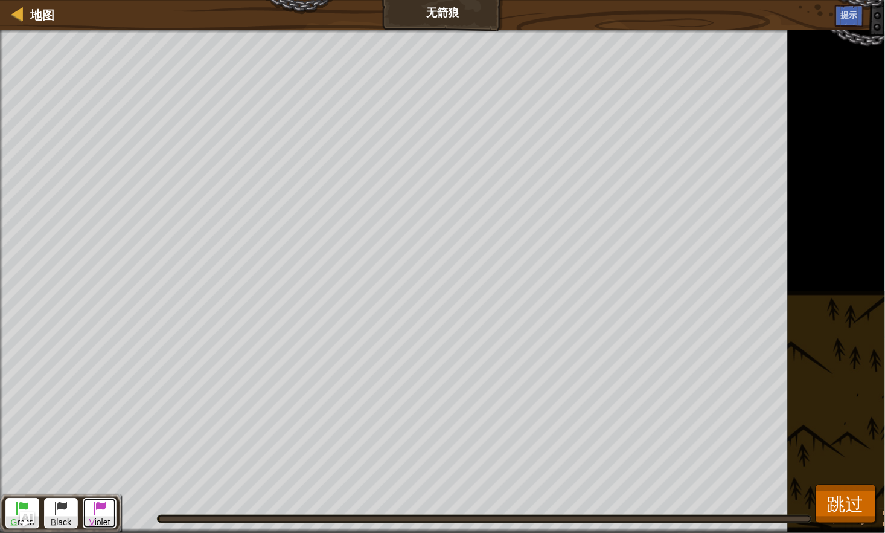
click at [100, 506] on span at bounding box center [99, 507] width 14 height 14
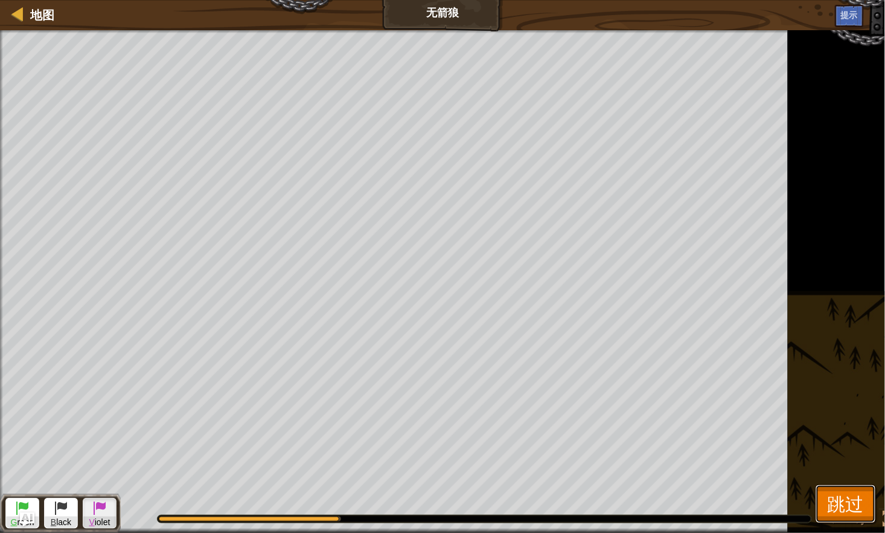
click at [848, 507] on span "跳过" at bounding box center [846, 503] width 36 height 25
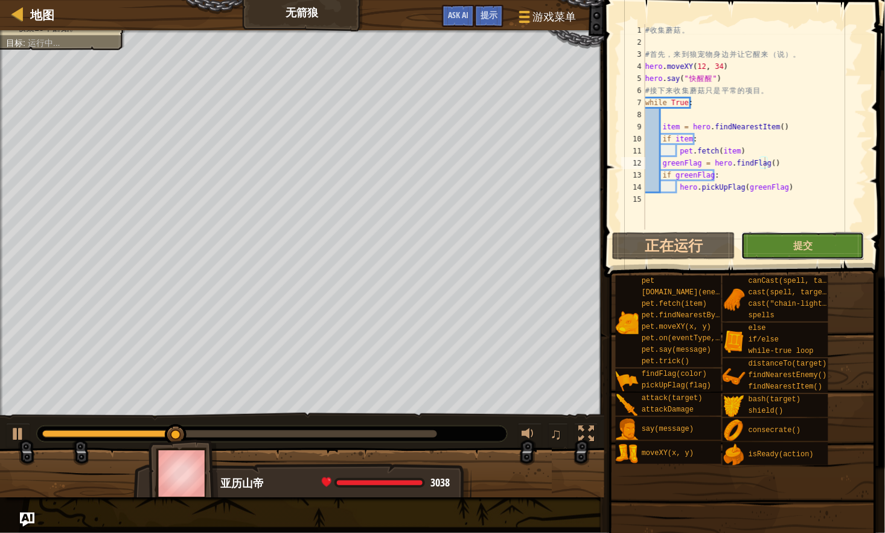
click at [840, 249] on button "提交" at bounding box center [803, 246] width 123 height 28
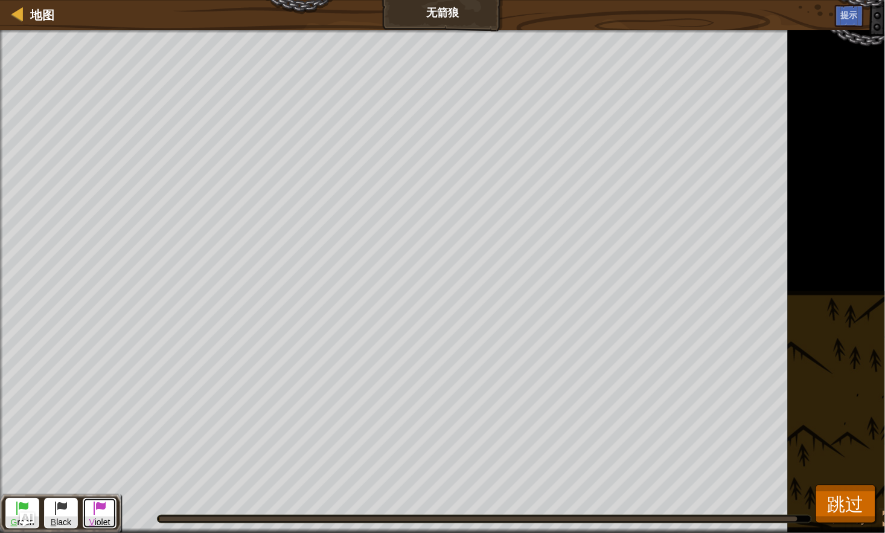
click at [103, 509] on span at bounding box center [99, 507] width 14 height 14
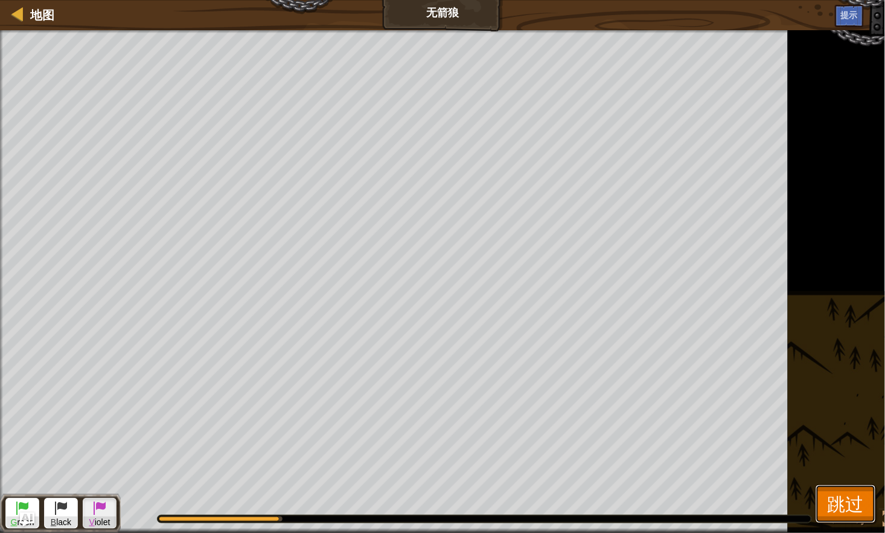
click at [867, 504] on button "跳过" at bounding box center [846, 503] width 60 height 39
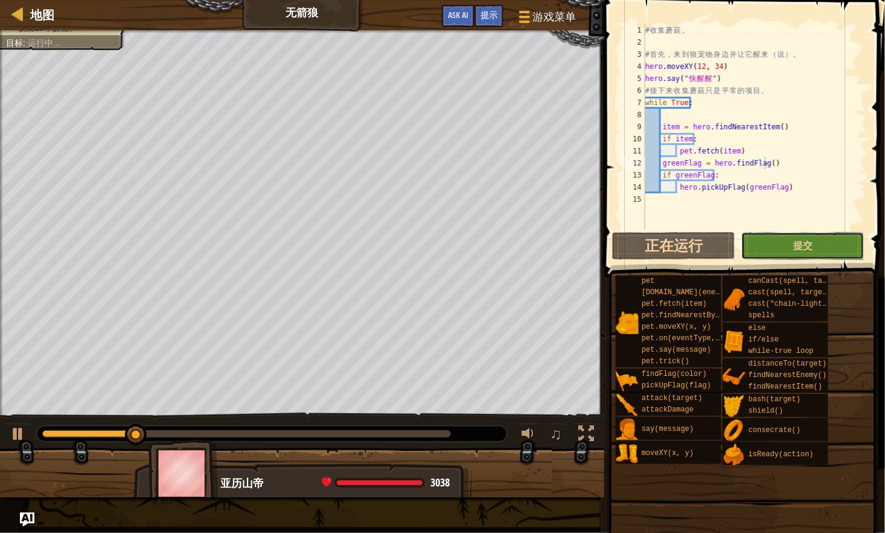
click at [850, 239] on button "提交" at bounding box center [803, 246] width 123 height 28
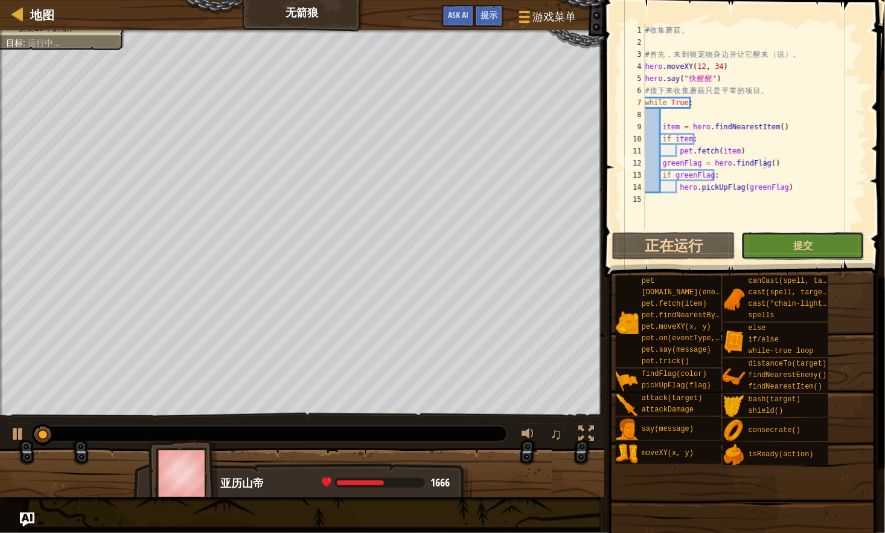
click at [783, 248] on button "提交" at bounding box center [803, 246] width 123 height 28
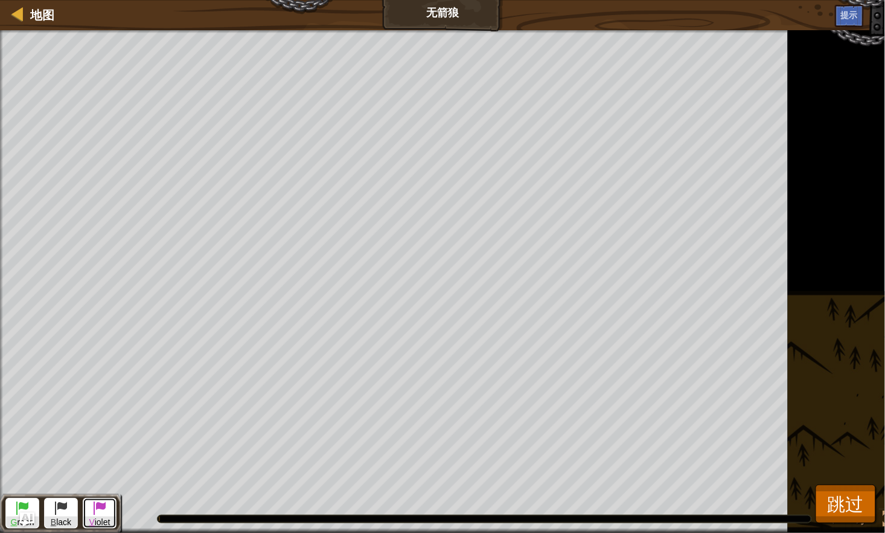
click at [104, 510] on span at bounding box center [99, 507] width 14 height 14
click at [25, 506] on span at bounding box center [22, 507] width 14 height 14
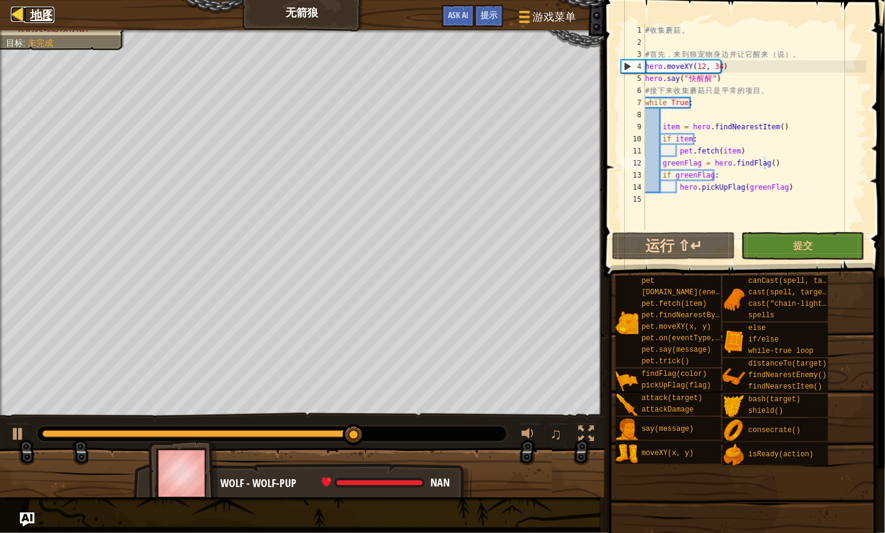
click at [39, 10] on span "地图" at bounding box center [42, 15] width 24 height 16
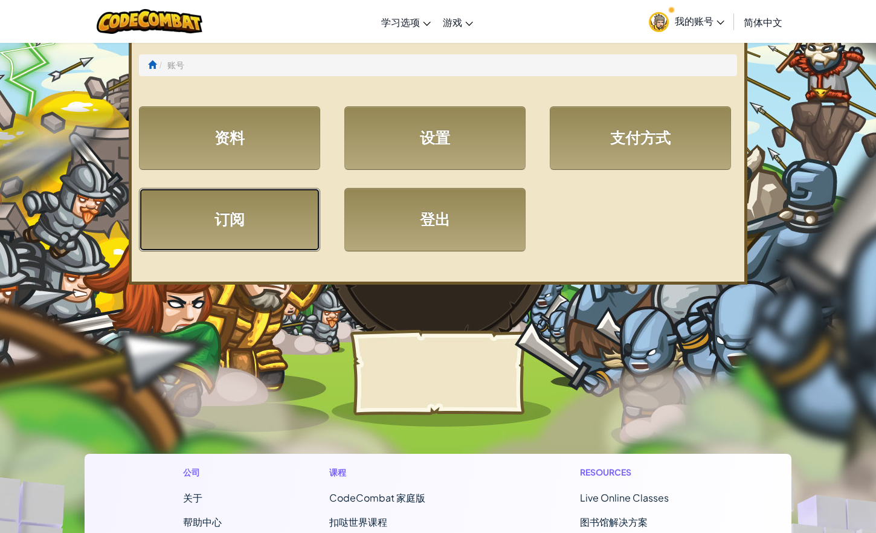
click at [248, 237] on link "订阅" at bounding box center [229, 219] width 181 height 63
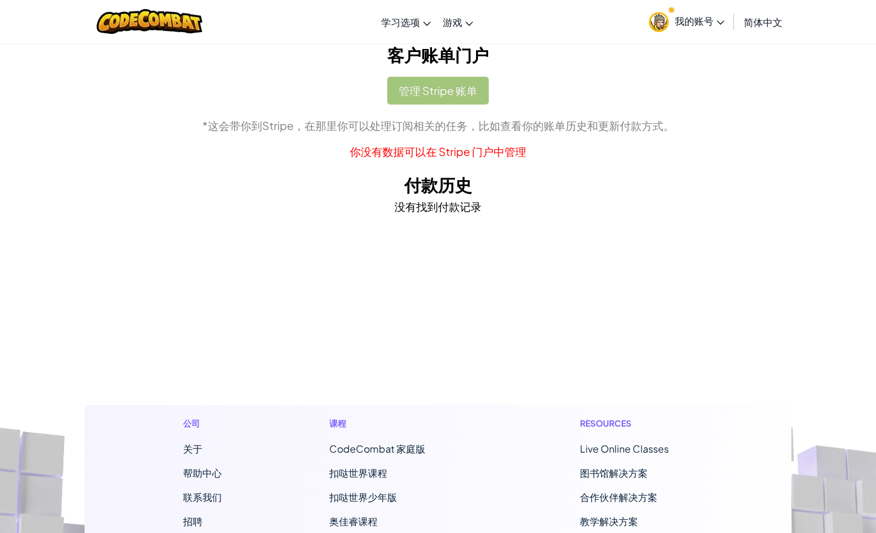
click at [707, 20] on span "我的账号" at bounding box center [700, 20] width 50 height 13
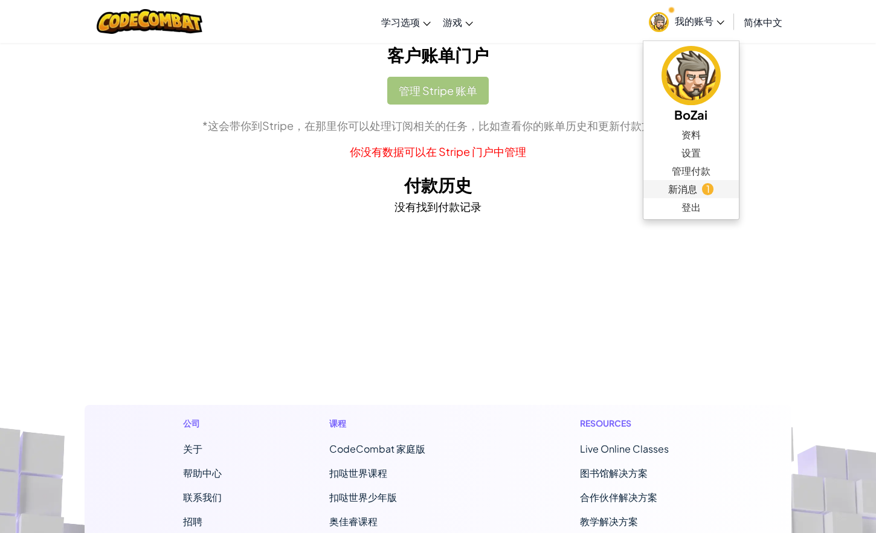
click at [706, 194] on link "新消息 1" at bounding box center [690, 189] width 95 height 18
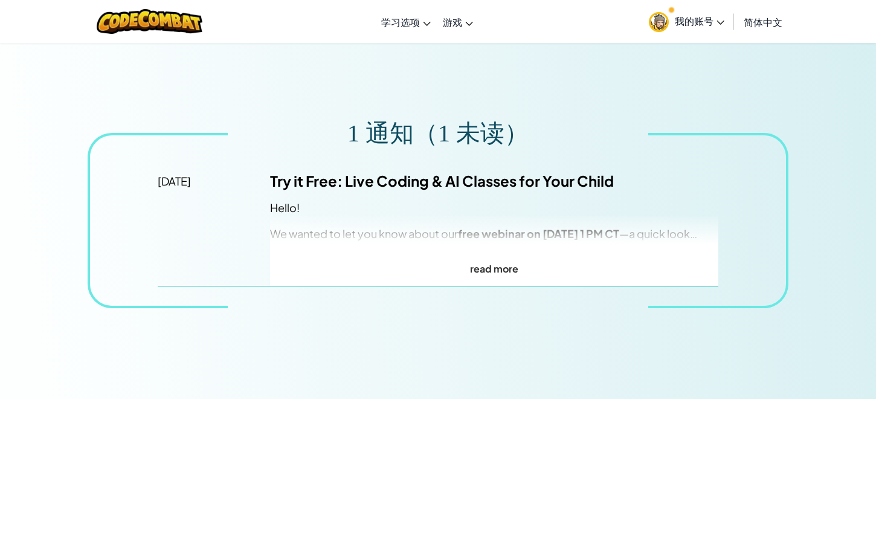
click at [494, 265] on p "read more" at bounding box center [494, 269] width 448 height 18
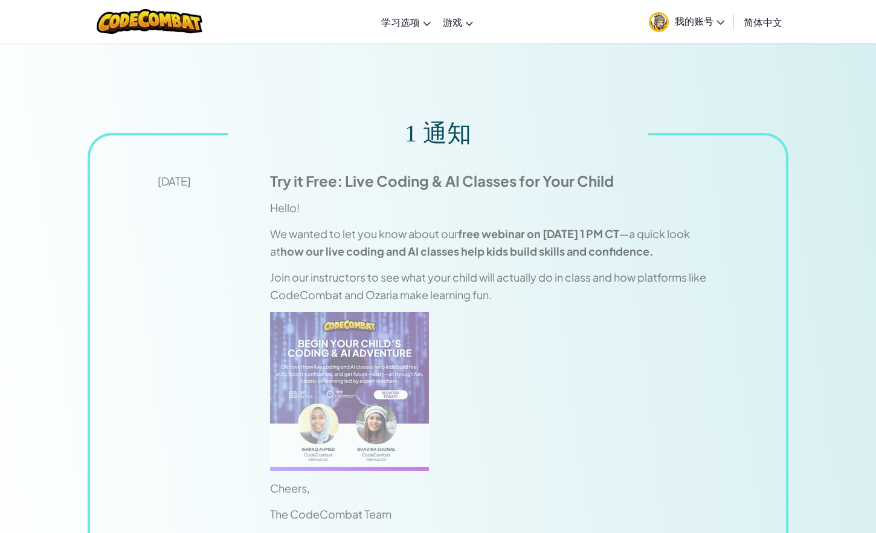
click at [715, 24] on span "我的账号" at bounding box center [700, 20] width 50 height 13
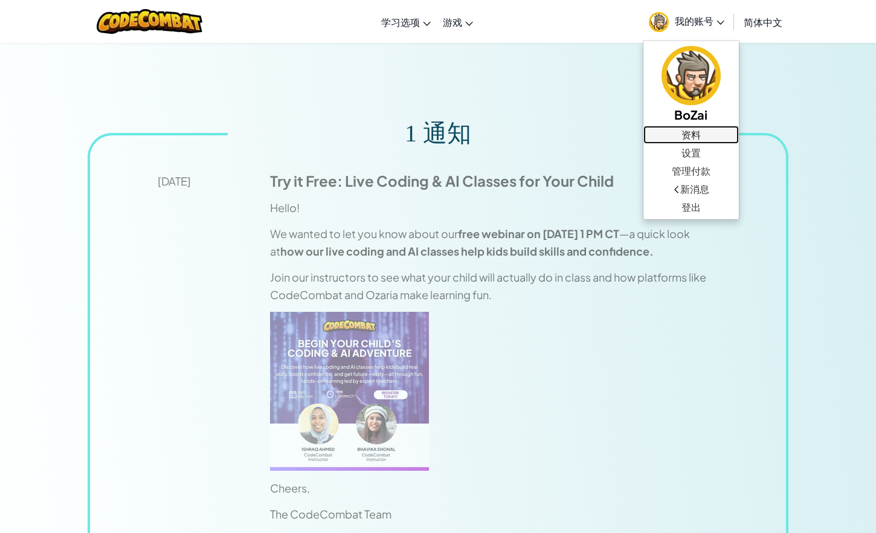
click at [696, 133] on link "资料" at bounding box center [690, 135] width 95 height 18
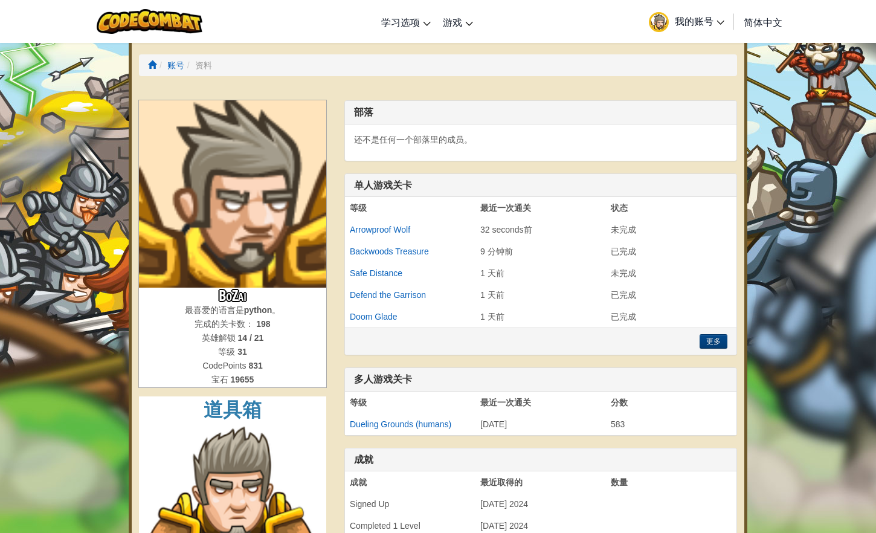
click at [717, 23] on icon at bounding box center [720, 23] width 8 height 4
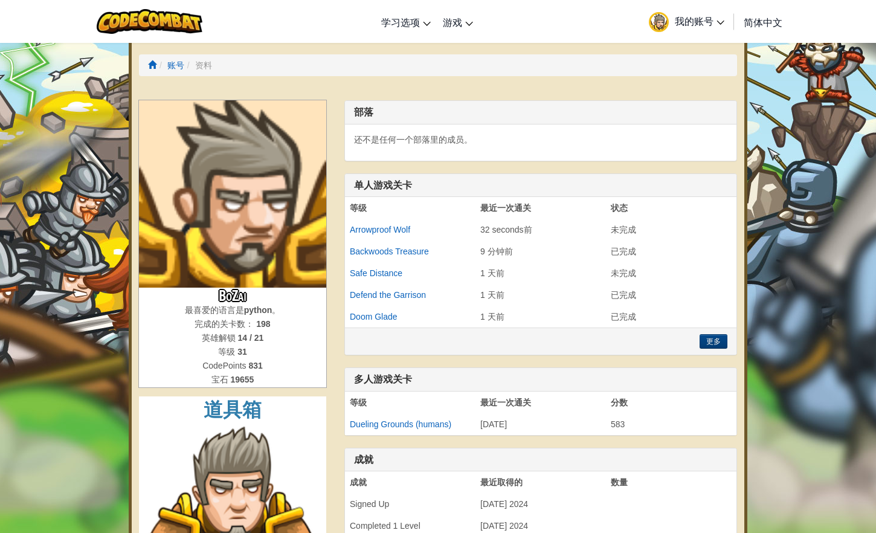
click at [707, 17] on span "我的账号" at bounding box center [700, 20] width 50 height 13
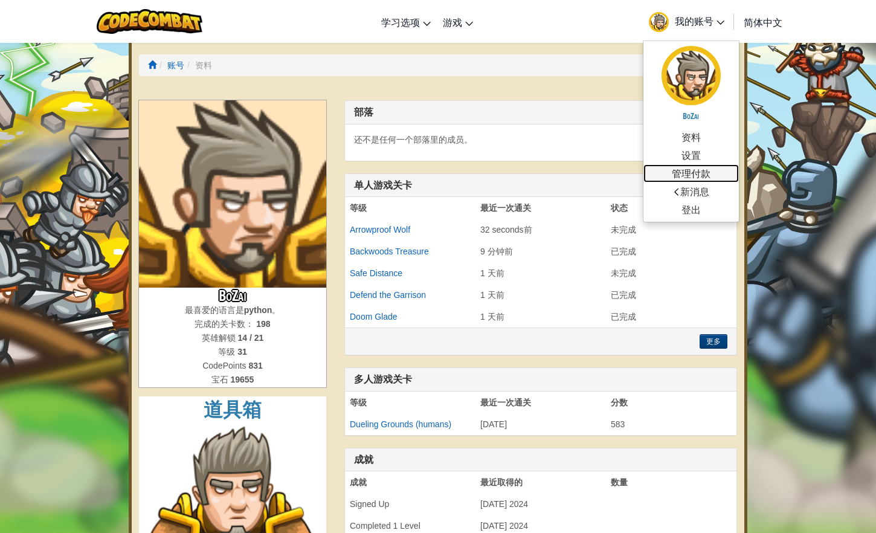
click at [714, 169] on link "管理付款" at bounding box center [690, 173] width 95 height 18
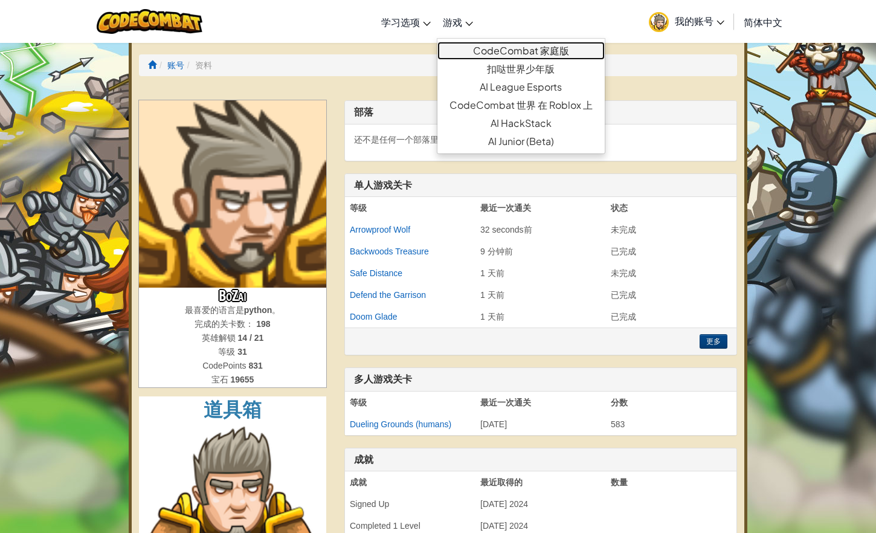
click at [474, 46] on link "CodeCombat 家庭版" at bounding box center [520, 51] width 167 height 18
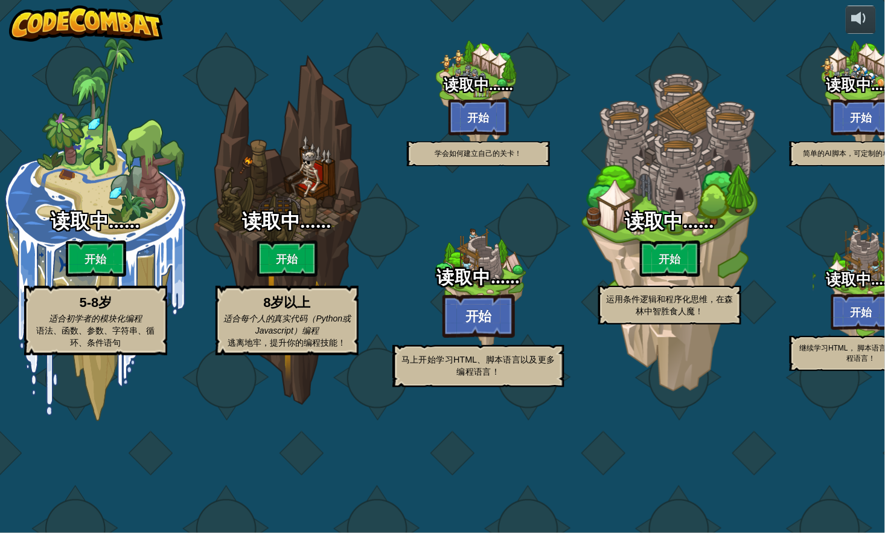
select select "zh-HANS"
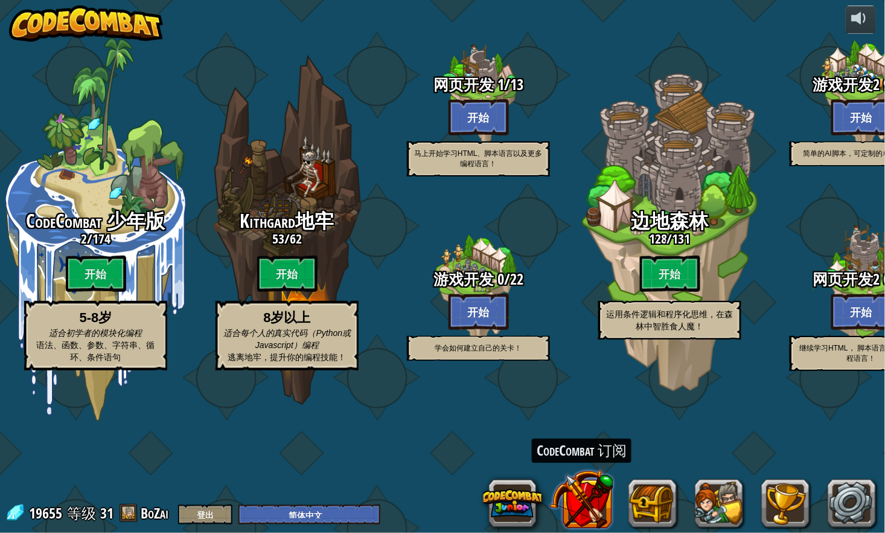
click at [580, 503] on button at bounding box center [581, 498] width 63 height 63
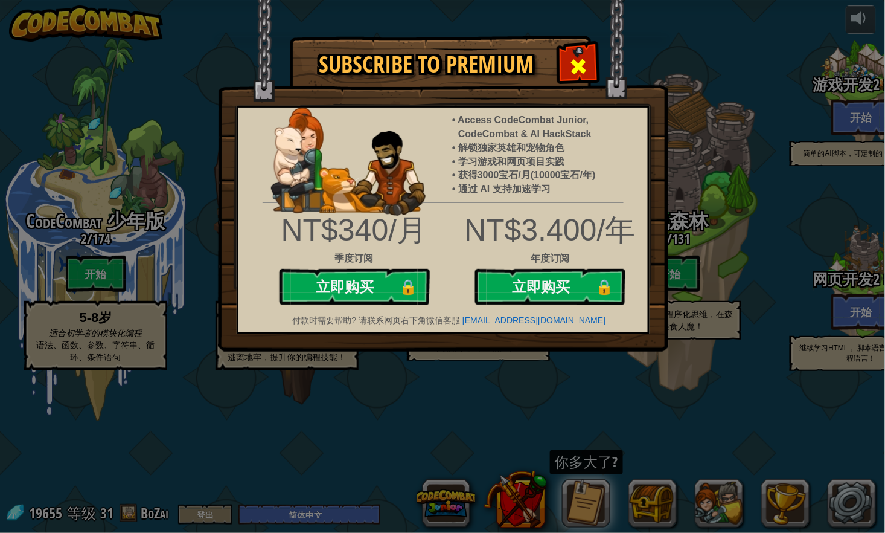
click at [581, 61] on span at bounding box center [579, 66] width 19 height 19
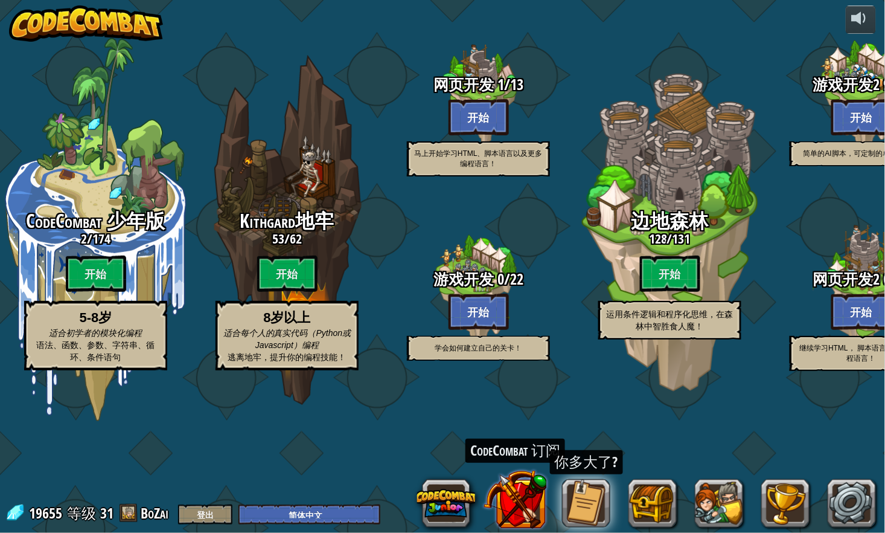
click at [533, 499] on button at bounding box center [515, 498] width 63 height 63
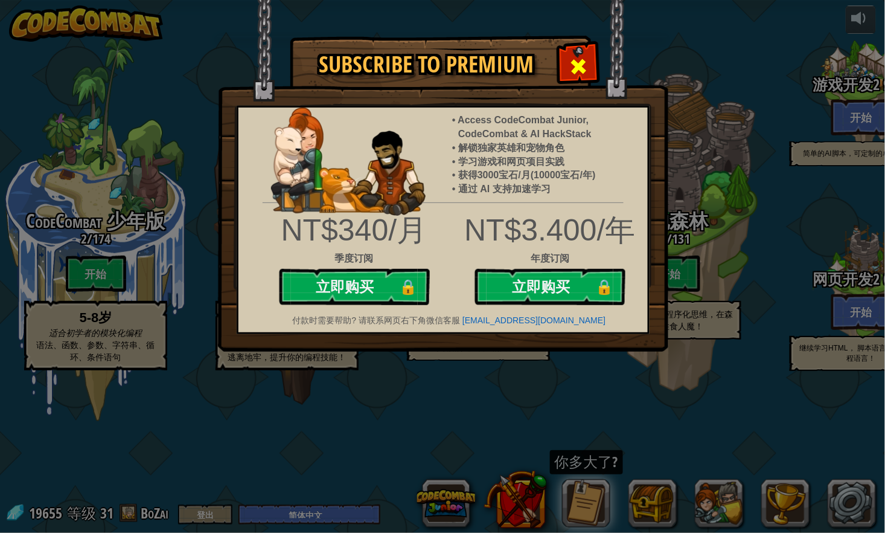
click at [585, 68] on span at bounding box center [579, 66] width 19 height 19
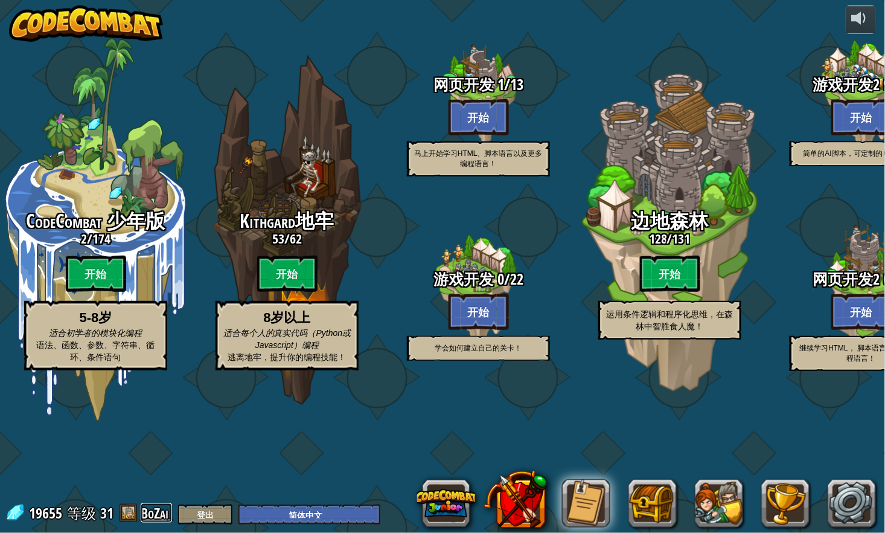
click at [159, 512] on link "BoZai" at bounding box center [156, 512] width 31 height 19
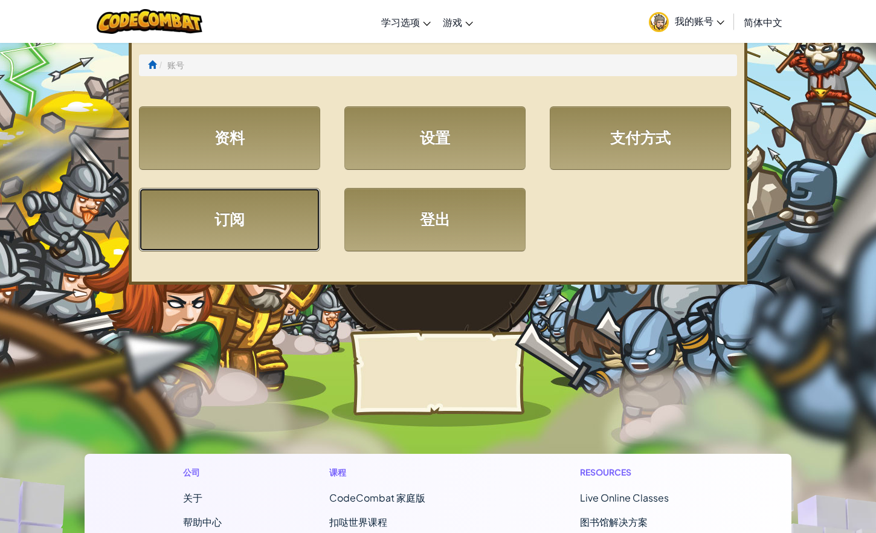
click at [255, 218] on link "订阅" at bounding box center [229, 219] width 181 height 63
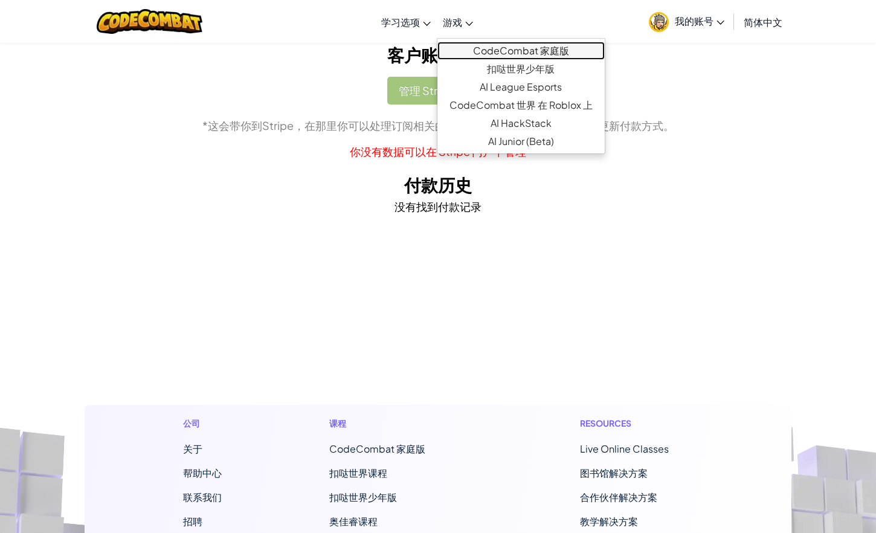
click at [481, 50] on link "CodeCombat 家庭版" at bounding box center [520, 51] width 167 height 18
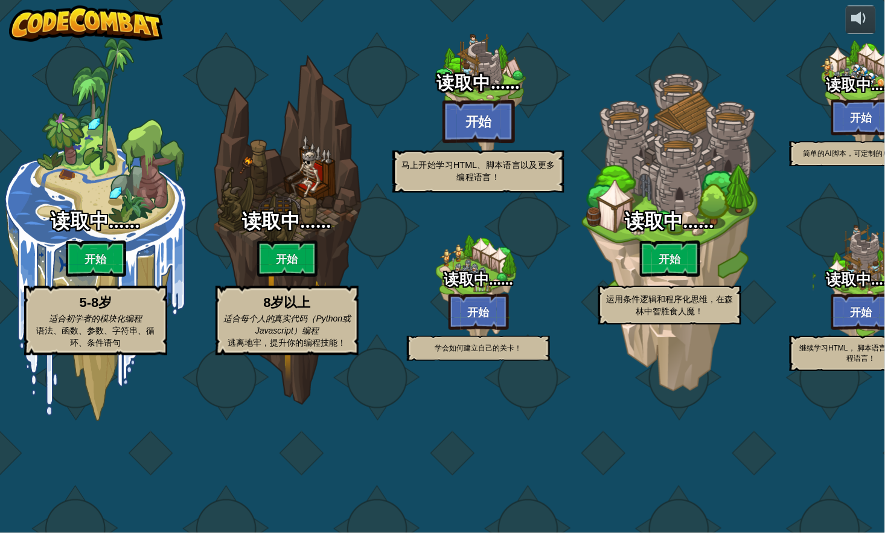
select select "zh-HANS"
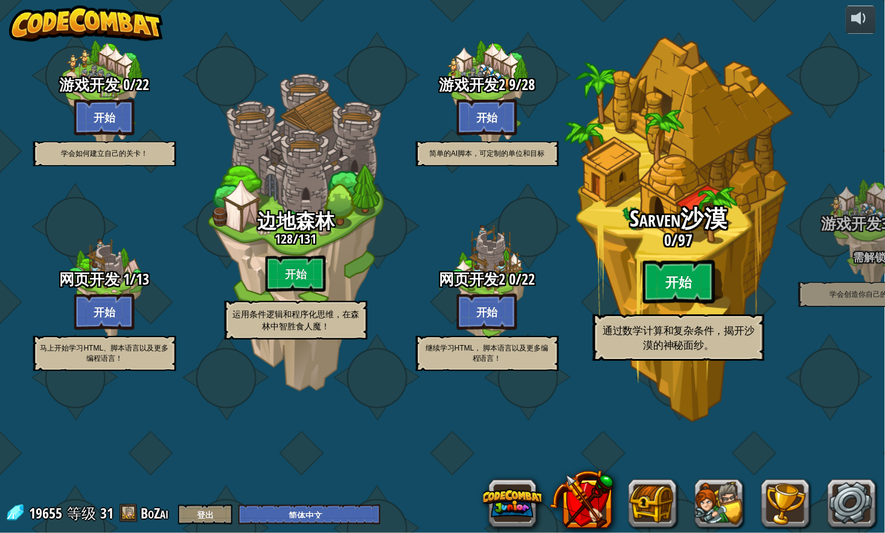
click at [675, 304] on btn "开始" at bounding box center [679, 281] width 72 height 43
select select "zh-HANS"
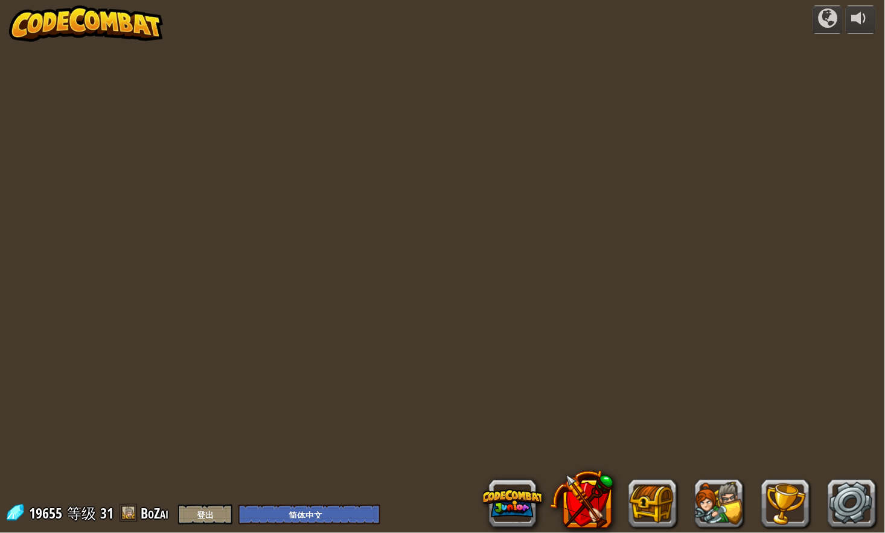
select select "zh-HANS"
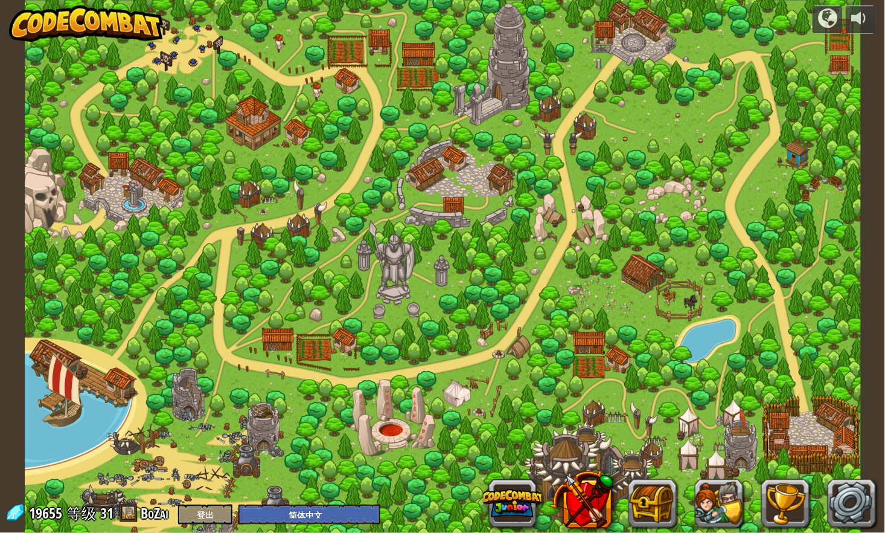
select select "zh-HANS"
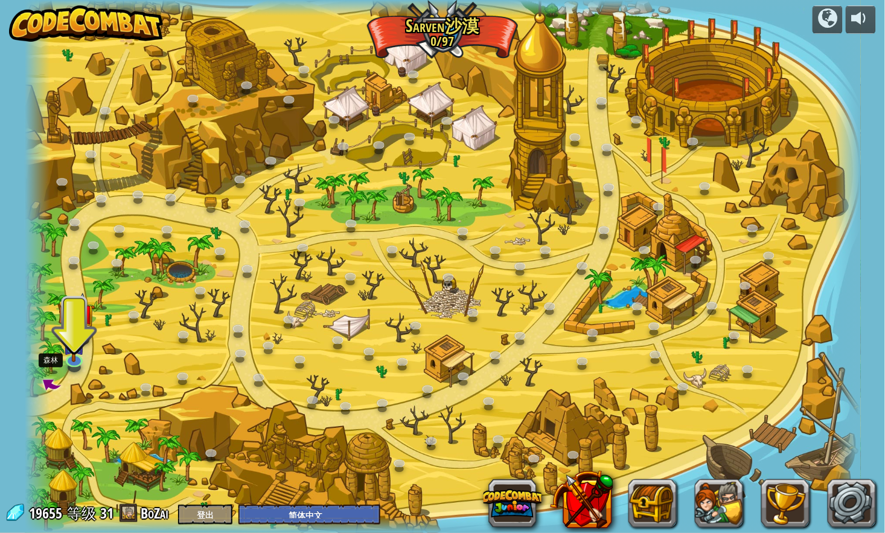
click at [53, 378] on span at bounding box center [50, 384] width 25 height 25
select select "zh-HANS"
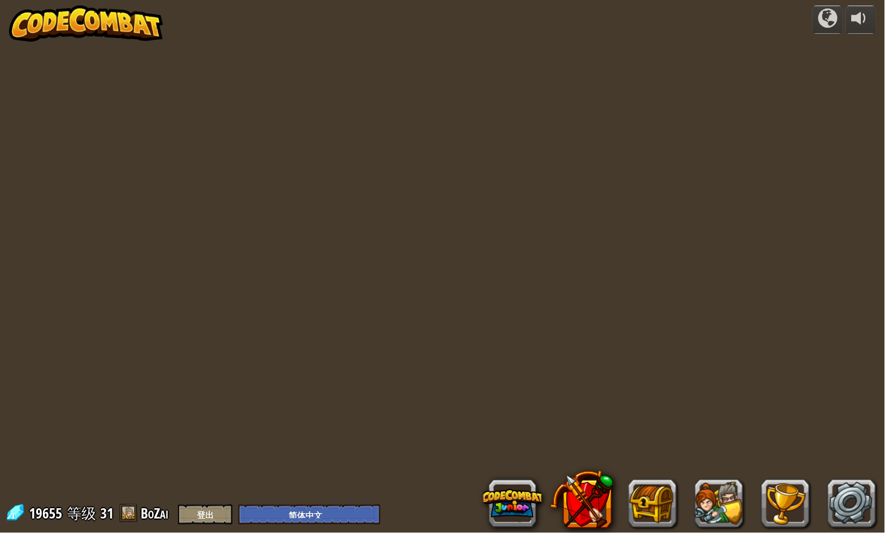
select select "zh-HANS"
